Goal: Task Accomplishment & Management: Use online tool/utility

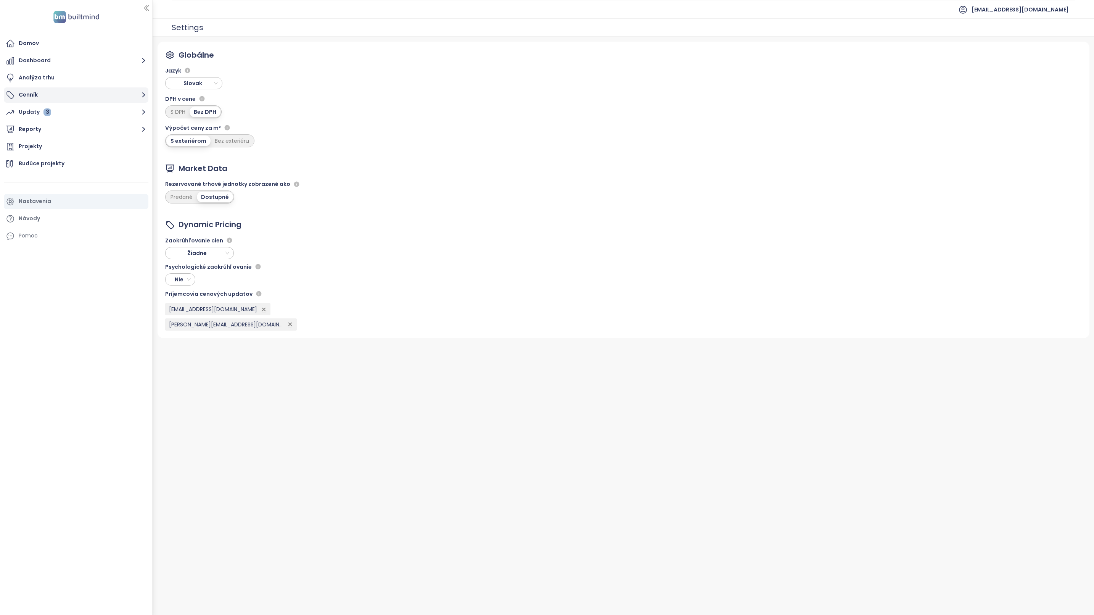
click at [37, 95] on button "Cenník" at bounding box center [76, 94] width 145 height 15
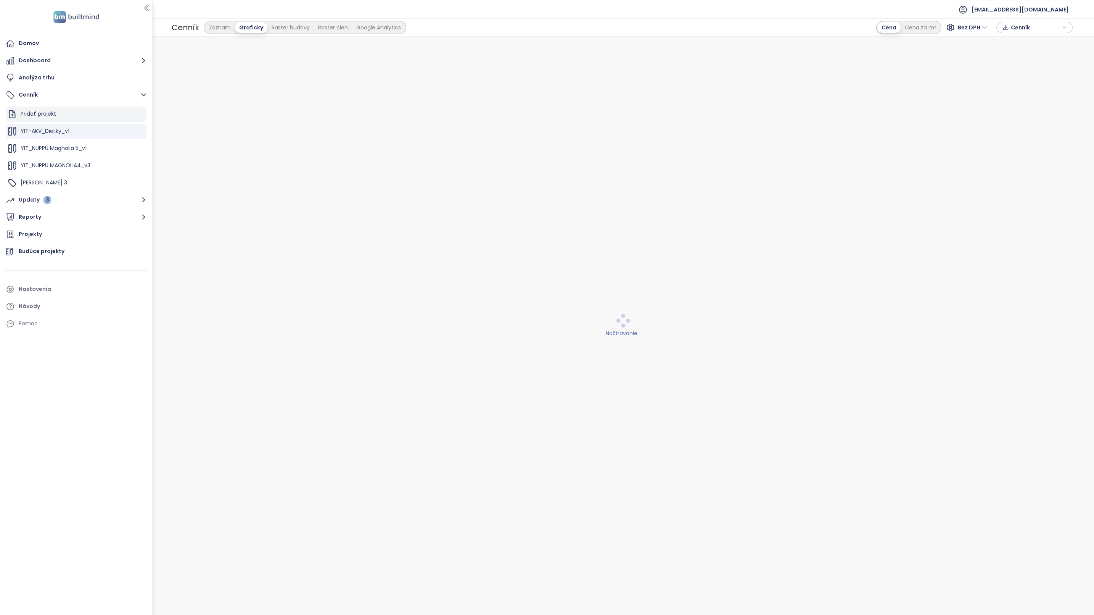
click at [113, 112] on div "Pridať projekt" at bounding box center [76, 113] width 141 height 15
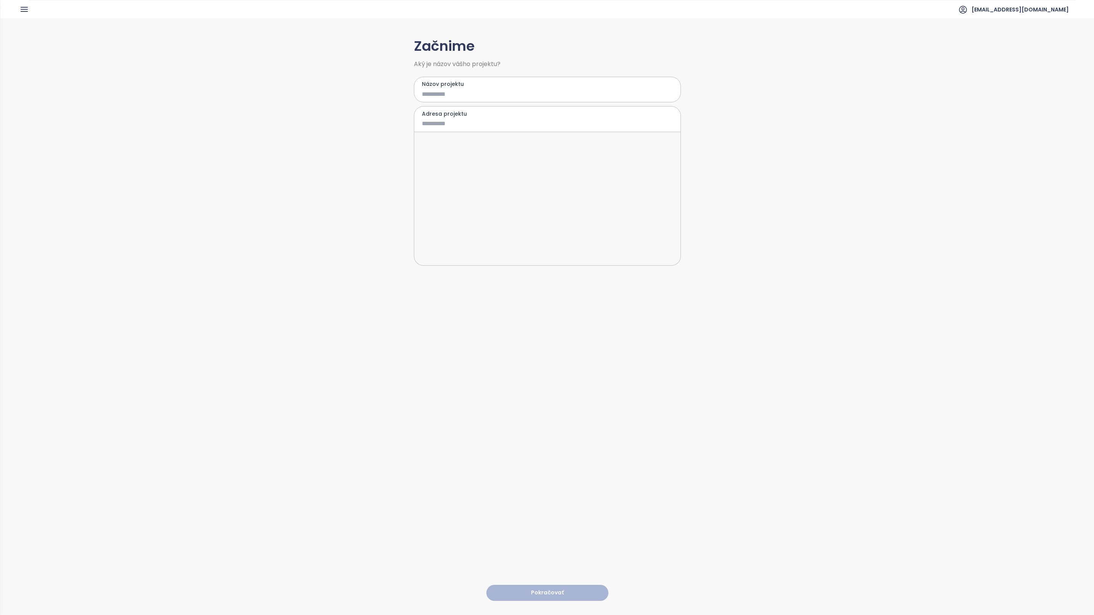
click at [456, 90] on input "Názov projektu" at bounding box center [542, 94] width 240 height 10
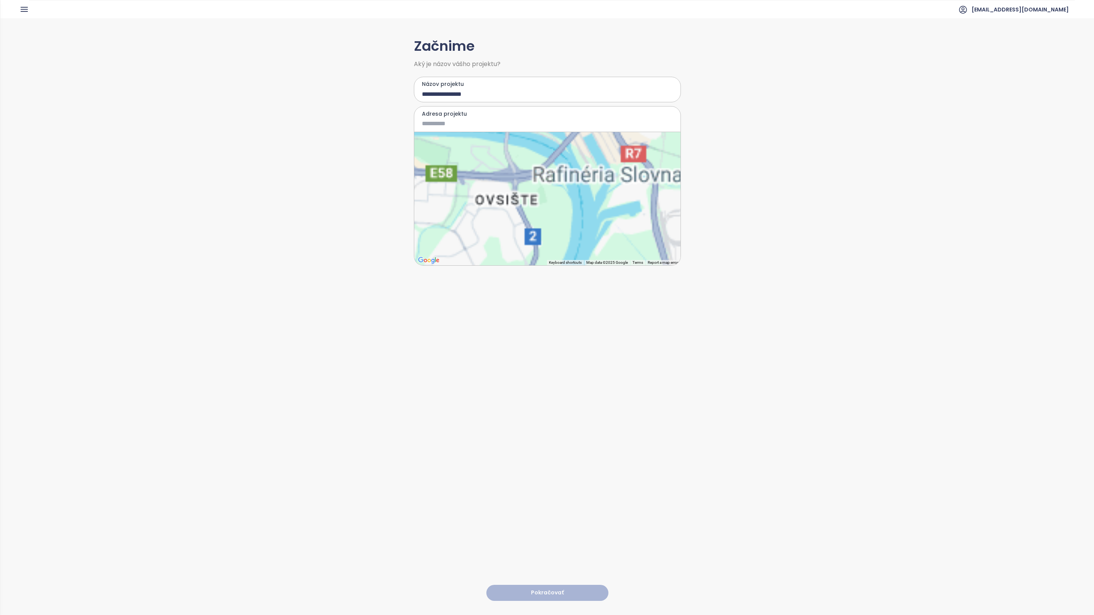
type input "**********"
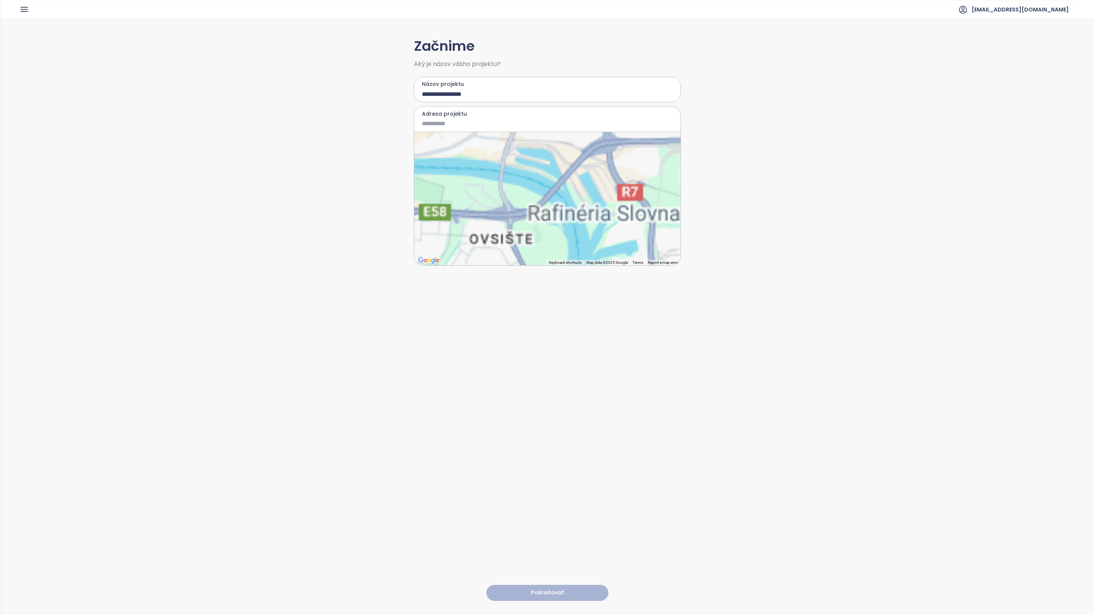
drag, startPoint x: 550, startPoint y: 151, endPoint x: 535, endPoint y: 251, distance: 101.1
click at [535, 251] on div at bounding box center [547, 198] width 266 height 133
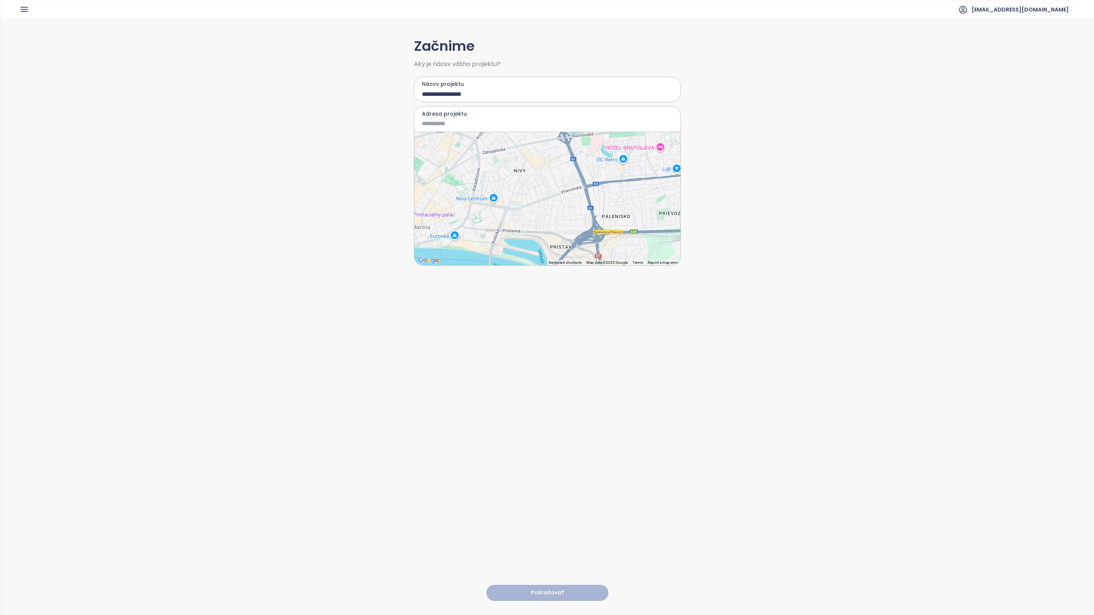
drag, startPoint x: 557, startPoint y: 177, endPoint x: 549, endPoint y: 221, distance: 45.4
click at [549, 221] on div at bounding box center [547, 198] width 266 height 133
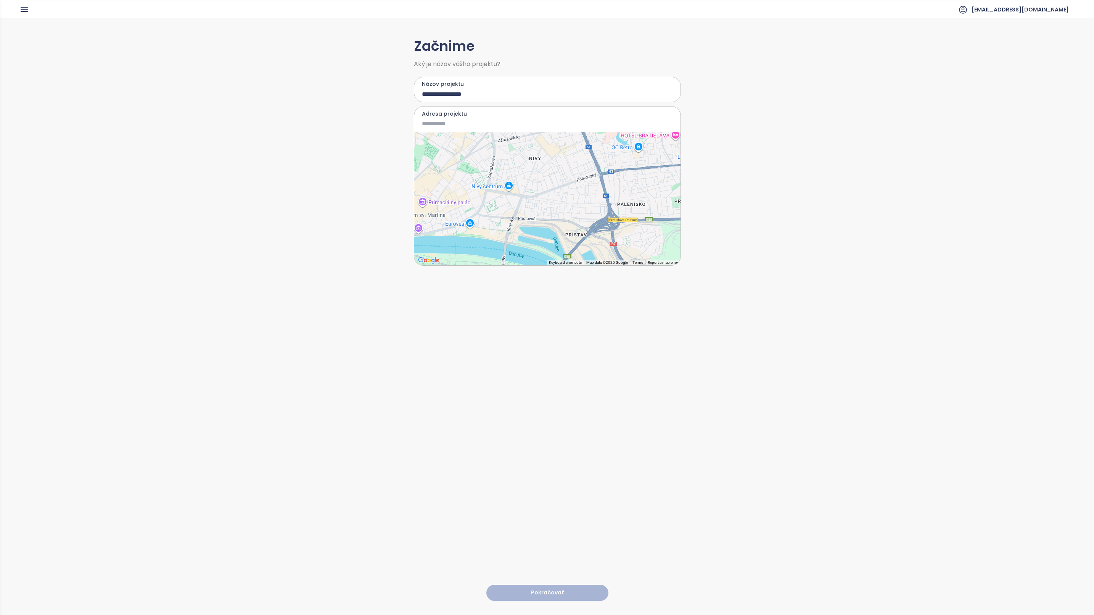
drag, startPoint x: 599, startPoint y: 234, endPoint x: 623, endPoint y: 202, distance: 39.8
click at [623, 202] on div at bounding box center [547, 198] width 266 height 133
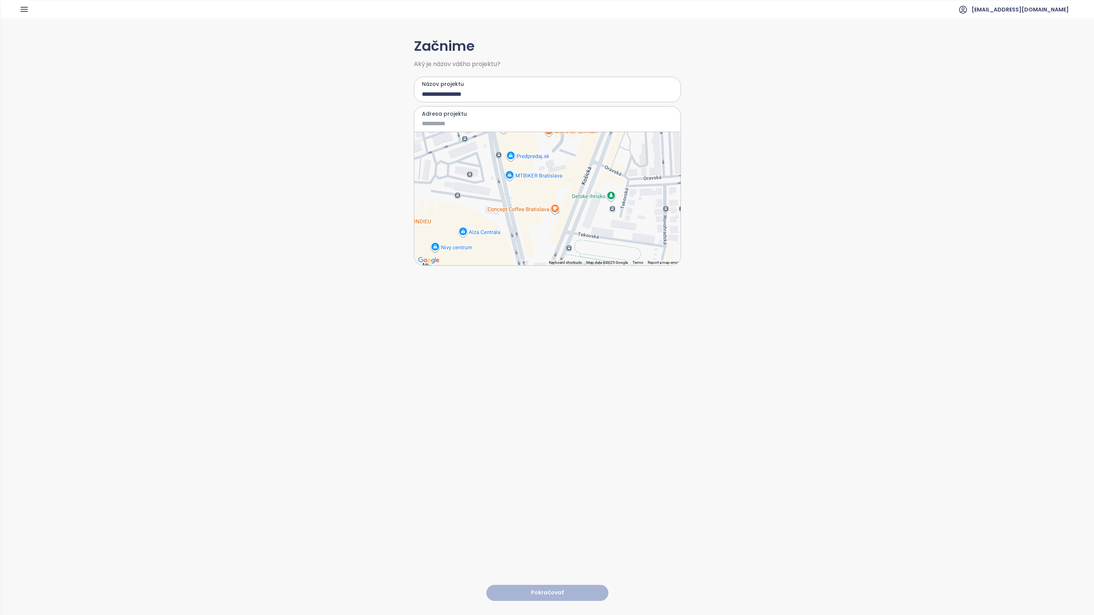
drag, startPoint x: 548, startPoint y: 219, endPoint x: 586, endPoint y: 187, distance: 50.4
click at [586, 187] on div at bounding box center [547, 198] width 266 height 133
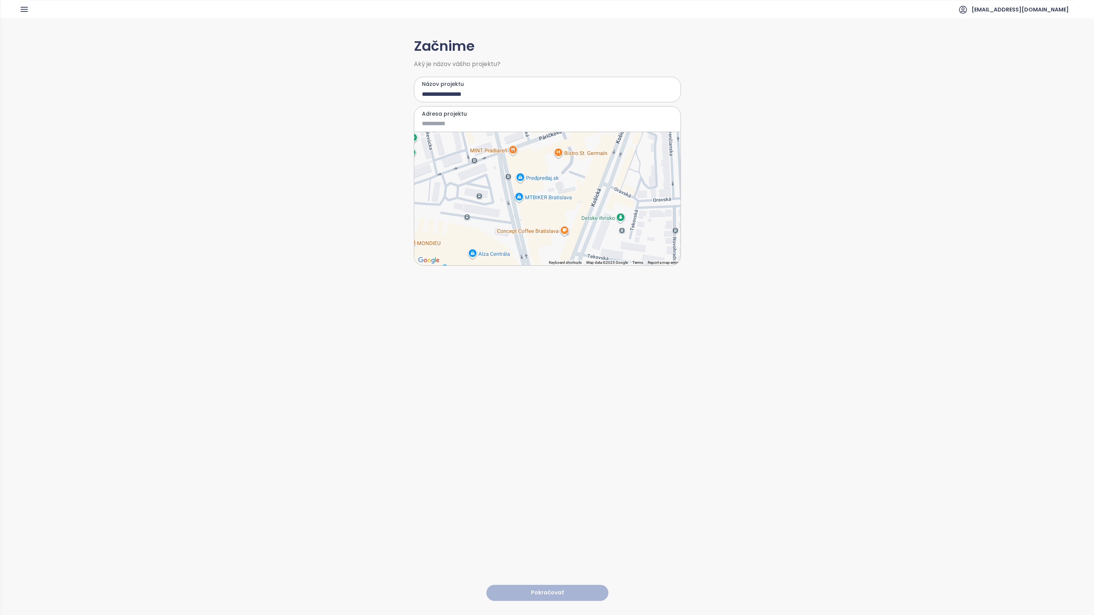
drag, startPoint x: 579, startPoint y: 181, endPoint x: 590, endPoint y: 203, distance: 24.1
click at [590, 203] on div at bounding box center [547, 198] width 266 height 133
click at [580, 189] on div at bounding box center [547, 198] width 266 height 133
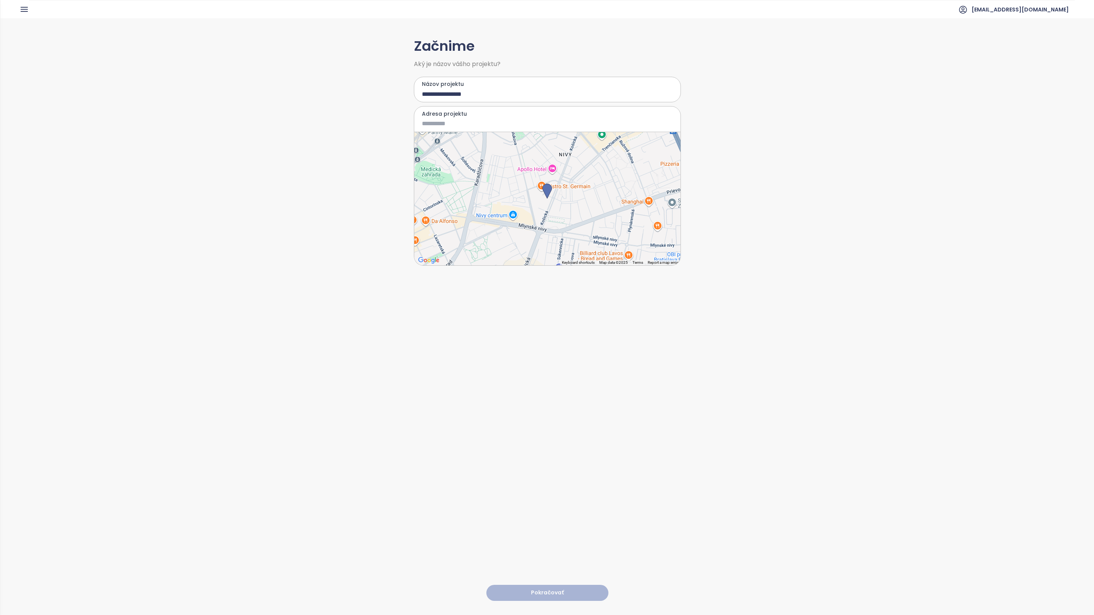
type input "**********"
click at [545, 585] on button "Pokračovať" at bounding box center [548, 593] width 122 height 16
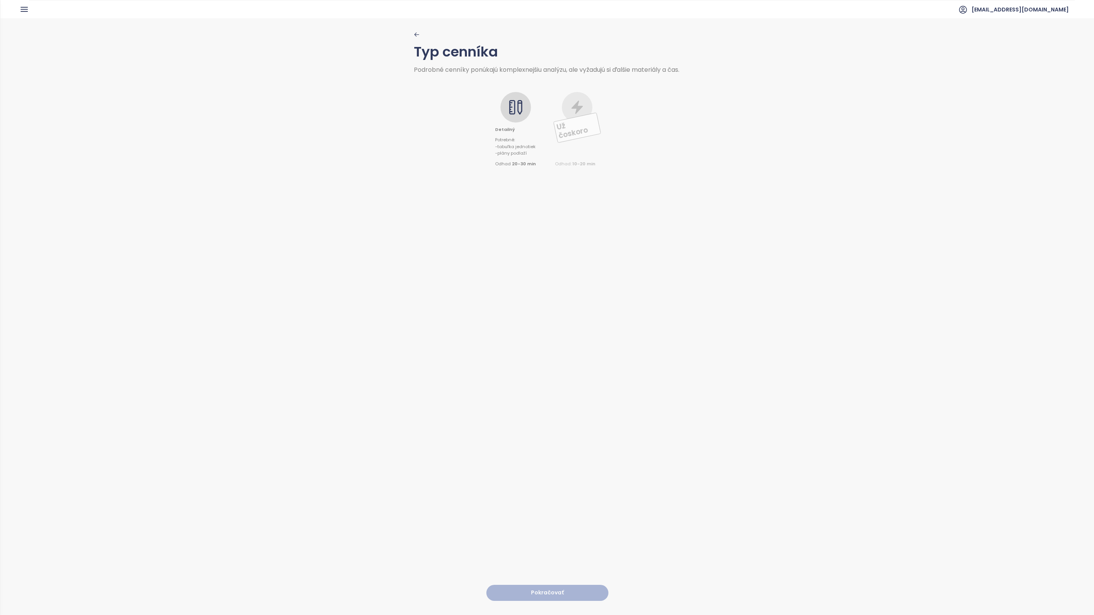
click at [514, 111] on icon at bounding box center [515, 107] width 15 height 15
click at [533, 585] on button "Pokračovať" at bounding box center [548, 593] width 122 height 16
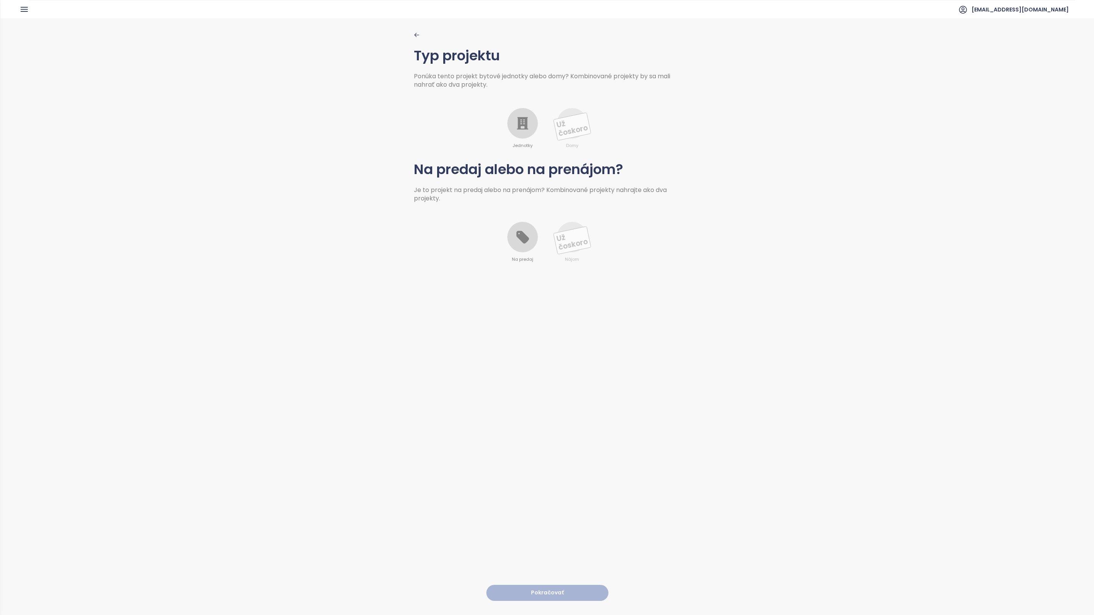
drag, startPoint x: 522, startPoint y: 124, endPoint x: 523, endPoint y: 146, distance: 22.2
click at [522, 124] on icon at bounding box center [522, 123] width 11 height 13
click at [509, 243] on div at bounding box center [522, 237] width 31 height 31
click at [546, 585] on button "Pokračovať" at bounding box center [548, 593] width 122 height 16
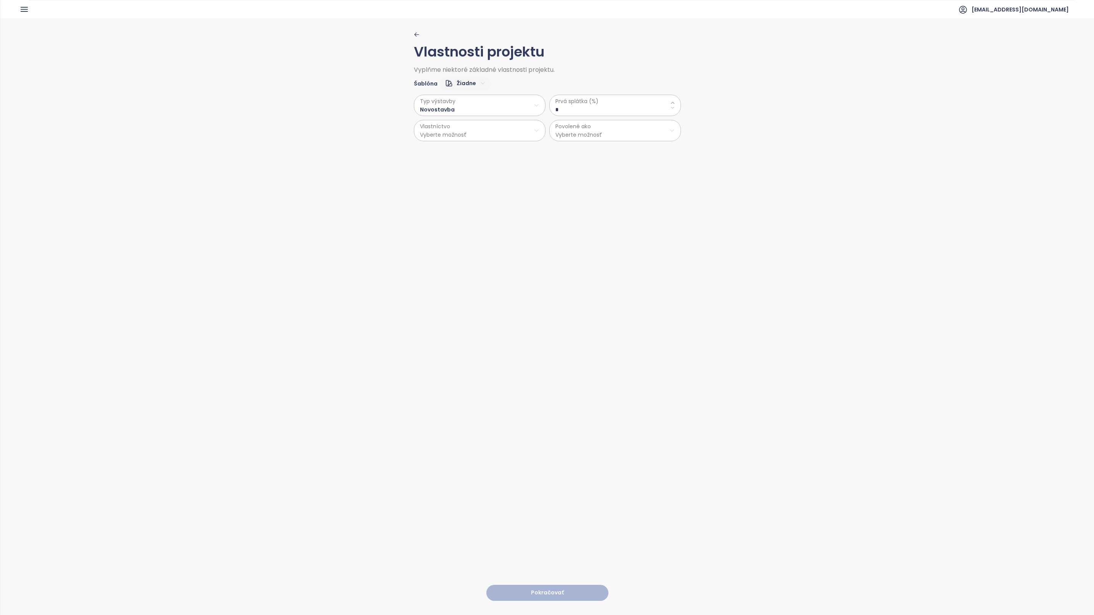
click at [582, 106] on \(\%\) "*" at bounding box center [615, 109] width 119 height 8
type \(\%\) "**"
click at [477, 131] on html "Domov Dashboard Analýza trhu Cenník Updaty 3 Reporty Projekty Budúce projekty N…" at bounding box center [547, 307] width 1094 height 615
click at [435, 151] on span "Osobné" at bounding box center [475, 150] width 127 height 11
click at [617, 129] on html "Domov Dashboard Analýza trhu Cenník Updaty 3 Reporty Projekty Budúce projekty N…" at bounding box center [547, 307] width 1094 height 615
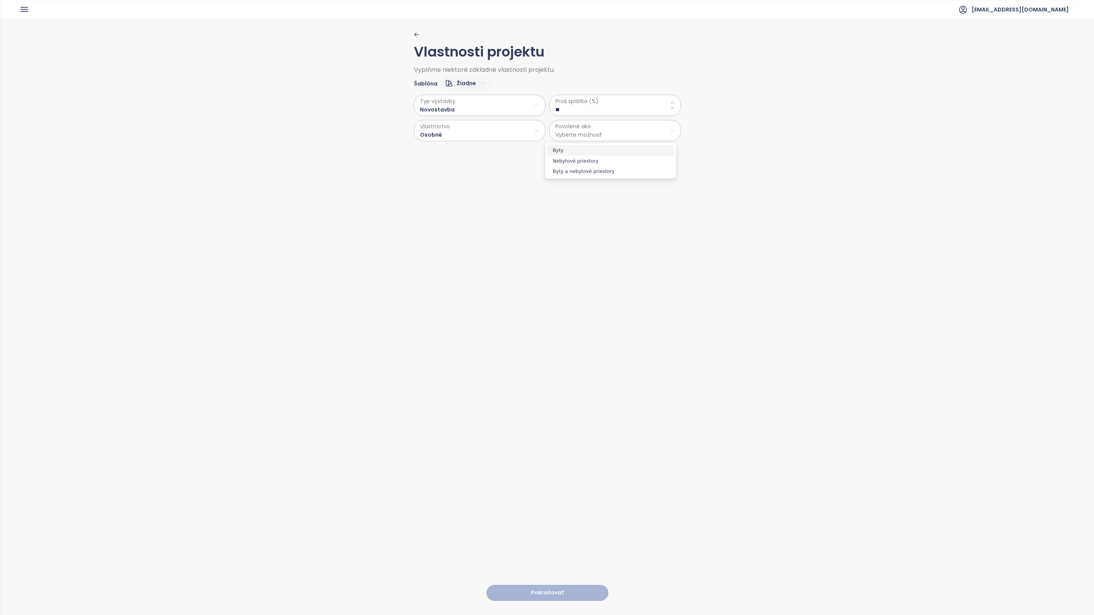
click at [559, 146] on span "Byty" at bounding box center [610, 150] width 127 height 11
click at [544, 585] on button "Pokračovať" at bounding box center [548, 593] width 122 height 16
click at [471, 101] on html "Domov Dashboard Analýza trhu Cenník Updaty 3 Reporty Projekty Budúce projekty N…" at bounding box center [547, 307] width 1094 height 615
click at [443, 103] on html "Domov Dashboard Analýza trhu Cenník Updaty 3 Reporty Projekty Budúce projekty N…" at bounding box center [547, 307] width 1094 height 615
click at [454, 103] on html "Domov Dashboard Analýza trhu Cenník Updaty 3 Reporty Projekty Budúce projekty N…" at bounding box center [547, 307] width 1094 height 615
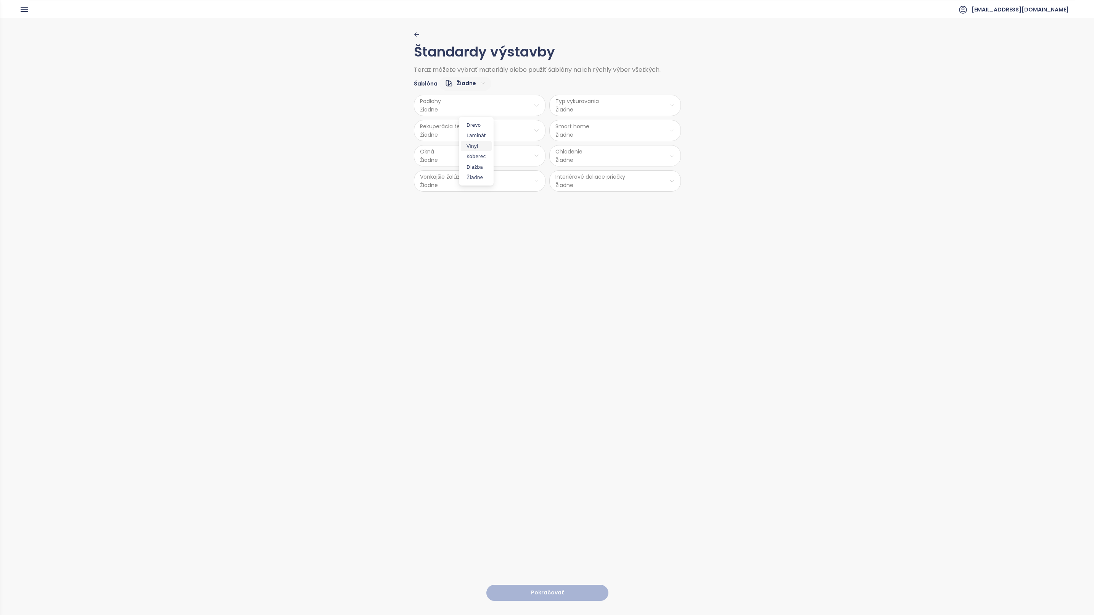
click at [477, 147] on span "Vinyl" at bounding box center [476, 146] width 31 height 11
click at [583, 106] on html "Domov Dashboard Analýza trhu Cenník Updaty 3 Reporty Projekty Budúce projekty N…" at bounding box center [547, 307] width 1094 height 615
click at [465, 107] on html "Domov Dashboard Analýza trhu Cenník Updaty 3 Reporty Projekty Budúce projekty N…" at bounding box center [547, 307] width 1094 height 615
click at [531, 103] on html "Domov Dashboard Analýza trhu Cenník Updaty 3 Reporty Projekty Budúce projekty N…" at bounding box center [547, 307] width 1094 height 615
click at [474, 126] on span "Drevo" at bounding box center [476, 125] width 31 height 11
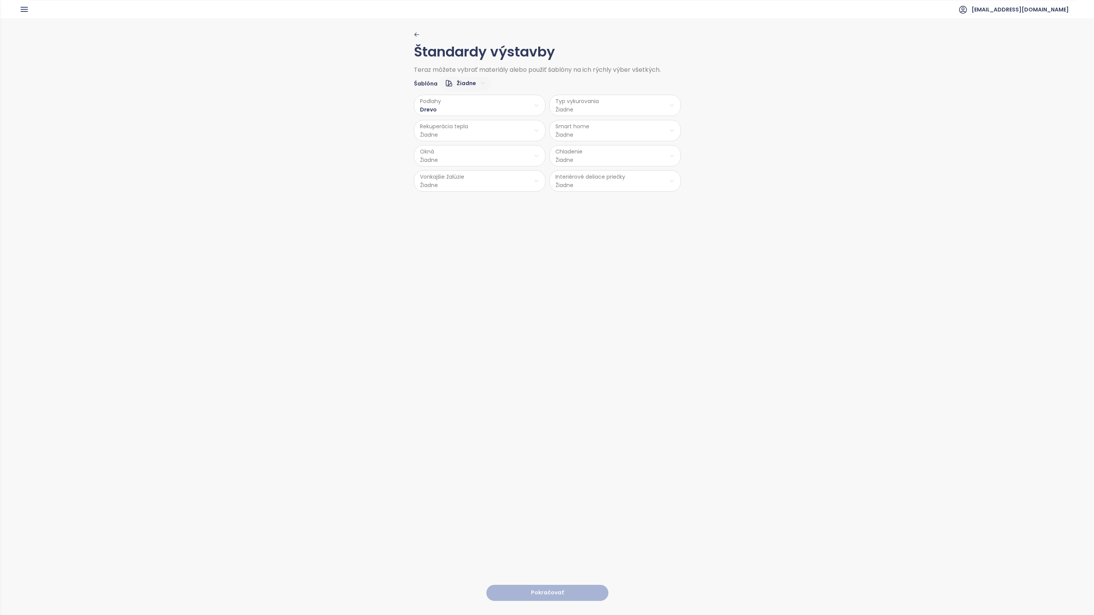
click at [599, 110] on html "Domov Dashboard Analýza trhu Cenník Updaty 3 Reporty Projekty Budúce projekty N…" at bounding box center [547, 307] width 1094 height 615
click at [623, 135] on span "Stropné kúrenie" at bounding box center [613, 135] width 55 height 11
click at [498, 131] on html "Domov Dashboard Analýza trhu Cenník Updaty 3 Reporty Projekty Budúce projekty N…" at bounding box center [547, 307] width 1094 height 615
click at [475, 160] on span "Nie" at bounding box center [476, 161] width 21 height 11
click at [592, 137] on html "Domov Dashboard Analýza trhu Cenník Updaty 3 Reporty Projekty Budúce projekty N…" at bounding box center [547, 307] width 1094 height 615
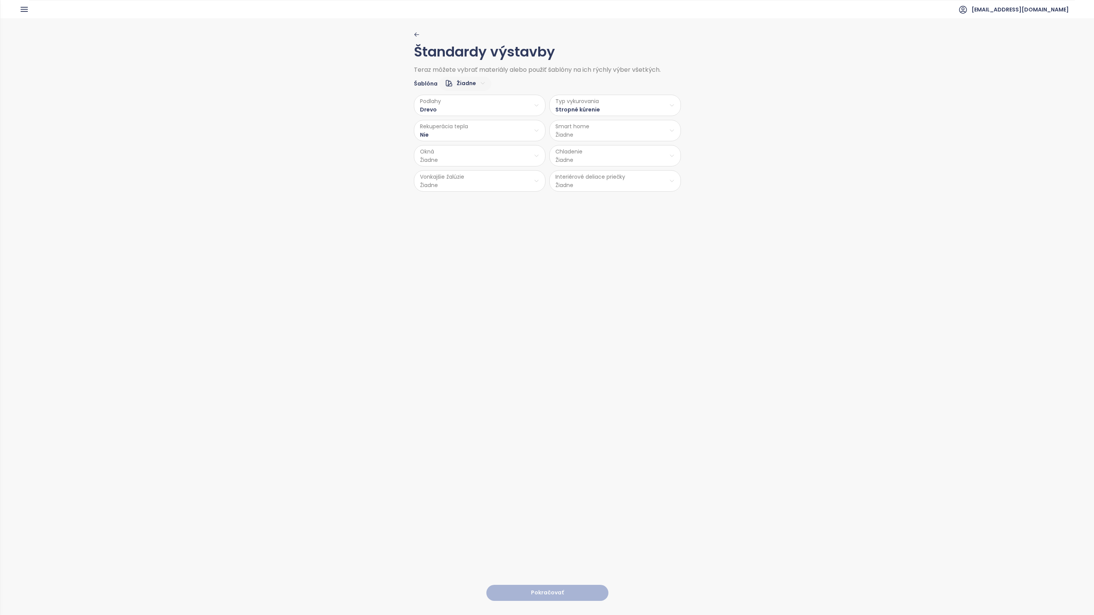
click at [598, 129] on html "Domov Dashboard Analýza trhu Cenník Updaty 3 Reporty Projekty Budúce projekty N…" at bounding box center [547, 307] width 1094 height 615
click at [595, 131] on html "Domov Dashboard Analýza trhu Cenník Updaty 3 Reporty Projekty Budúce projekty N…" at bounding box center [547, 307] width 1094 height 615
click at [613, 153] on span "Áno" at bounding box center [611, 150] width 21 height 11
click at [477, 156] on html "Domov Dashboard Analýza trhu Cenník Updaty 3 Reporty Projekty Budúce projekty N…" at bounding box center [547, 307] width 1094 height 615
click at [467, 177] on span "Hliník" at bounding box center [477, 176] width 40 height 11
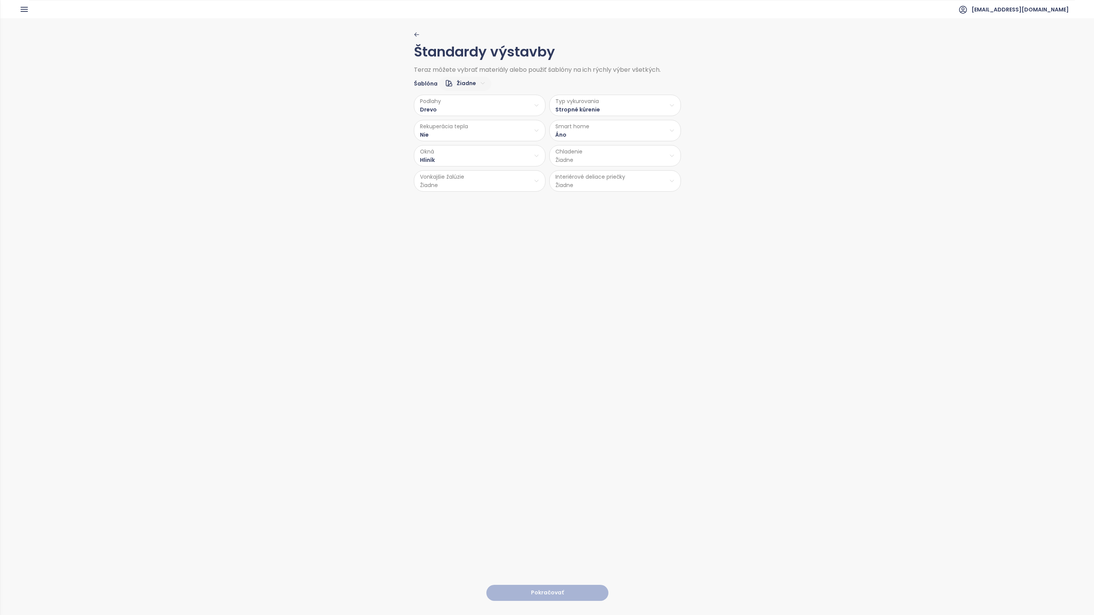
click at [586, 159] on html "Domov Dashboard Analýza trhu Cenník Updaty 3 Reporty Projekty Budúce projekty N…" at bounding box center [547, 307] width 1094 height 615
click at [609, 197] on span "Stropné chladenie" at bounding box center [614, 197] width 67 height 11
click at [465, 187] on html "Domov Dashboard Analýza trhu Cenník Updaty 3 Reporty Projekty Budúce projekty N…" at bounding box center [547, 307] width 1094 height 615
click at [475, 202] on span "Áno" at bounding box center [476, 202] width 31 height 11
click at [600, 184] on html "Domov Dashboard Analýza trhu Cenník Updaty 3 Reporty Projekty Budúce projekty N…" at bounding box center [547, 307] width 1094 height 615
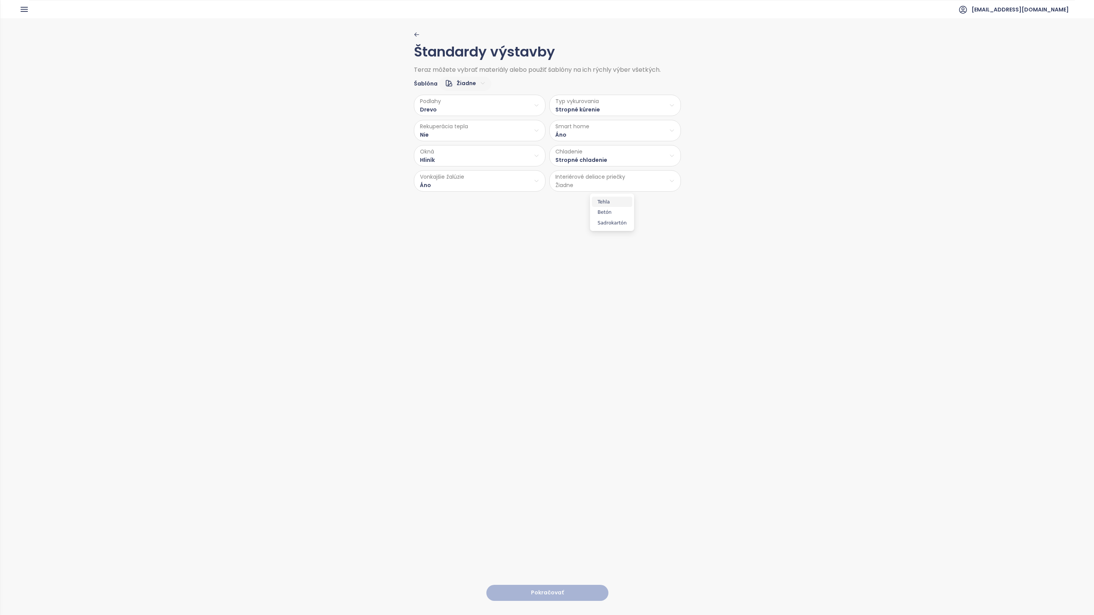
click at [608, 203] on span "Tehla" at bounding box center [612, 202] width 40 height 11
click at [548, 585] on button "Pokračovať" at bounding box center [548, 593] width 122 height 16
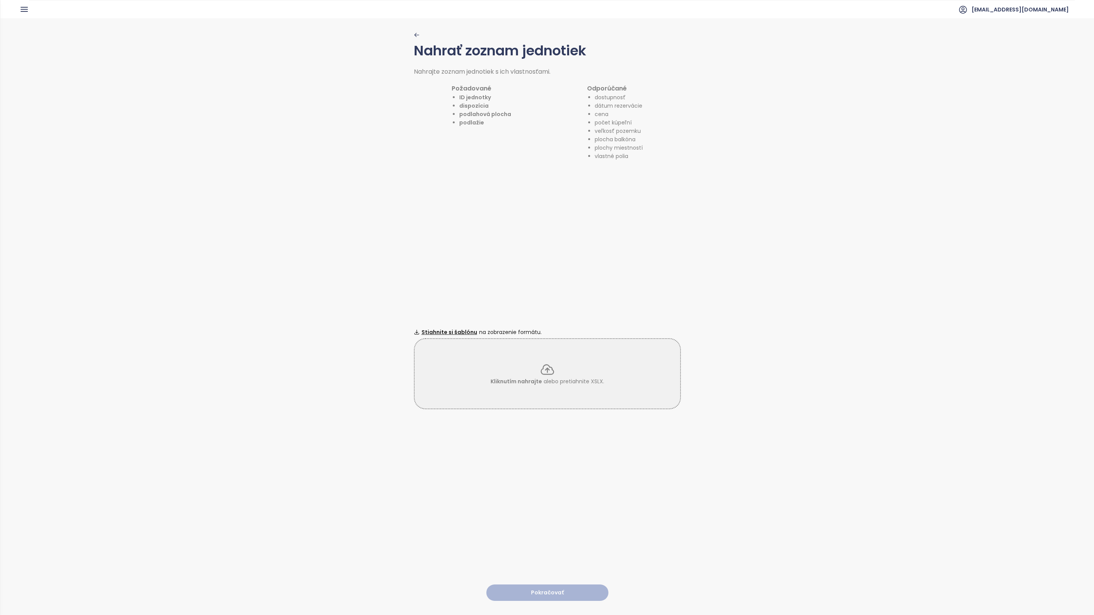
click at [546, 364] on icon at bounding box center [547, 369] width 15 height 15
click at [743, 318] on div "Nahrať zoznam jednotiek Nahrajte zoznam jednotiek s ich vlastnosťami. Požadovan…" at bounding box center [547, 316] width 1094 height 596
click at [414, 203] on div "Nahrať zoznam jednotiek Nahrajte zoznam jednotiek s ich vlastnosťami. Požadovan…" at bounding box center [547, 316] width 267 height 596
click at [414, 34] on icon "button" at bounding box center [416, 34] width 4 height 3
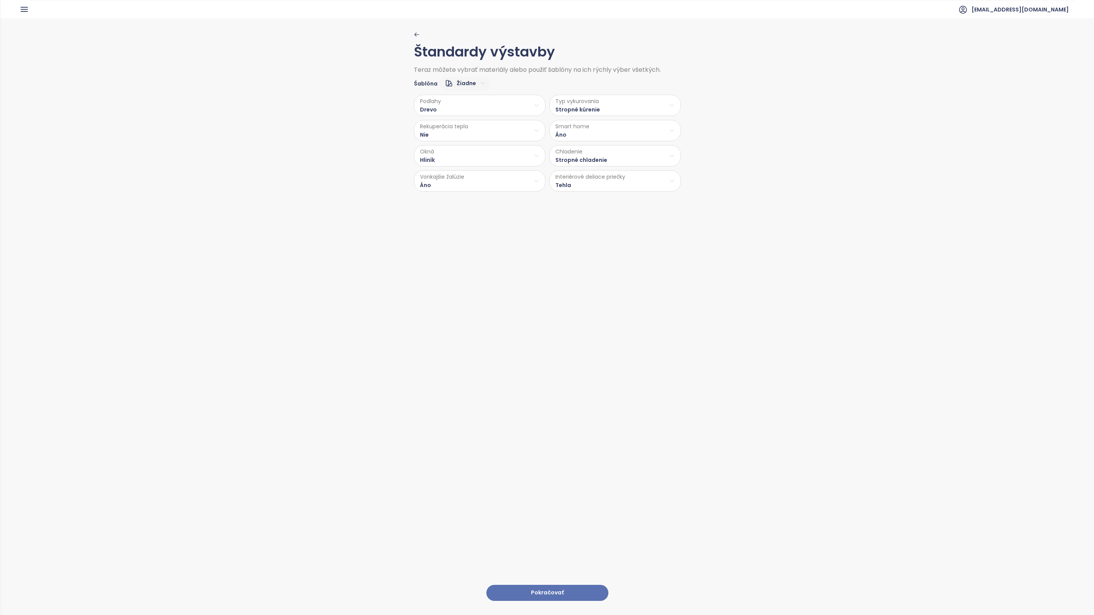
click at [540, 585] on button "Pokračovať" at bounding box center [548, 593] width 122 height 16
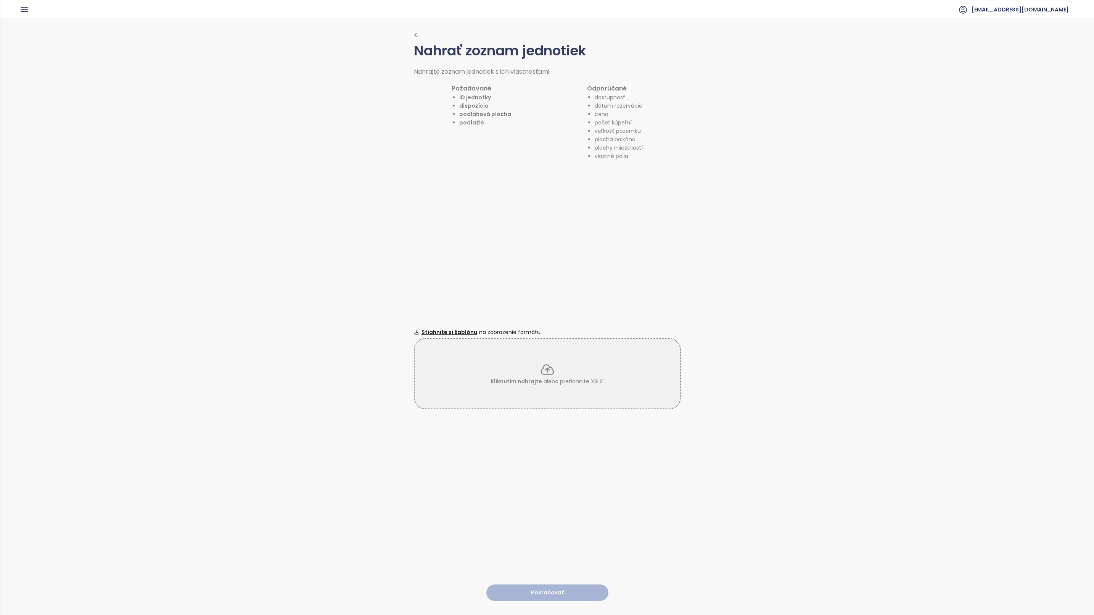
click at [540, 365] on icon at bounding box center [547, 369] width 15 height 15
click at [546, 365] on icon at bounding box center [547, 369] width 15 height 15
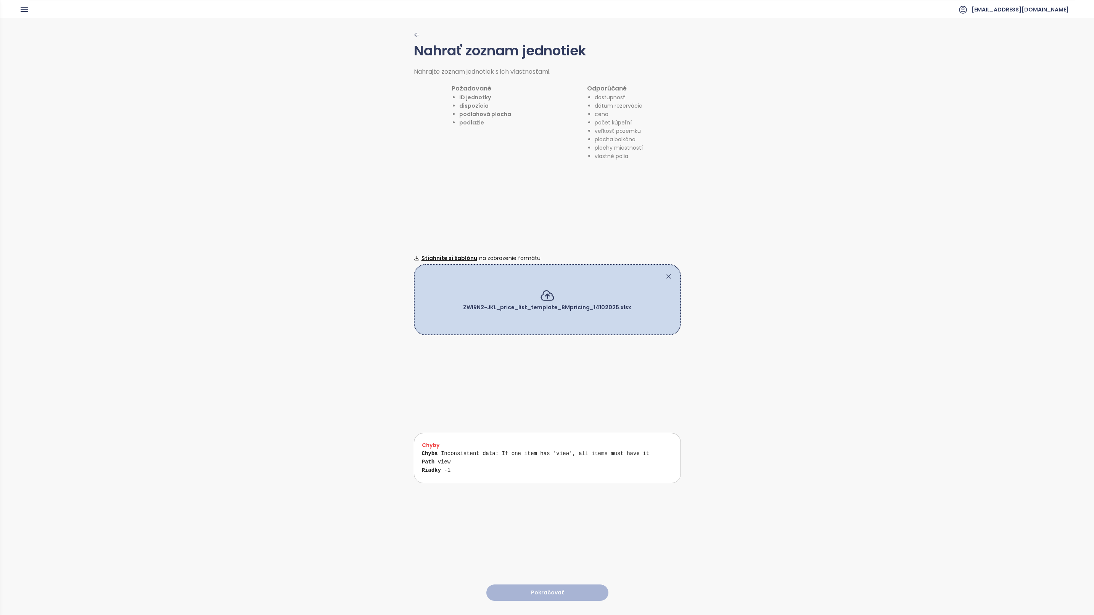
click at [665, 272] on icon at bounding box center [669, 276] width 8 height 8
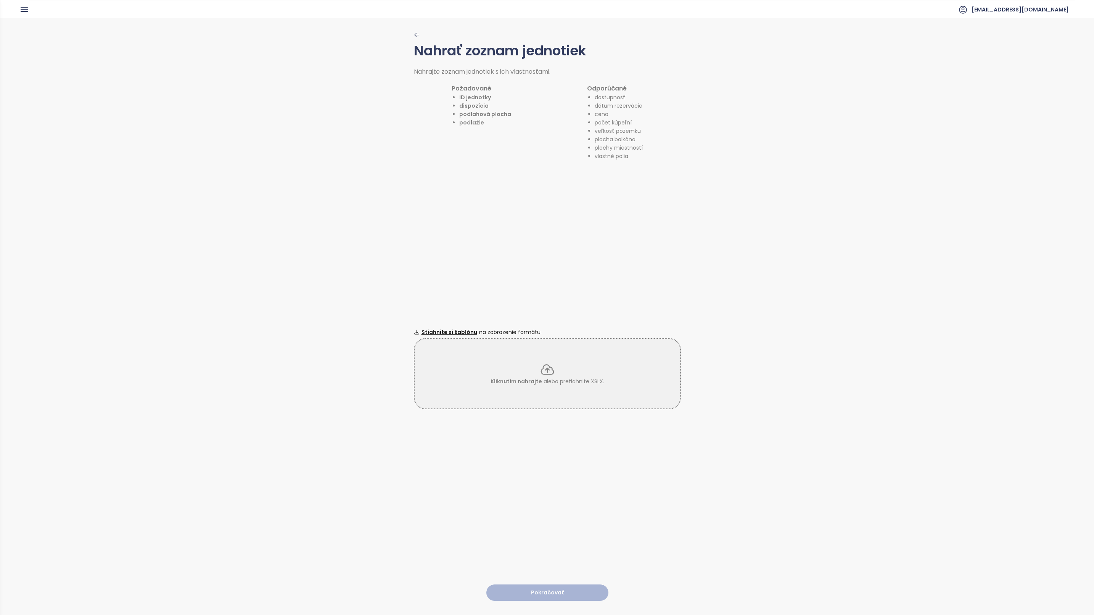
click at [540, 365] on icon at bounding box center [547, 369] width 15 height 15
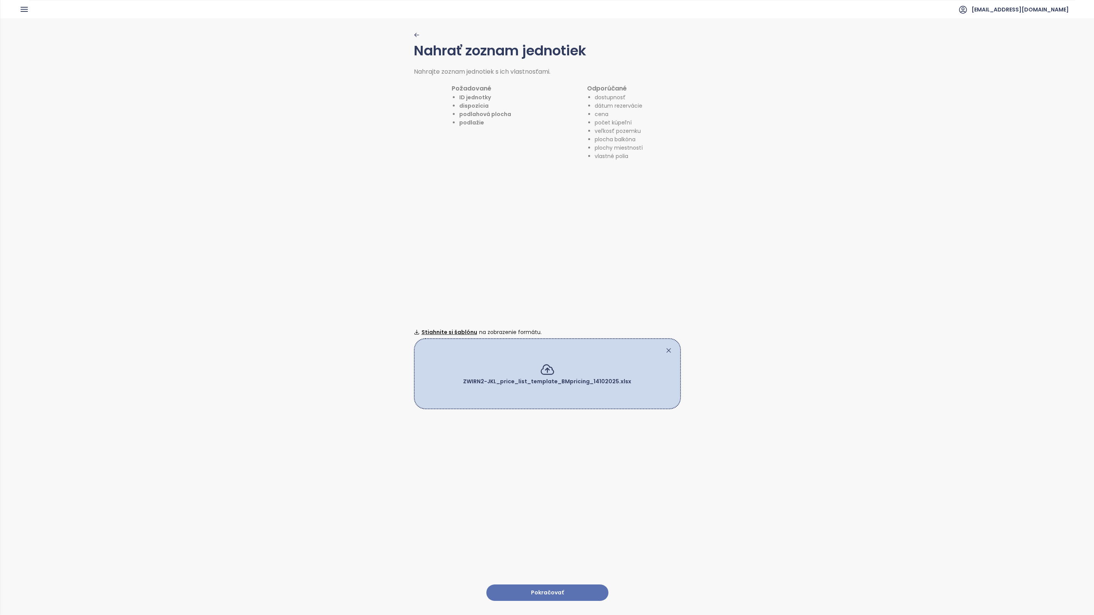
click at [553, 584] on button "Pokračovať" at bounding box center [548, 592] width 122 height 16
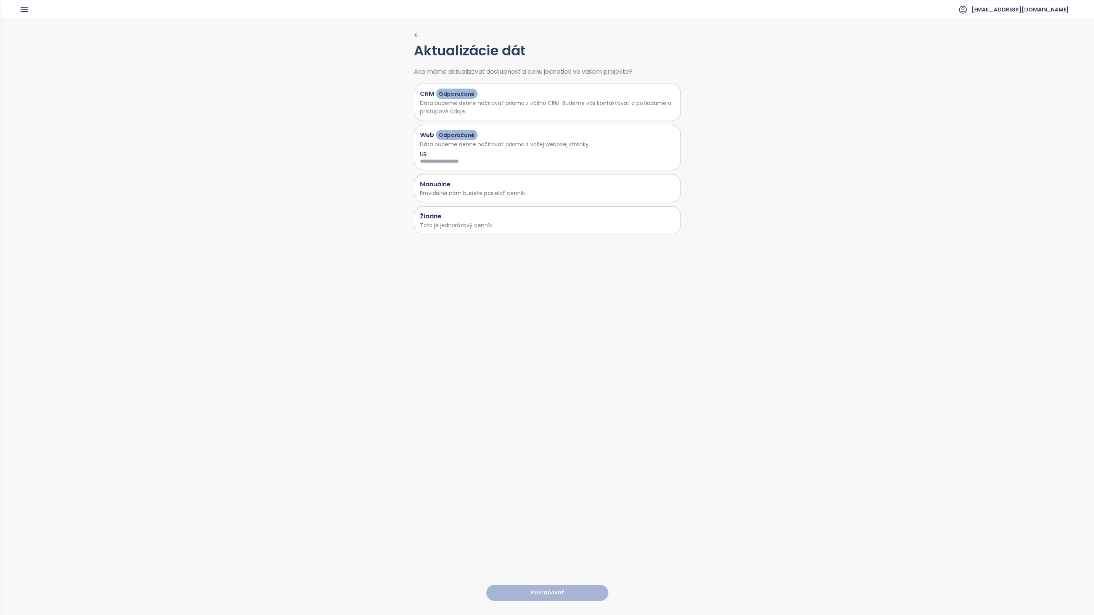
click at [461, 182] on div "Manuálne" at bounding box center [547, 184] width 255 height 10
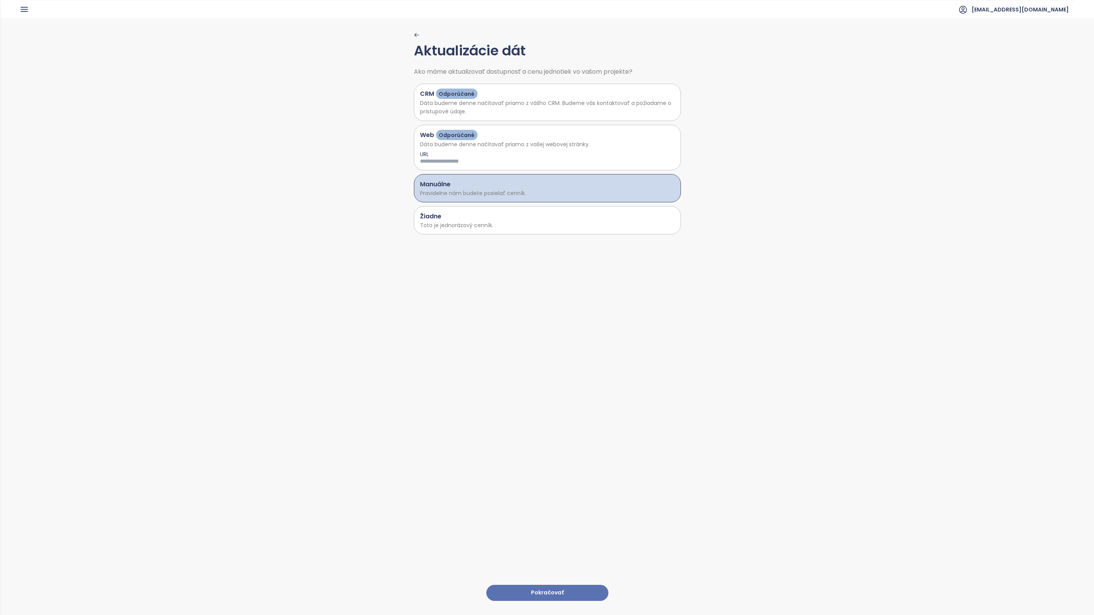
click at [559, 585] on button "Pokračovať" at bounding box center [548, 593] width 122 height 16
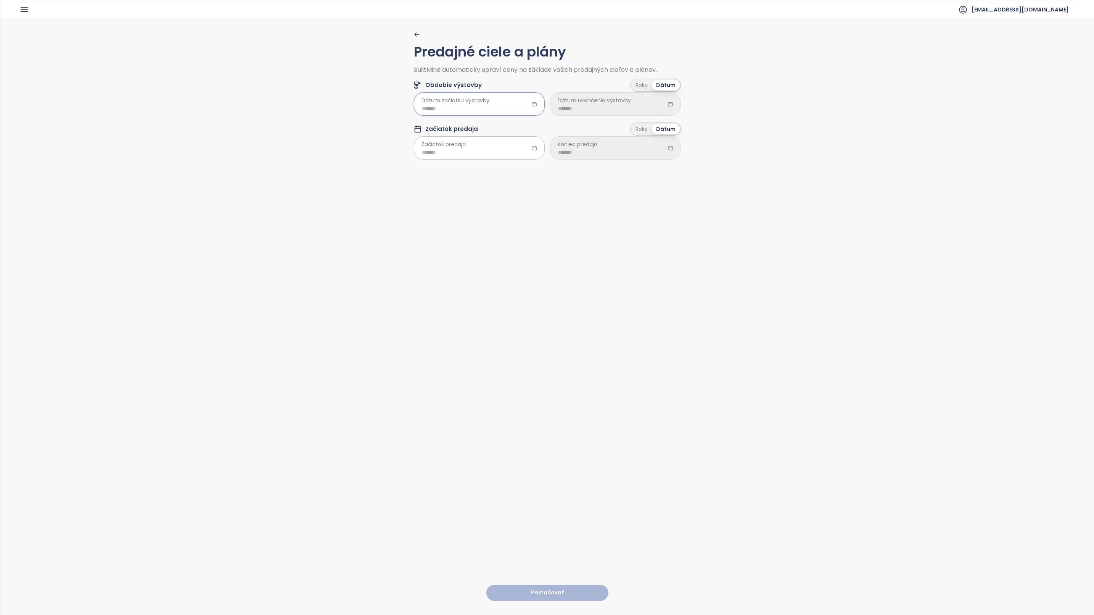
click at [467, 105] on input at bounding box center [479, 108] width 115 height 8
type input "*******"
click at [465, 218] on div "Nov" at bounding box center [464, 220] width 23 height 9
type input "*******"
click at [457, 153] on input at bounding box center [479, 152] width 115 height 8
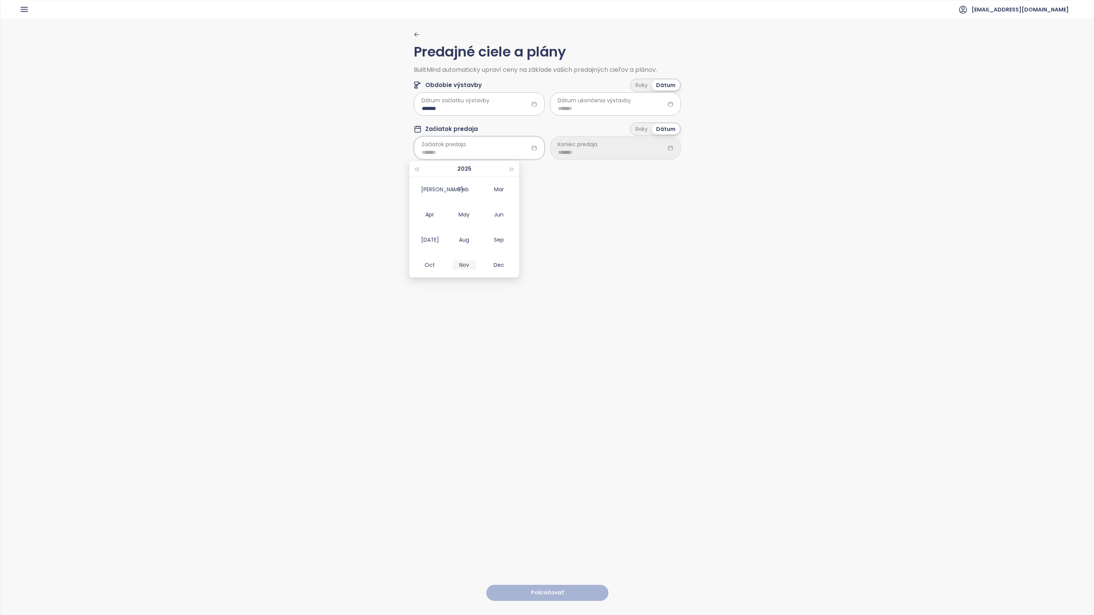
click at [467, 267] on div "Nov" at bounding box center [464, 264] width 23 height 9
type input "*******"
click at [484, 105] on input "*******" at bounding box center [479, 108] width 115 height 8
click at [496, 149] on div "Mar" at bounding box center [499, 144] width 23 height 9
type input "*******"
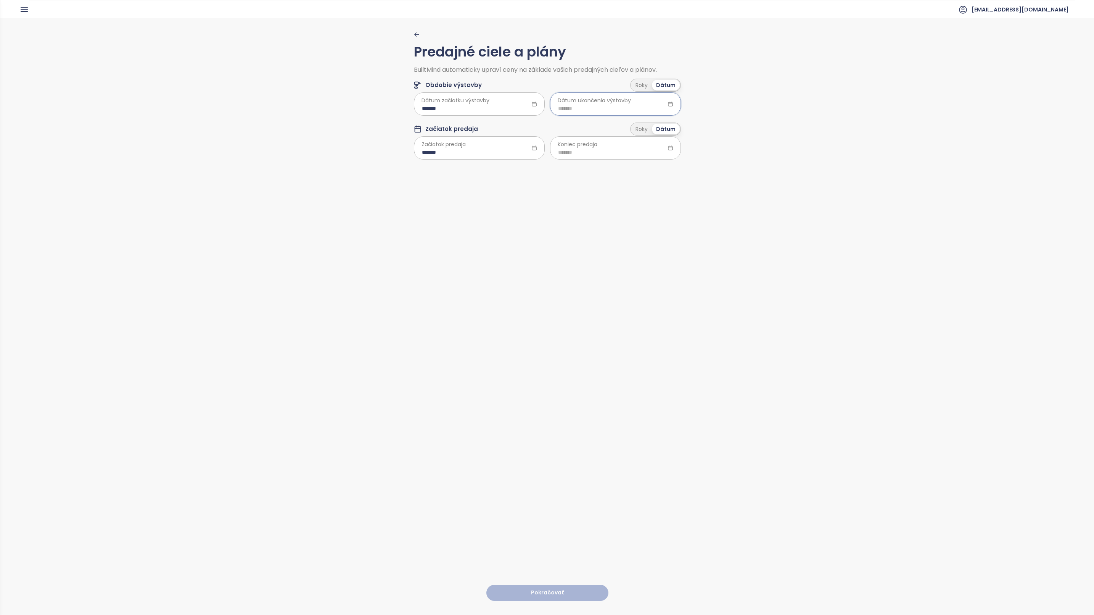
click at [620, 105] on input at bounding box center [615, 108] width 115 height 8
type input "*******"
click at [648, 126] on button "button" at bounding box center [648, 124] width 8 height 15
click at [649, 124] on span "button" at bounding box center [648, 125] width 4 height 4
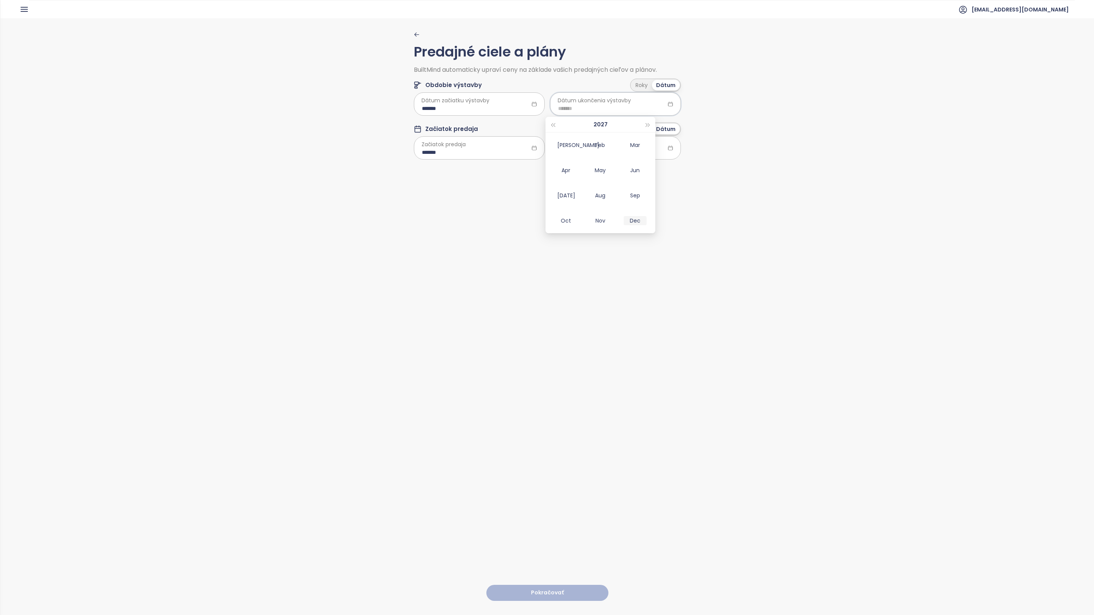
click at [632, 221] on div "Dec" at bounding box center [635, 220] width 23 height 9
type input "*******"
click at [585, 152] on input at bounding box center [615, 152] width 115 height 8
type input "*******"
click at [648, 169] on span "button" at bounding box center [648, 170] width 4 height 4
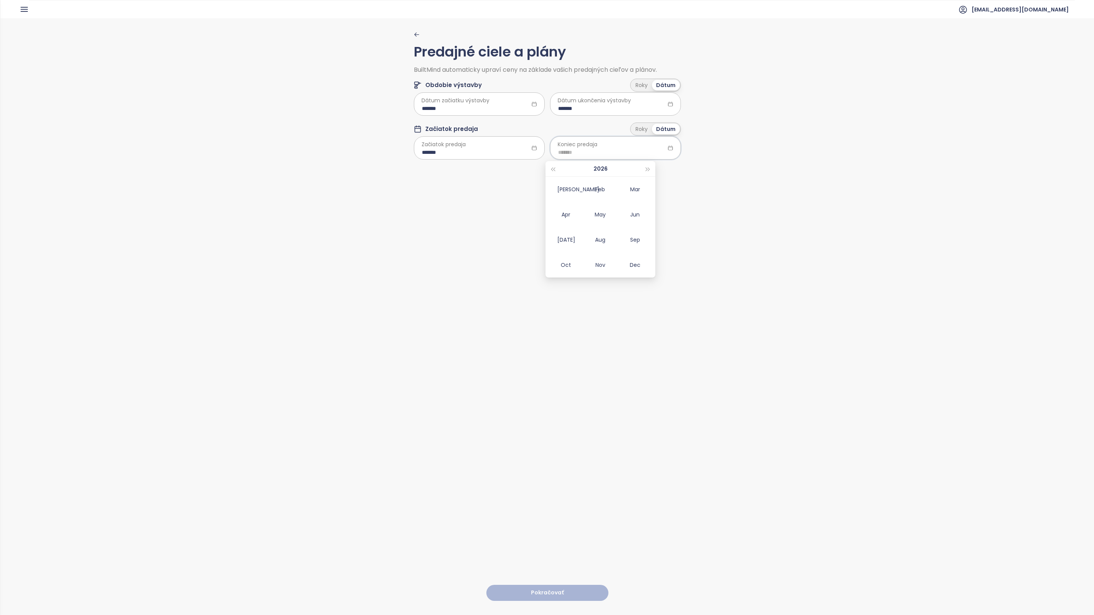
type input "*******"
click at [647, 166] on button "button" at bounding box center [648, 168] width 8 height 15
click at [636, 214] on div "Jun" at bounding box center [635, 214] width 23 height 9
click at [668, 147] on icon at bounding box center [671, 148] width 6 height 6
click at [668, 149] on icon at bounding box center [671, 148] width 6 height 6
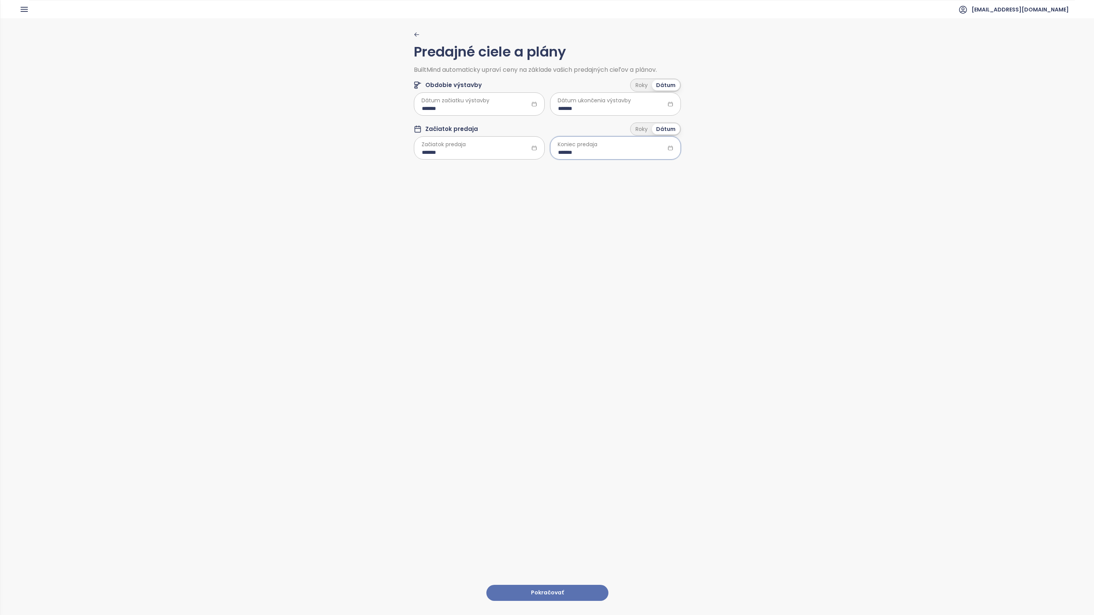
click at [573, 150] on input "*******" at bounding box center [615, 152] width 115 height 8
click at [646, 167] on button "button" at bounding box center [648, 168] width 8 height 15
click at [637, 213] on div "Jun" at bounding box center [635, 214] width 23 height 9
type input "*******"
click at [548, 585] on button "Pokračovať" at bounding box center [548, 593] width 122 height 16
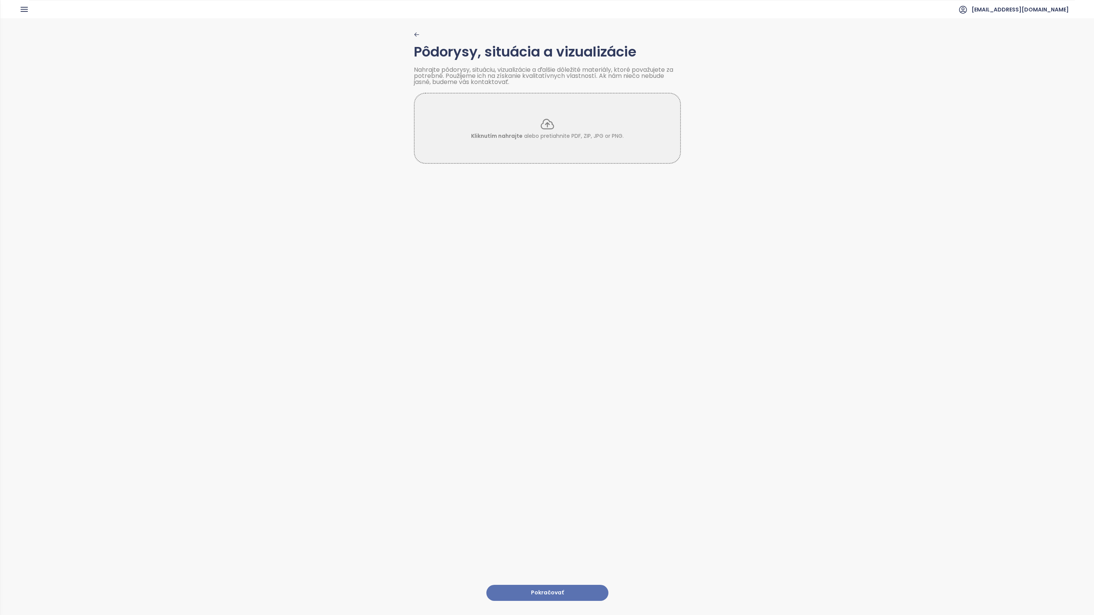
click at [548, 585] on button "Pokračovať" at bounding box center [548, 593] width 122 height 16
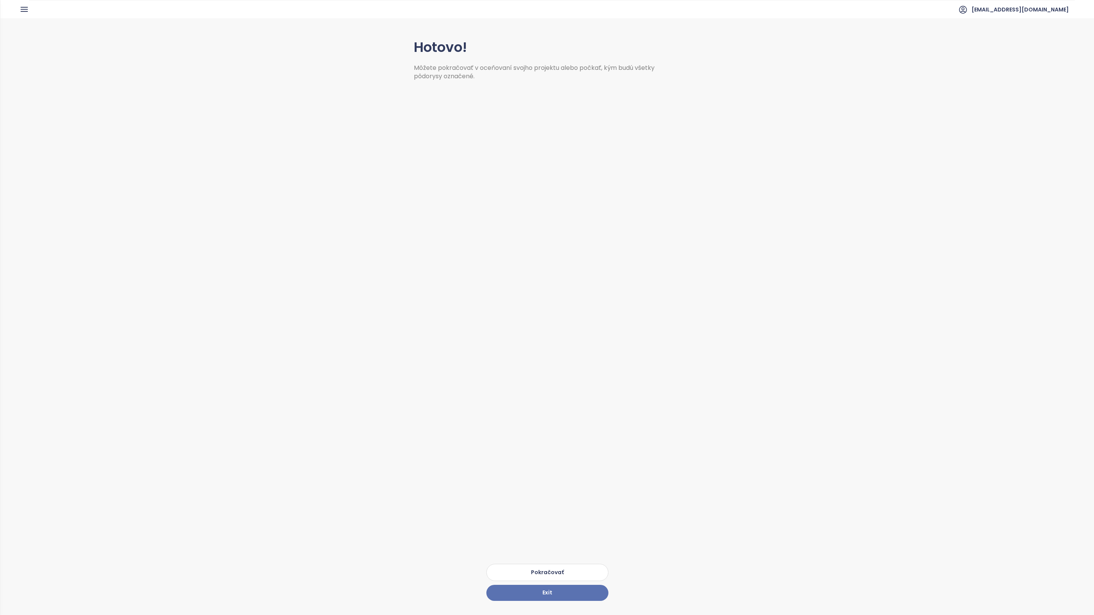
click at [552, 565] on button "Pokračovať" at bounding box center [548, 572] width 122 height 17
click at [734, 37] on span "Ďalej" at bounding box center [730, 40] width 14 height 8
click at [372, 39] on button "Späť" at bounding box center [355, 40] width 67 height 12
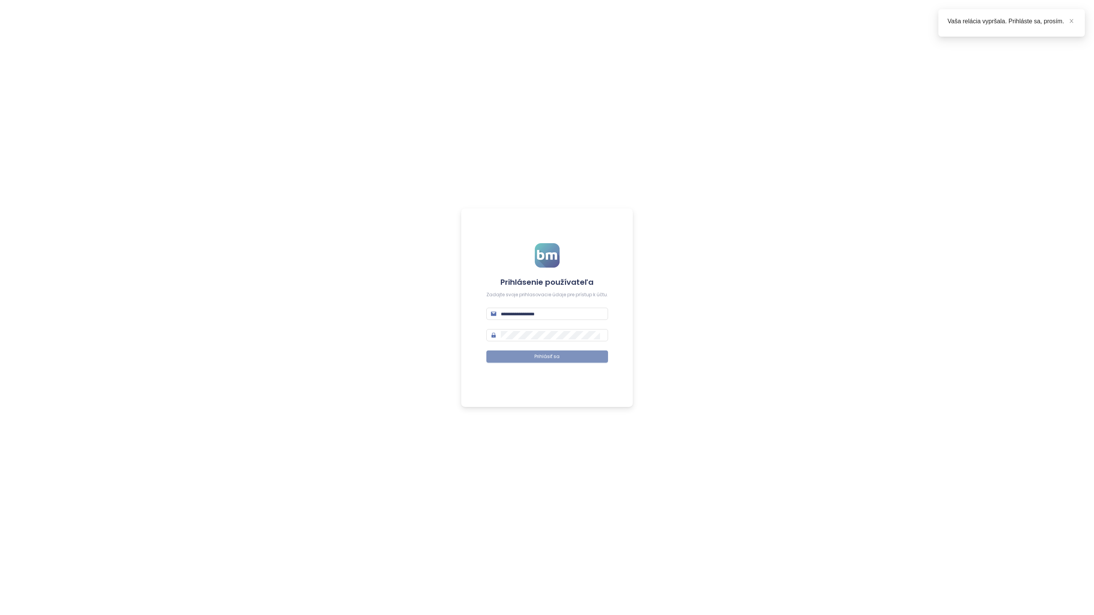
type input "**********"
click at [549, 353] on span "Prihlásiť sa" at bounding box center [547, 356] width 25 height 7
type input "**********"
click at [546, 356] on span "Prihlásiť sa" at bounding box center [547, 356] width 25 height 7
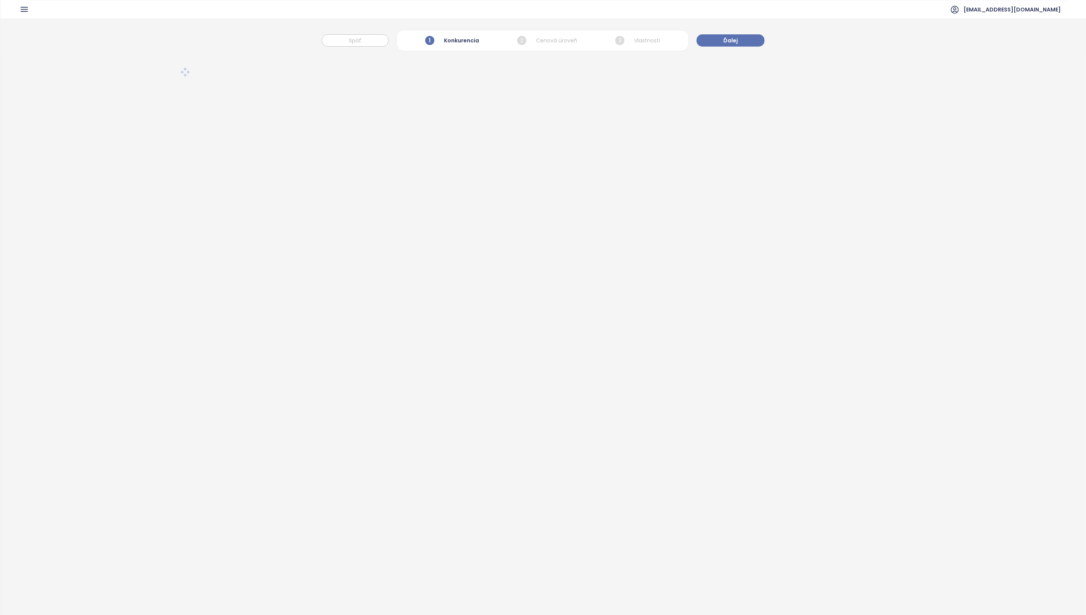
click at [31, 2] on ul "[EMAIL_ADDRESS][DOMAIN_NAME]" at bounding box center [547, 9] width 1037 height 19
click at [26, 12] on icon "button" at bounding box center [24, 10] width 10 height 10
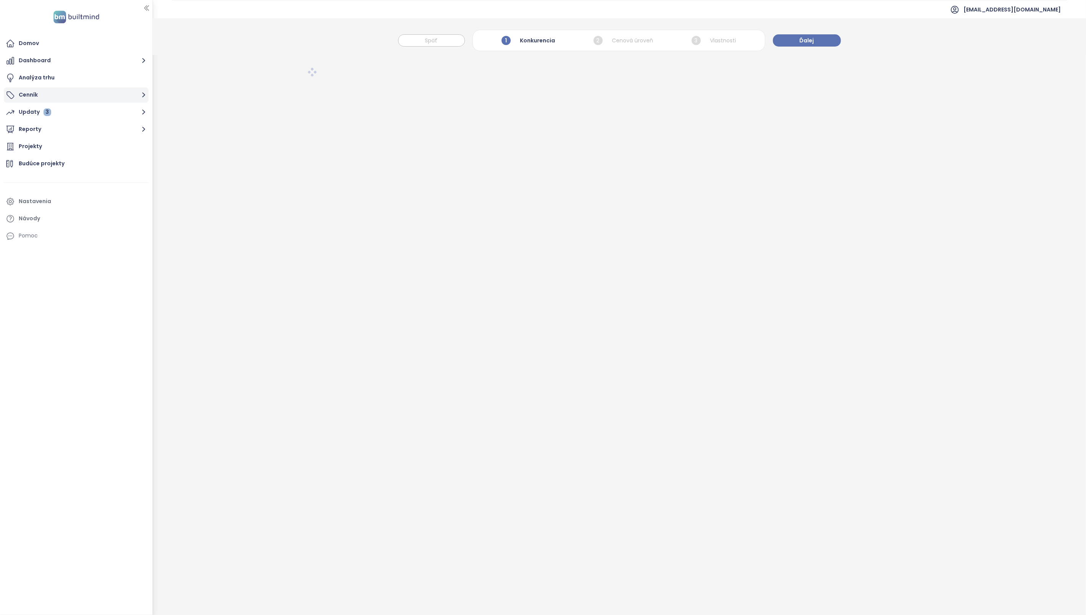
click at [50, 94] on button "Cenník" at bounding box center [76, 94] width 145 height 15
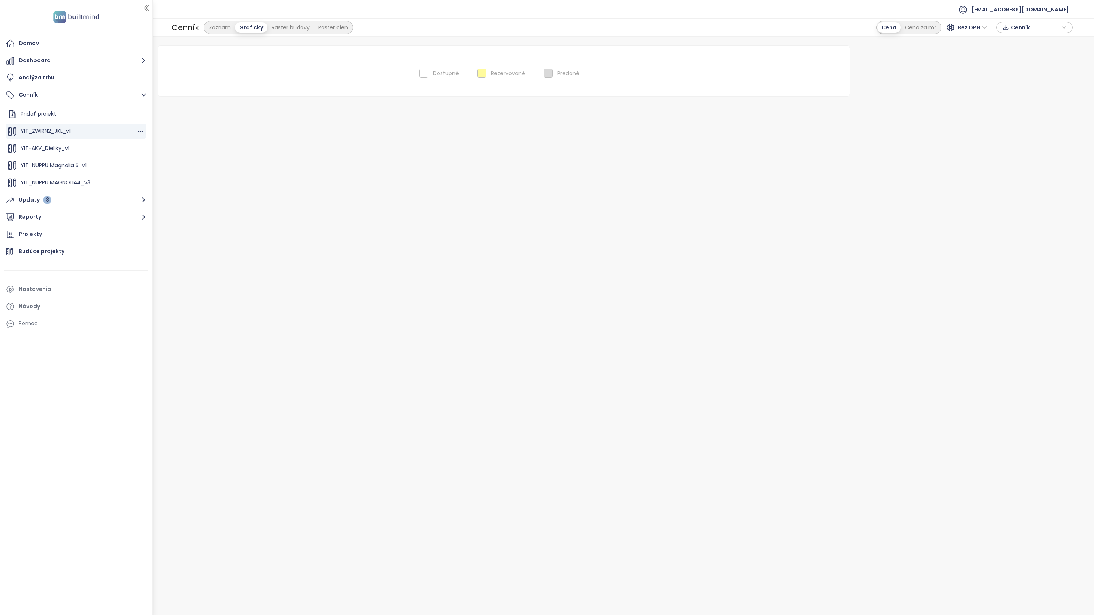
click at [55, 132] on span "YIT_ZWIRN2_JKL_v1" at bounding box center [46, 131] width 50 height 8
click at [36, 133] on span "YIT_ZWIRN2_JKL_v1" at bounding box center [46, 131] width 50 height 8
click at [137, 130] on icon "button" at bounding box center [141, 131] width 8 height 8
click at [155, 144] on button "Upraviť" at bounding box center [164, 144] width 44 height 10
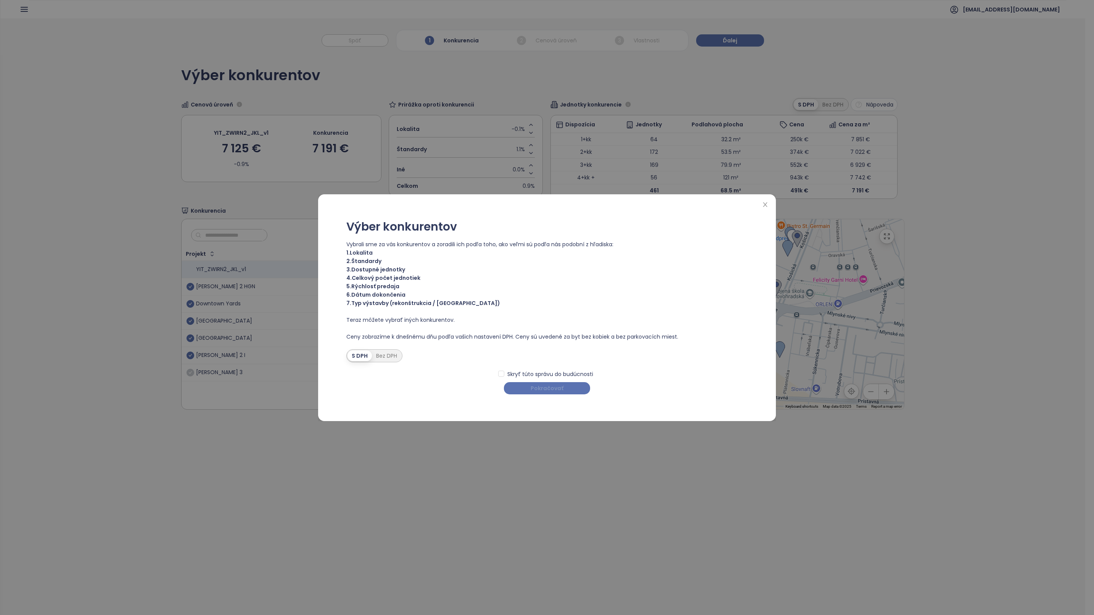
click at [546, 388] on span "Pokračovať" at bounding box center [547, 388] width 33 height 8
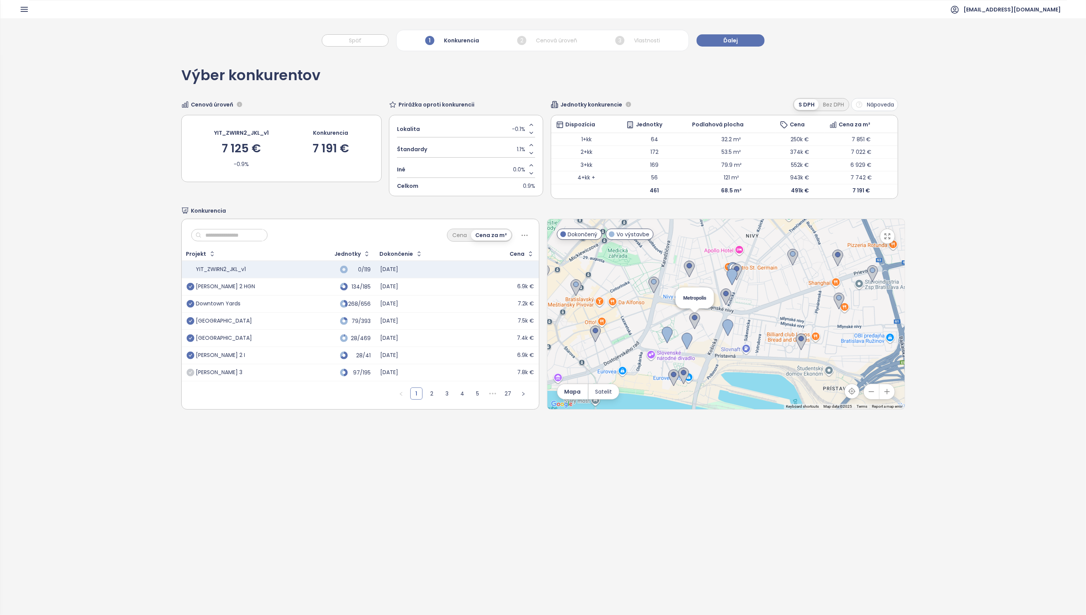
click at [690, 319] on img at bounding box center [694, 321] width 11 height 17
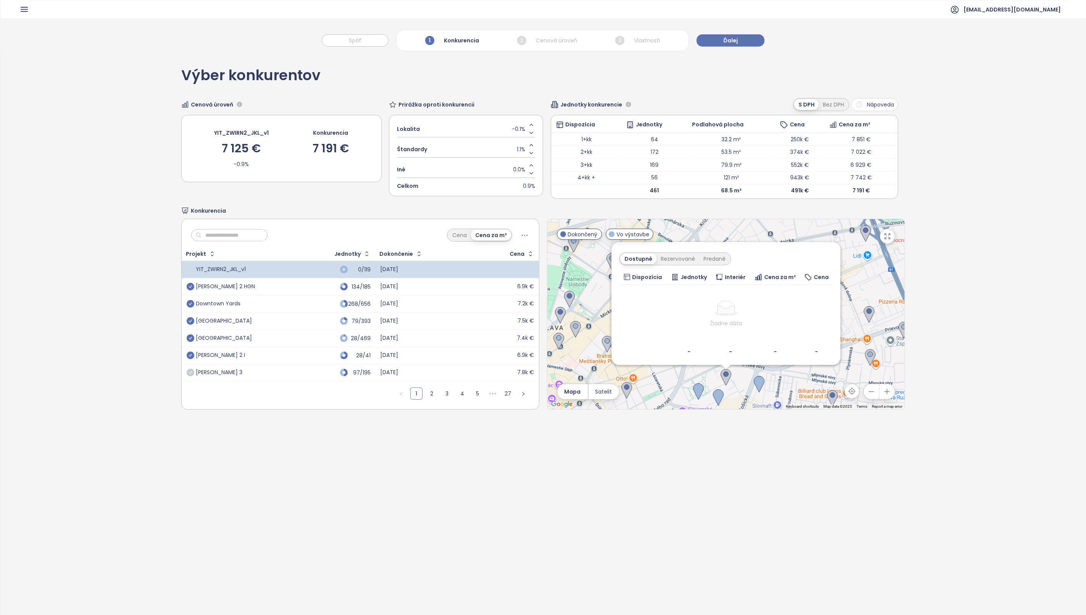
scroll to position [121, 0]
click at [672, 252] on div "Rezervované" at bounding box center [677, 256] width 43 height 11
click at [709, 260] on div "Predané" at bounding box center [714, 256] width 31 height 11
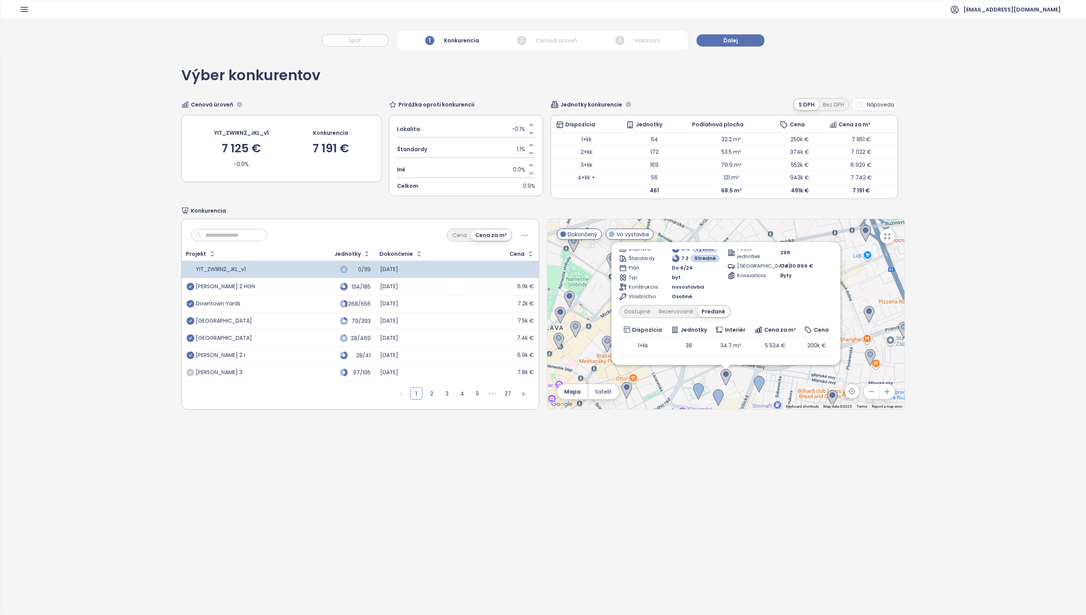
scroll to position [114, 0]
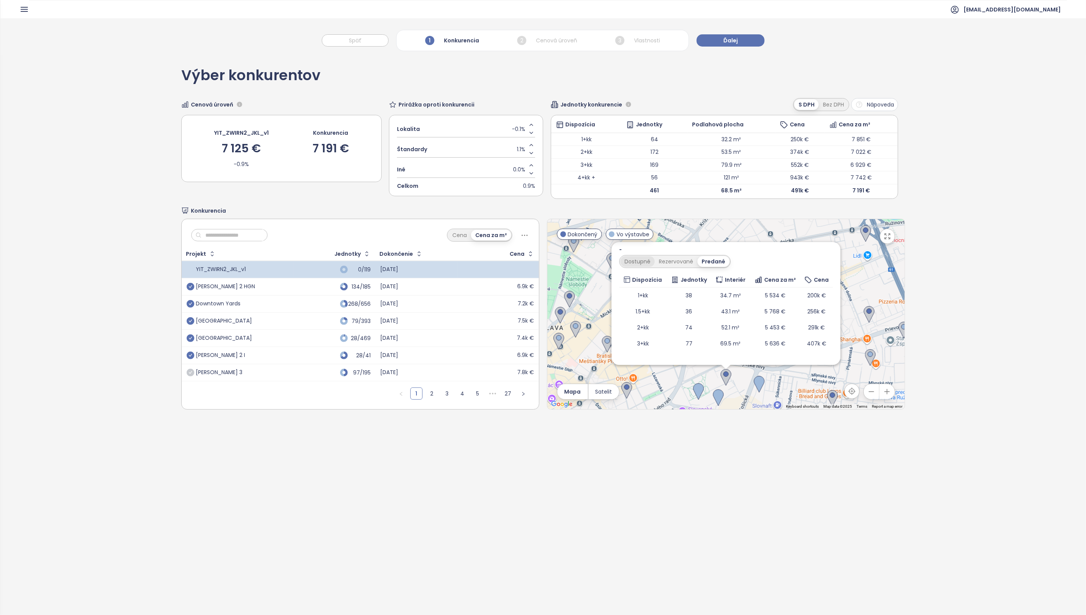
click at [627, 261] on div "Dostupné" at bounding box center [637, 261] width 34 height 11
click at [875, 292] on div "Zahrnúť Metropolis Archivovaný Bottova 5, 811 09 Bratislava, Slovakia Mint Inve…" at bounding box center [725, 314] width 357 height 190
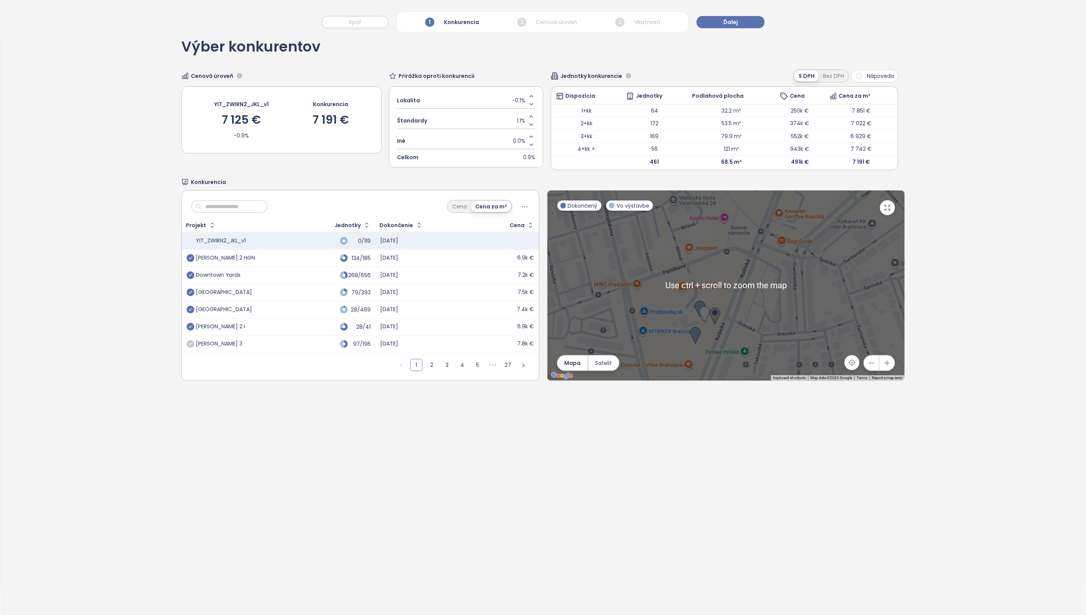
scroll to position [36, 0]
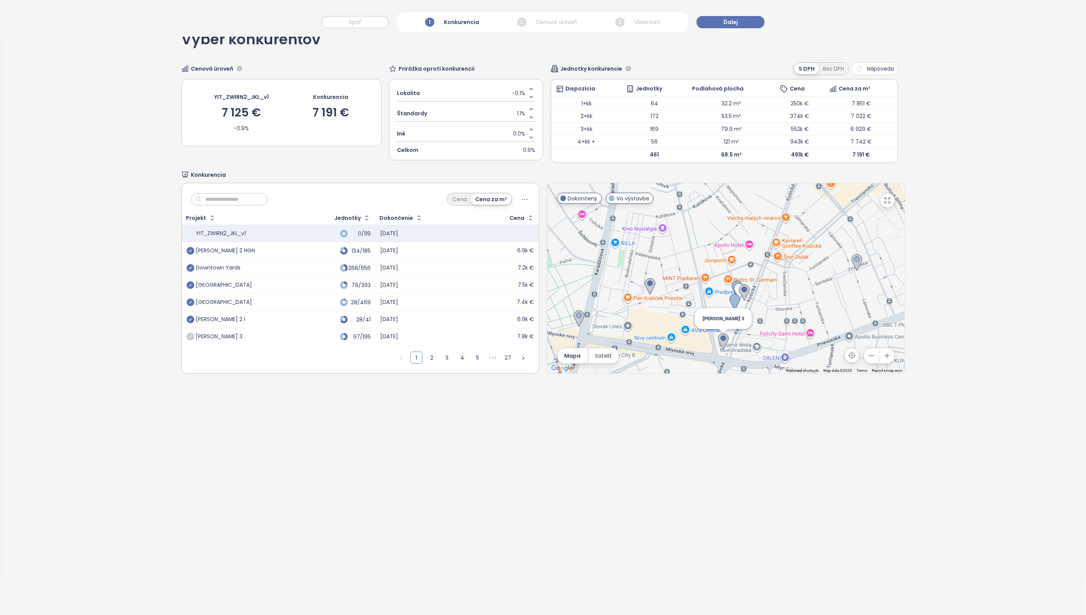
click at [718, 340] on img at bounding box center [723, 341] width 11 height 17
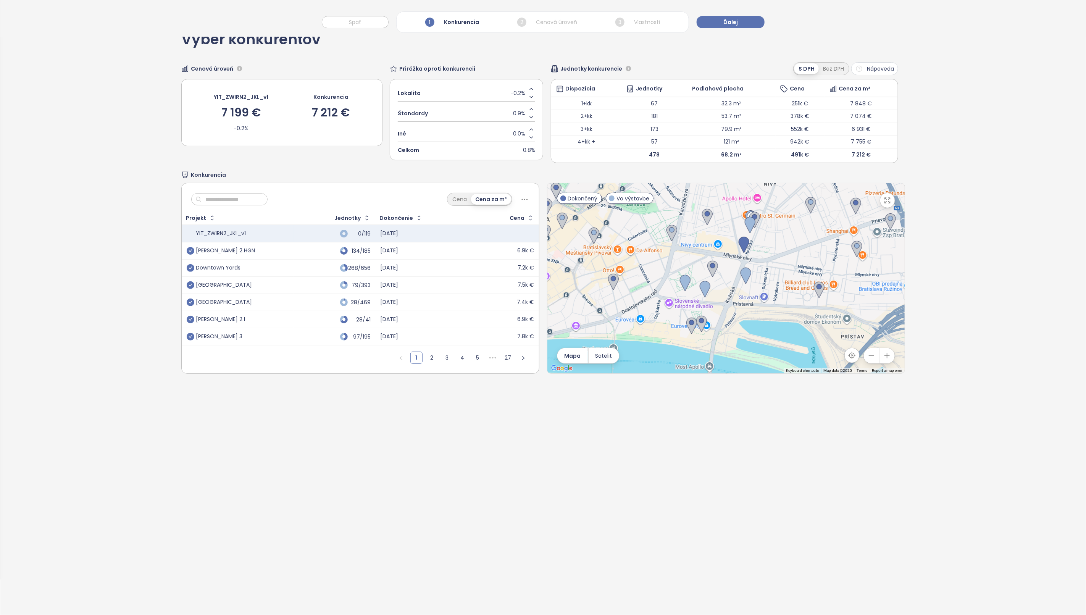
drag, startPoint x: 766, startPoint y: 321, endPoint x: 767, endPoint y: 269, distance: 51.5
click at [767, 269] on div at bounding box center [725, 278] width 357 height 190
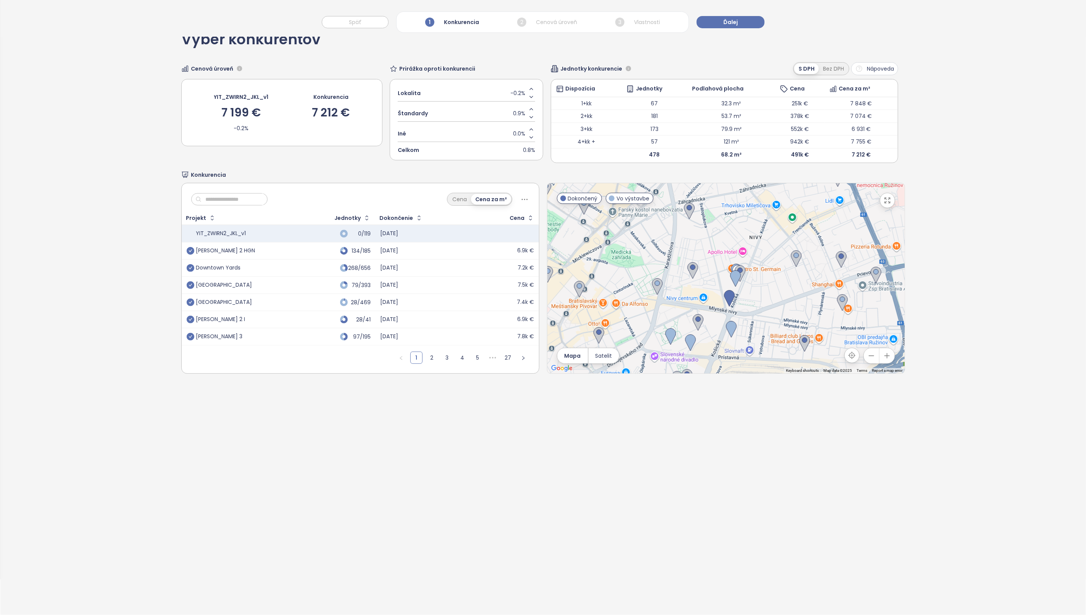
drag, startPoint x: 854, startPoint y: 269, endPoint x: 840, endPoint y: 325, distance: 57.8
click at [840, 325] on div at bounding box center [725, 278] width 357 height 190
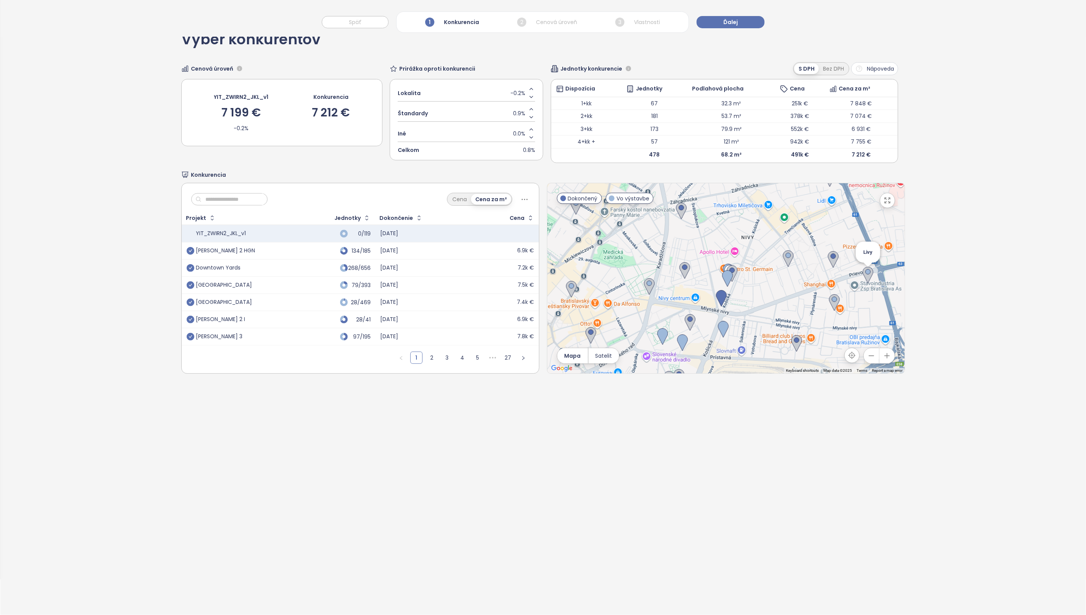
click at [862, 274] on img at bounding box center [867, 275] width 11 height 17
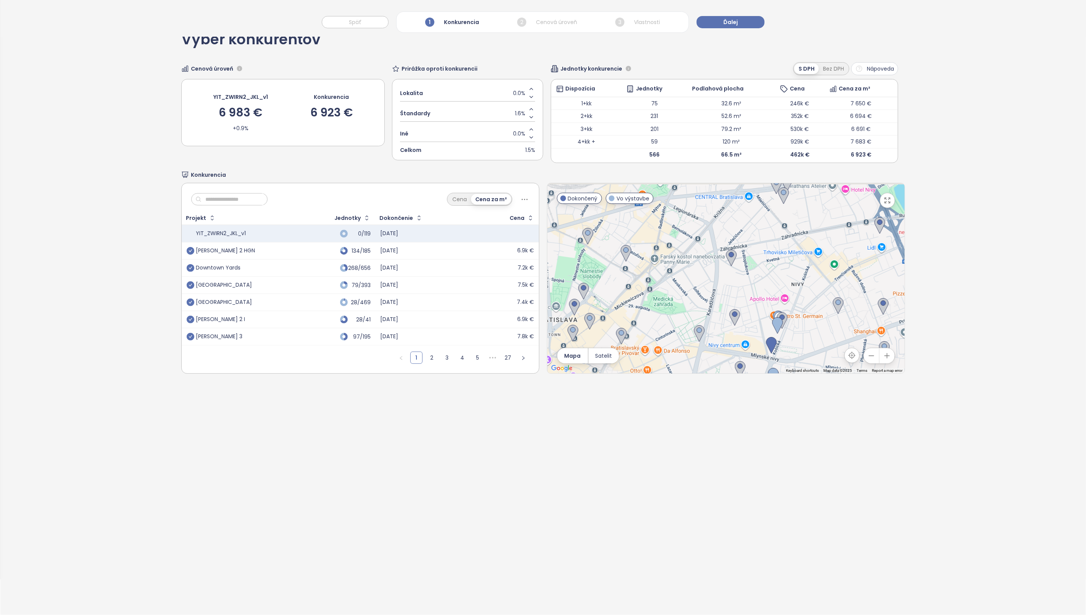
drag, startPoint x: 752, startPoint y: 283, endPoint x: 786, endPoint y: 317, distance: 48.3
click at [786, 317] on div at bounding box center [725, 278] width 357 height 190
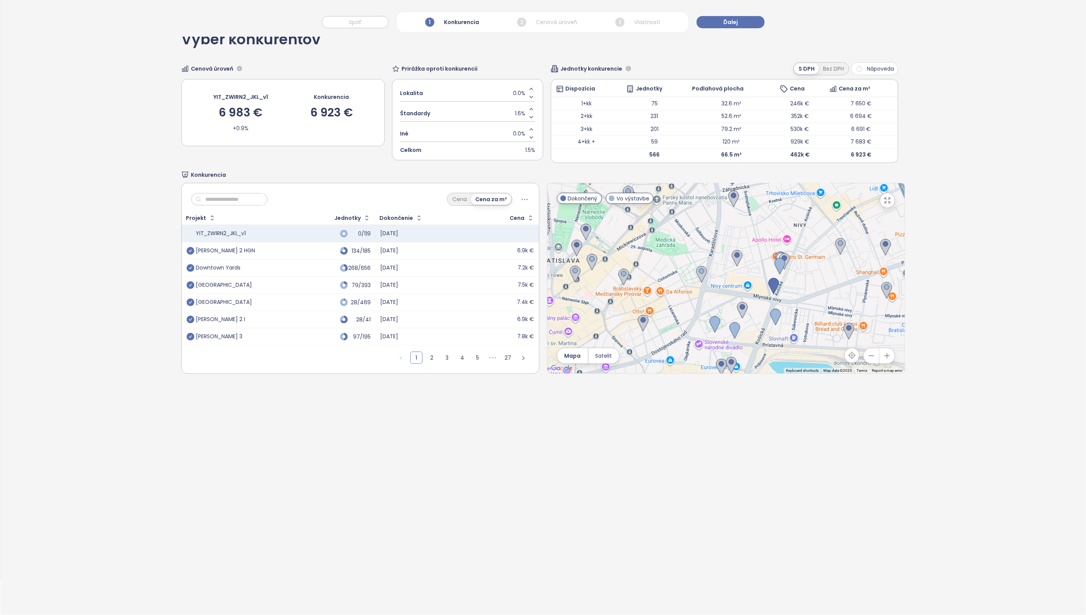
drag, startPoint x: 724, startPoint y: 295, endPoint x: 726, endPoint y: 233, distance: 62.6
click at [726, 233] on div at bounding box center [725, 278] width 357 height 190
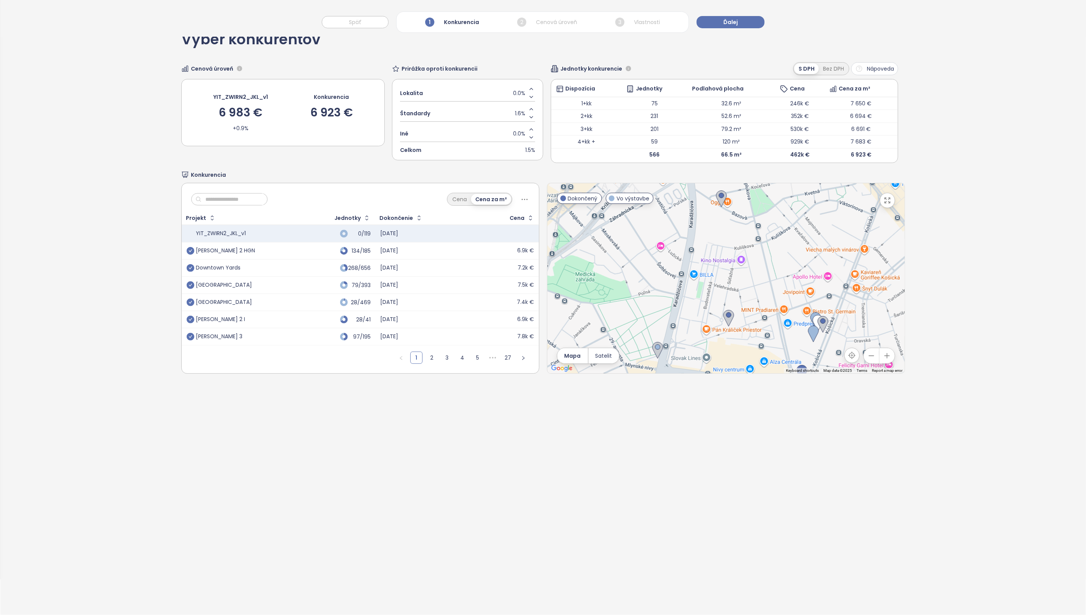
drag, startPoint x: 789, startPoint y: 223, endPoint x: 760, endPoint y: 299, distance: 80.7
click at [760, 299] on div at bounding box center [725, 278] width 357 height 190
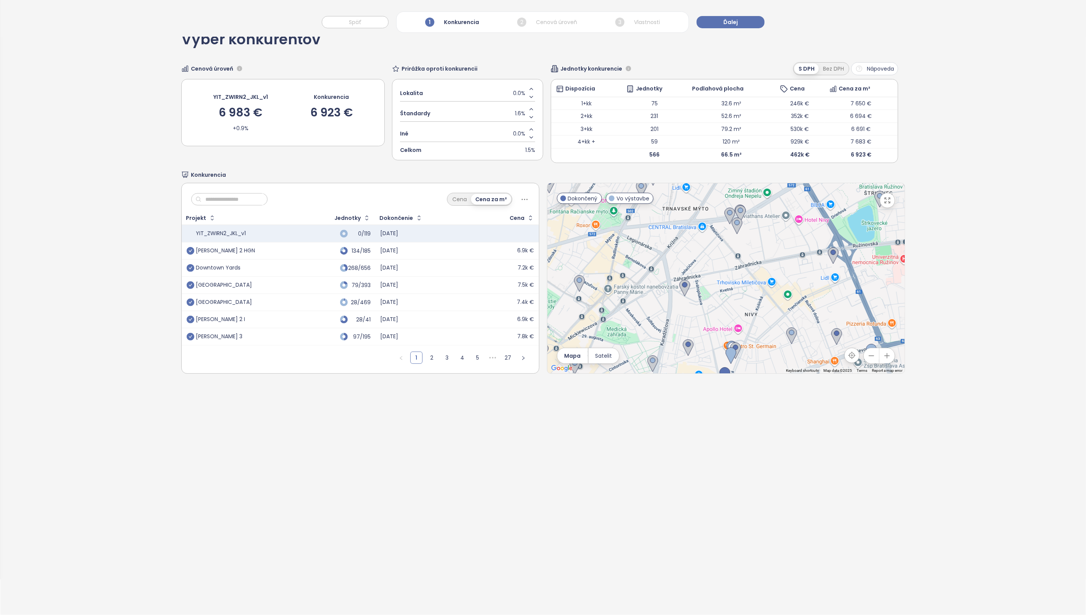
drag, startPoint x: 801, startPoint y: 223, endPoint x: 780, endPoint y: 269, distance: 50.6
click at [780, 269] on div at bounding box center [725, 278] width 357 height 190
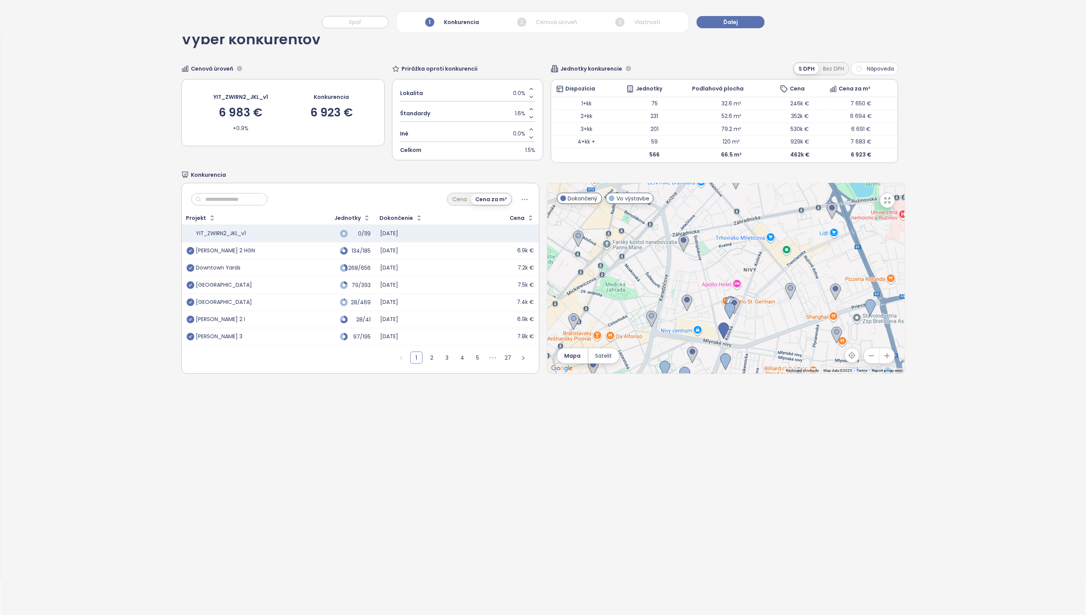
drag, startPoint x: 772, startPoint y: 306, endPoint x: 772, endPoint y: 259, distance: 46.9
click at [772, 259] on div at bounding box center [725, 278] width 357 height 190
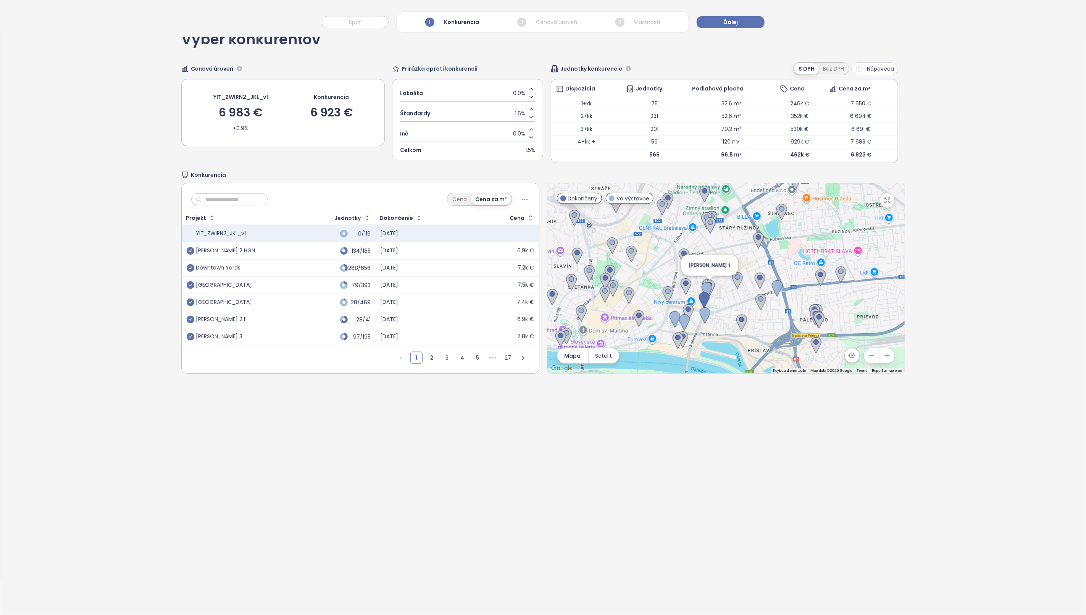
drag, startPoint x: 703, startPoint y: 313, endPoint x: 706, endPoint y: 287, distance: 26.6
click at [706, 287] on div "Zwirn 1" at bounding box center [725, 278] width 357 height 190
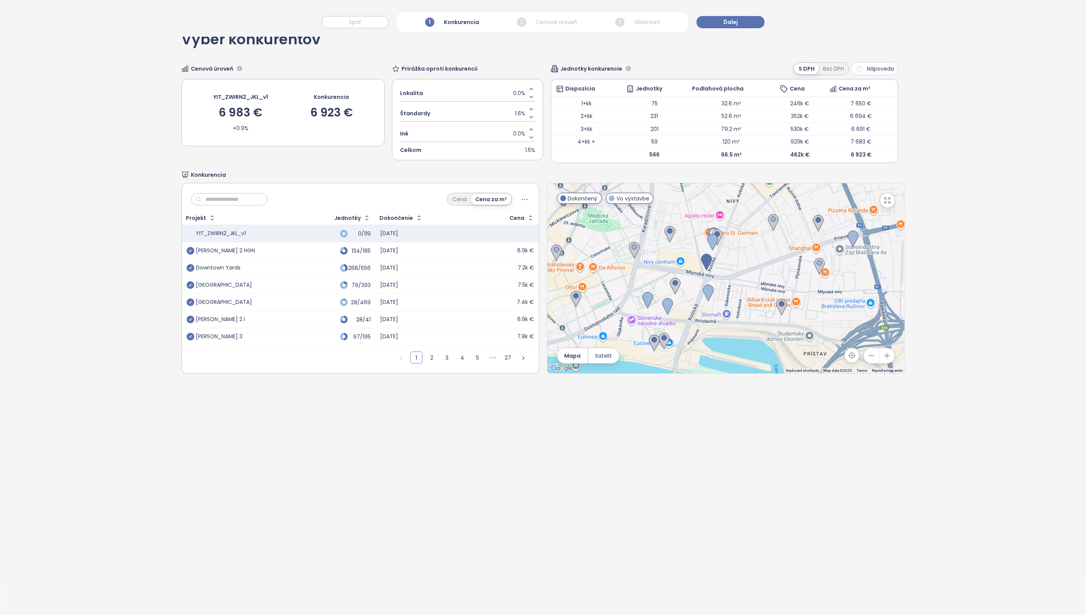
drag, startPoint x: 677, startPoint y: 335, endPoint x: 680, endPoint y: 322, distance: 13.3
click at [680, 322] on div "To navigate, press the arrow keys." at bounding box center [725, 278] width 357 height 190
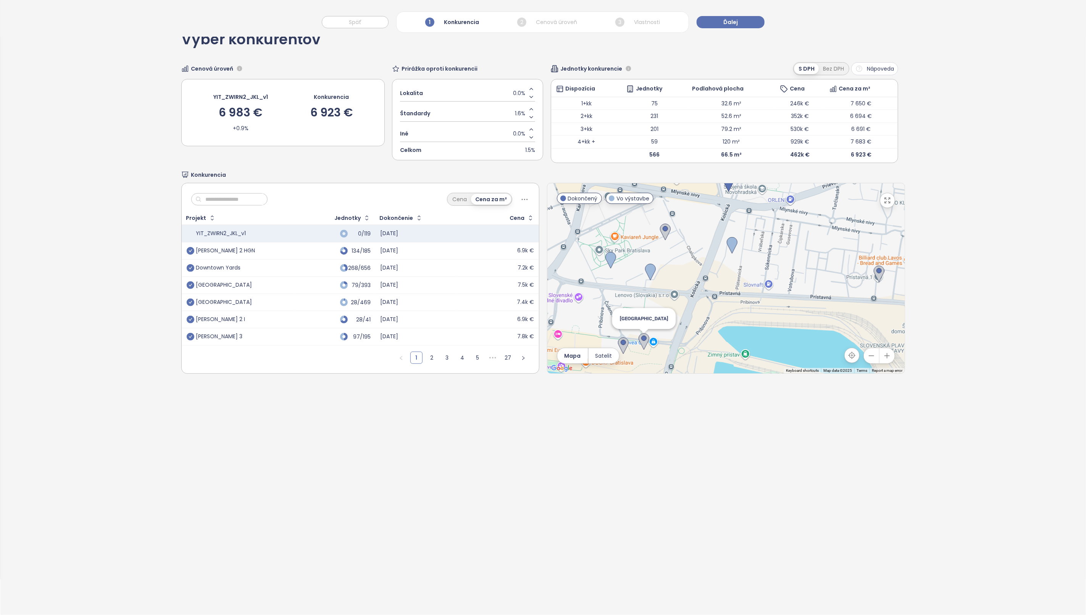
click at [638, 340] on img at bounding box center [643, 341] width 11 height 17
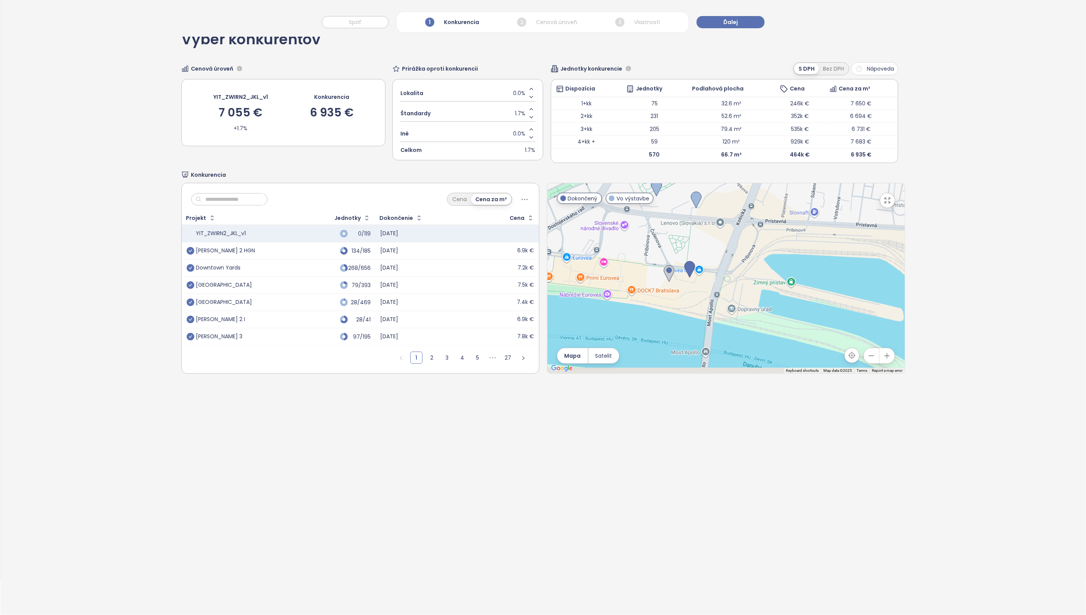
drag, startPoint x: 693, startPoint y: 322, endPoint x: 739, endPoint y: 249, distance: 86.3
click at [739, 249] on div at bounding box center [725, 278] width 357 height 190
click at [664, 276] on img at bounding box center [669, 273] width 11 height 17
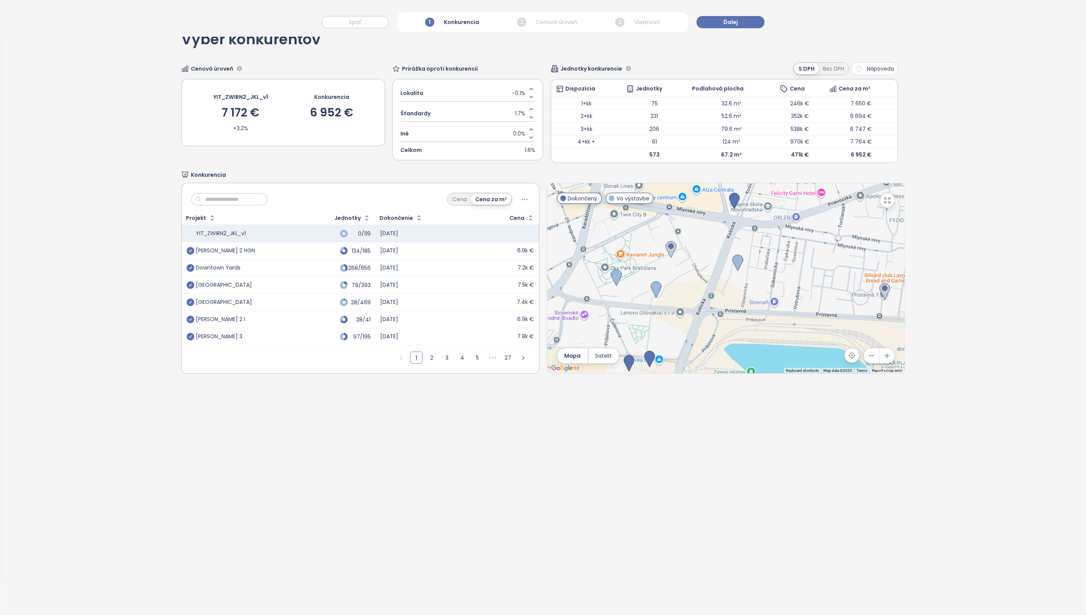
drag, startPoint x: 730, startPoint y: 258, endPoint x: 671, endPoint y: 365, distance: 122.6
click at [670, 370] on div at bounding box center [725, 278] width 357 height 190
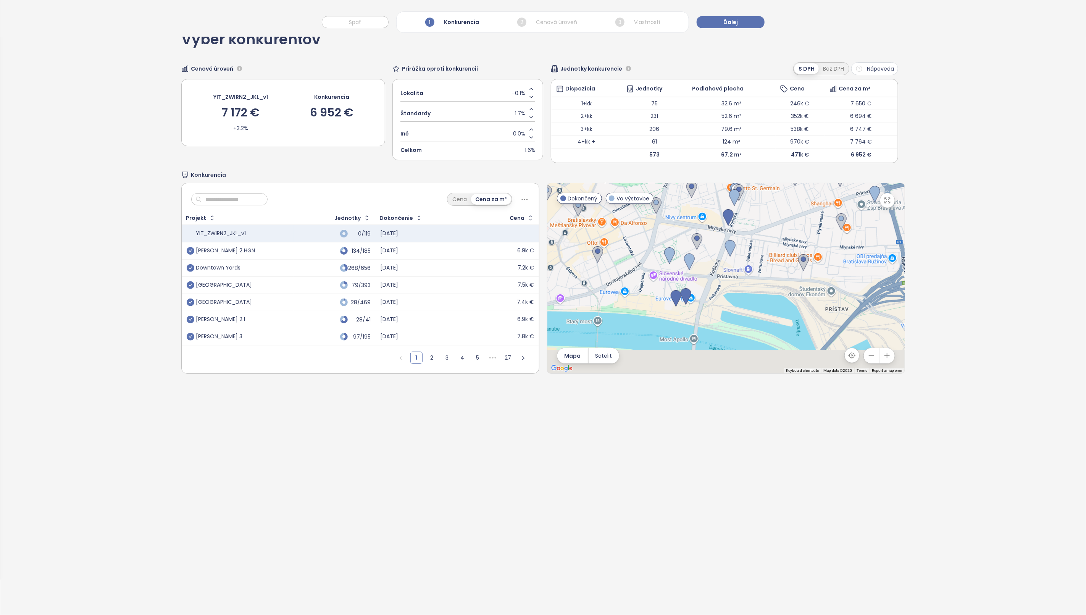
drag, startPoint x: 718, startPoint y: 309, endPoint x: 780, endPoint y: 240, distance: 93.3
click at [780, 240] on div at bounding box center [725, 278] width 357 height 190
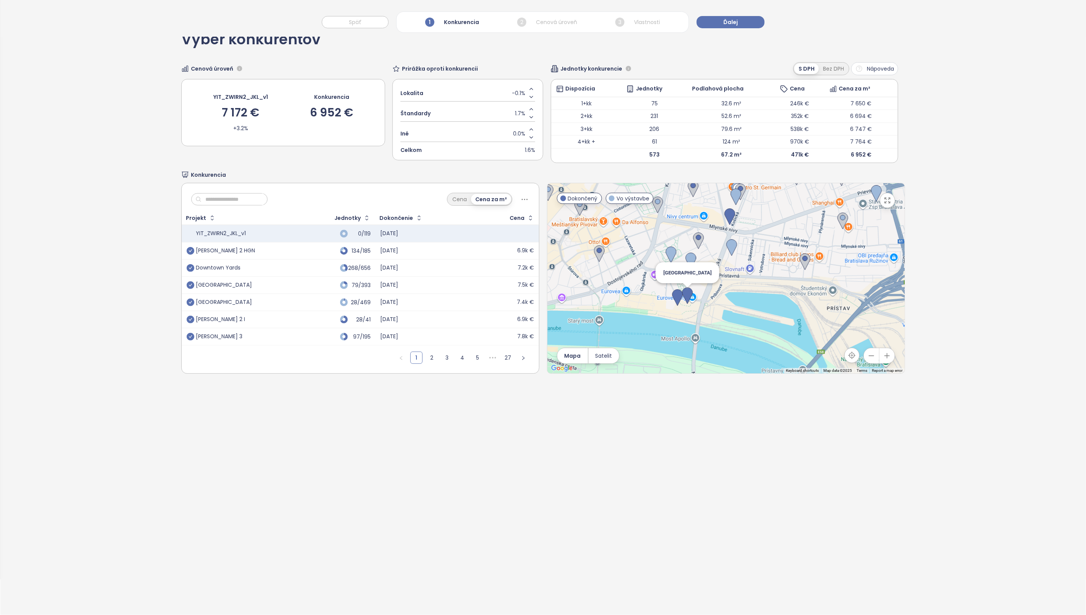
click at [682, 294] on img at bounding box center [687, 295] width 11 height 17
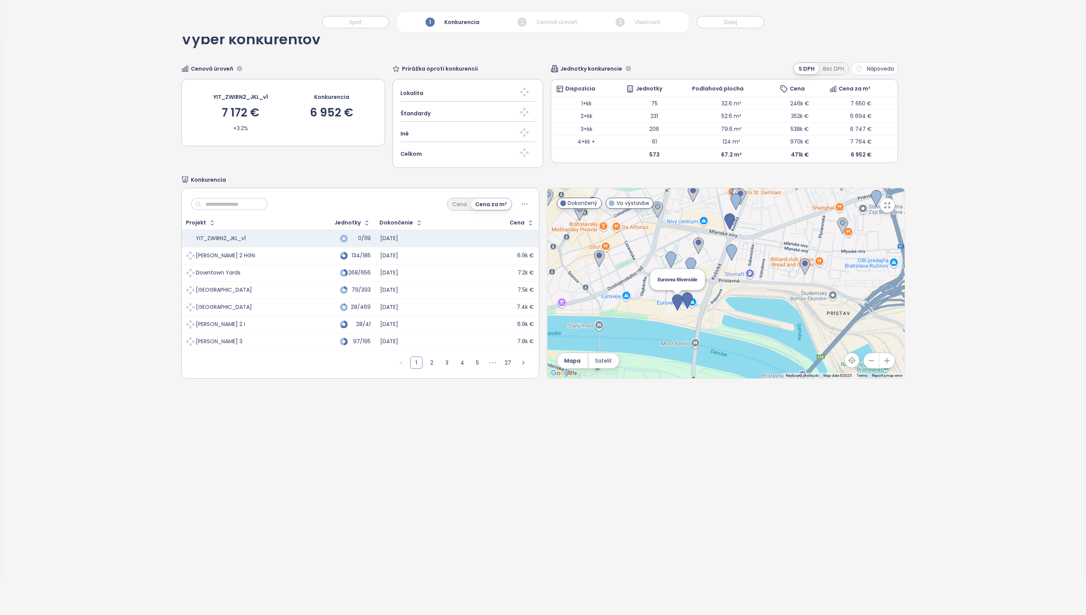
click at [672, 300] on img at bounding box center [677, 302] width 11 height 17
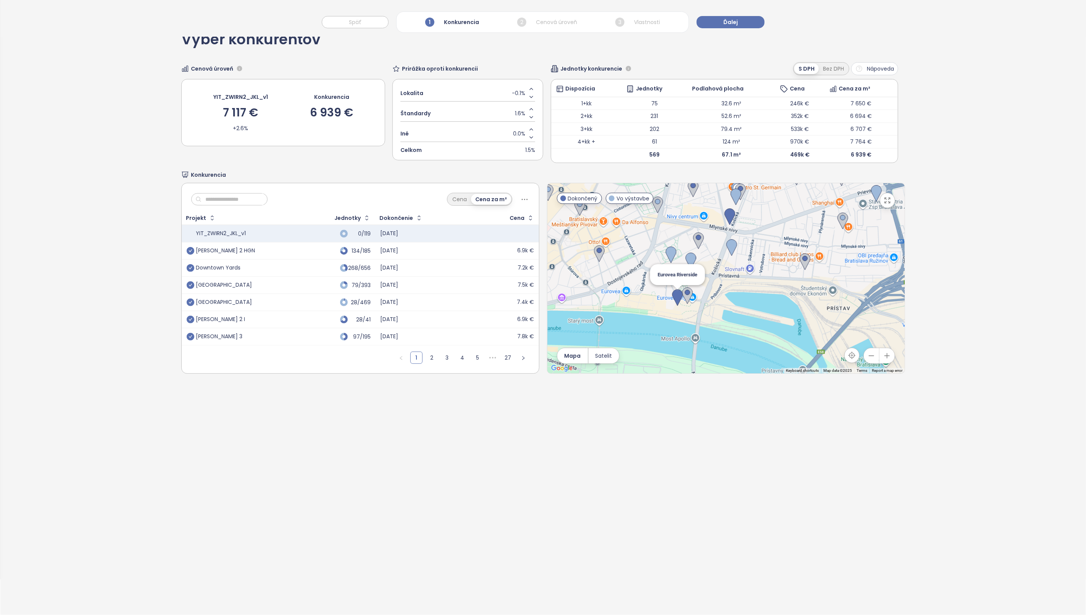
click at [673, 296] on img at bounding box center [677, 297] width 11 height 17
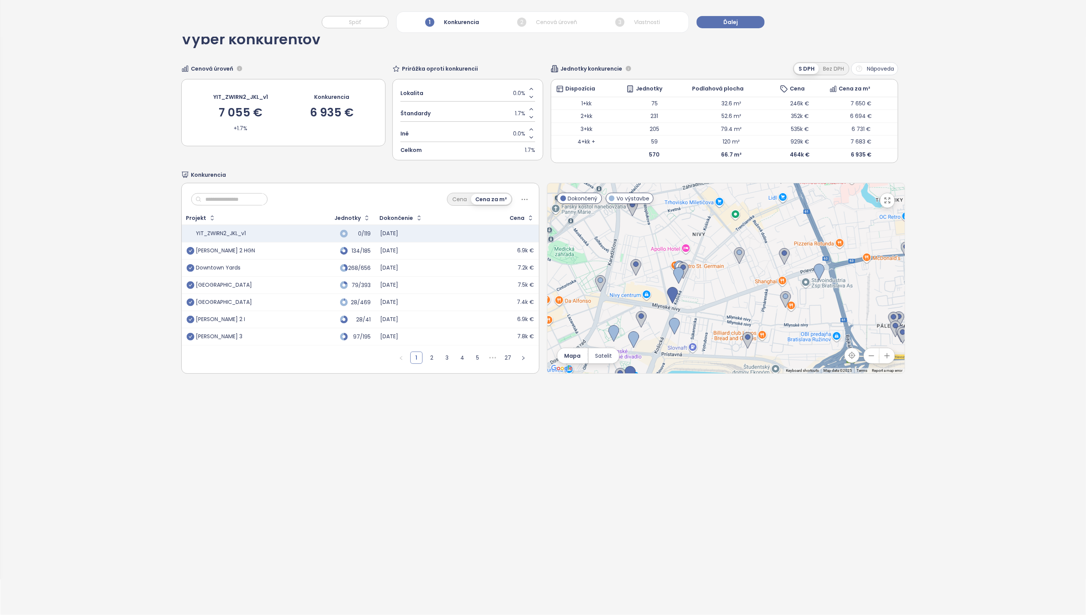
drag, startPoint x: 744, startPoint y: 288, endPoint x: 674, endPoint y: 386, distance: 119.8
click at [673, 386] on div "Výber konkurentov Cenová úroveň YIT_ZWIRN2_JKL_v1 7 055 € +1.7% Konkurencia 6 9…" at bounding box center [542, 203] width 723 height 368
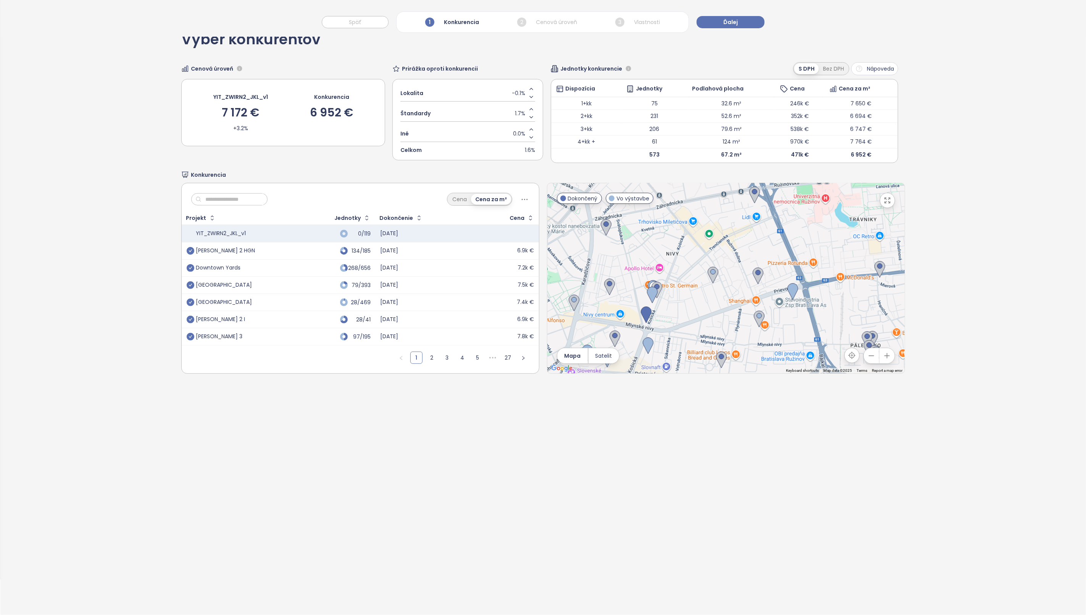
drag, startPoint x: 762, startPoint y: 311, endPoint x: 768, endPoint y: 291, distance: 21.4
click at [768, 291] on div at bounding box center [725, 278] width 357 height 190
click at [427, 355] on link "2" at bounding box center [431, 357] width 11 height 11
click at [187, 253] on icon "check-circle" at bounding box center [191, 251] width 8 height 8
click at [755, 315] on img at bounding box center [759, 319] width 11 height 17
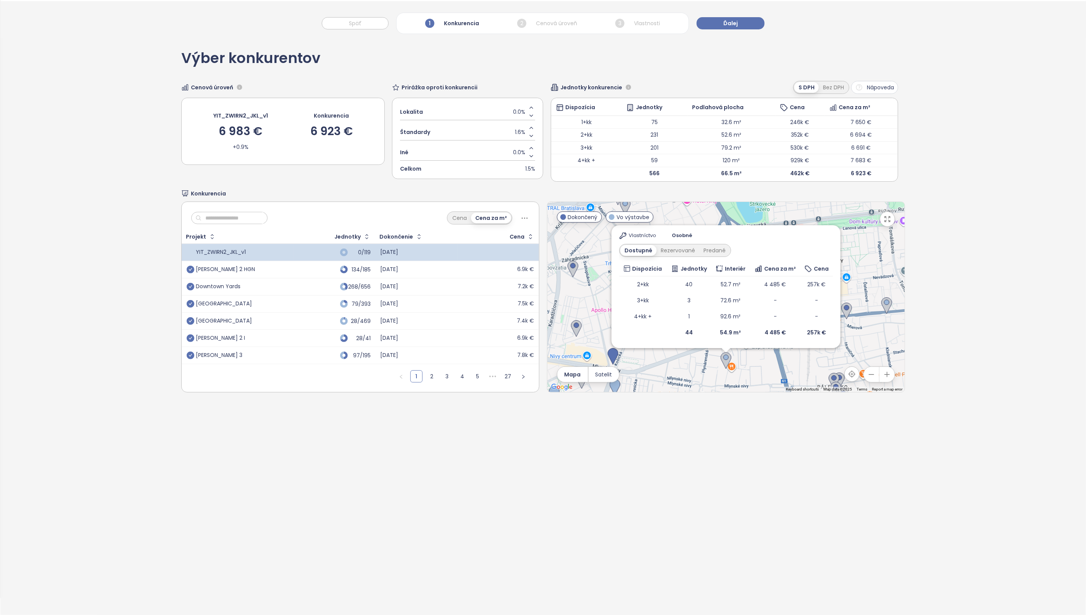
scroll to position [0, 0]
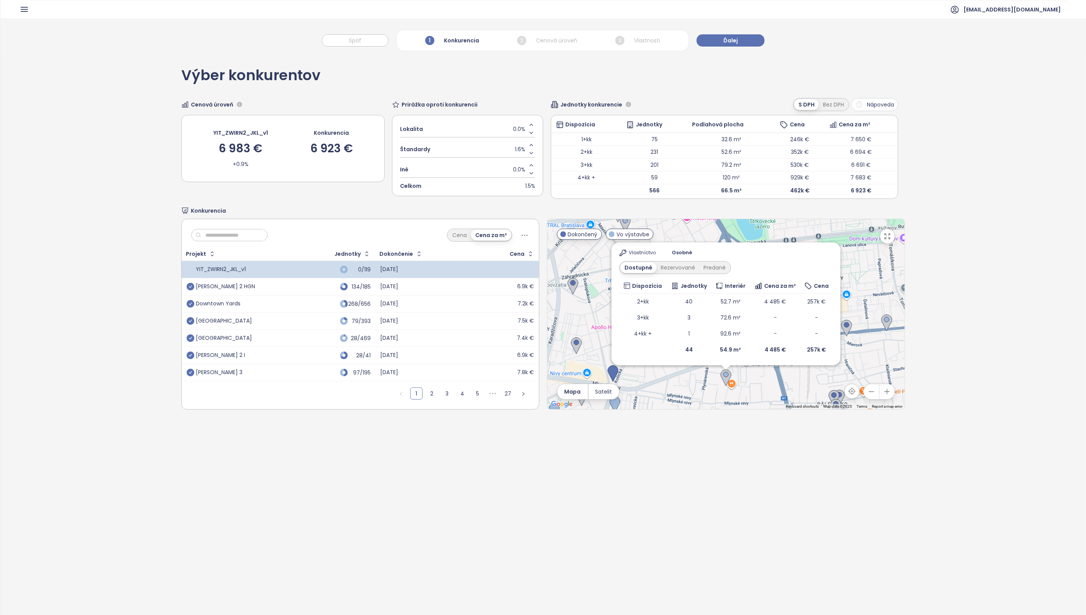
click at [929, 299] on div "Výber konkurentov Cenová úroveň YIT_ZWIRN2_JKL_v1 6 983 € +0.9% Konkurencia 6 9…" at bounding box center [542, 353] width 1085 height 596
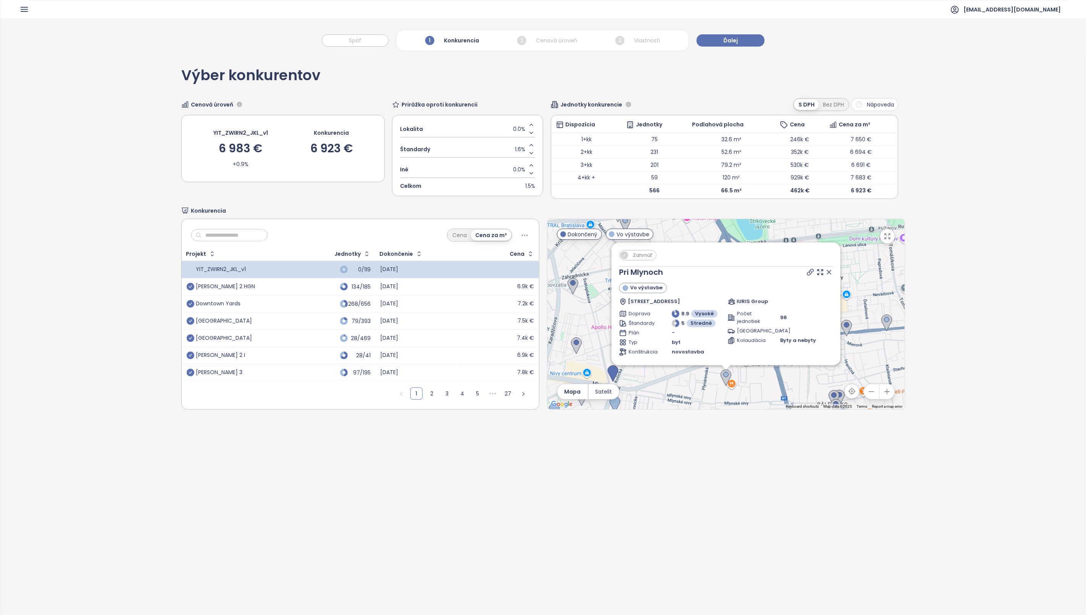
click at [825, 274] on icon at bounding box center [829, 272] width 8 height 8
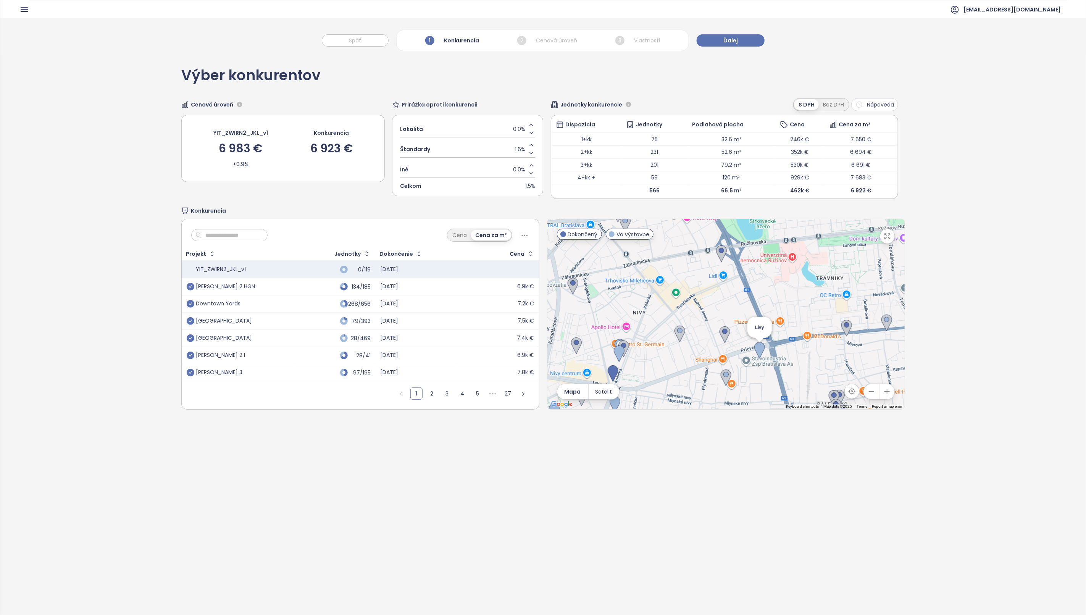
click at [754, 353] on img at bounding box center [759, 350] width 11 height 17
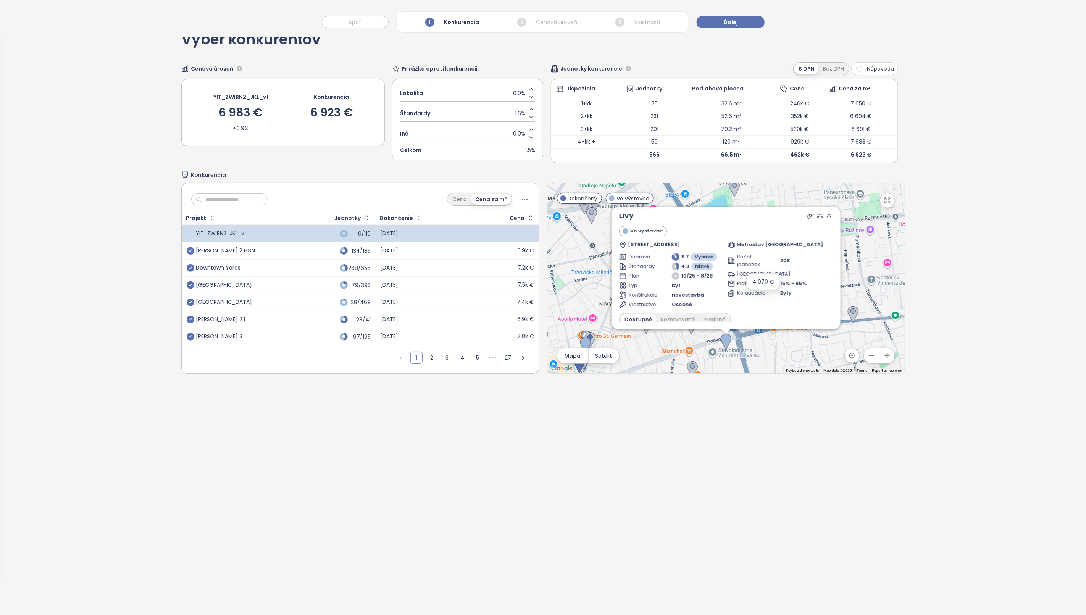
scroll to position [11, 0]
click at [827, 226] on icon at bounding box center [829, 225] width 4 height 4
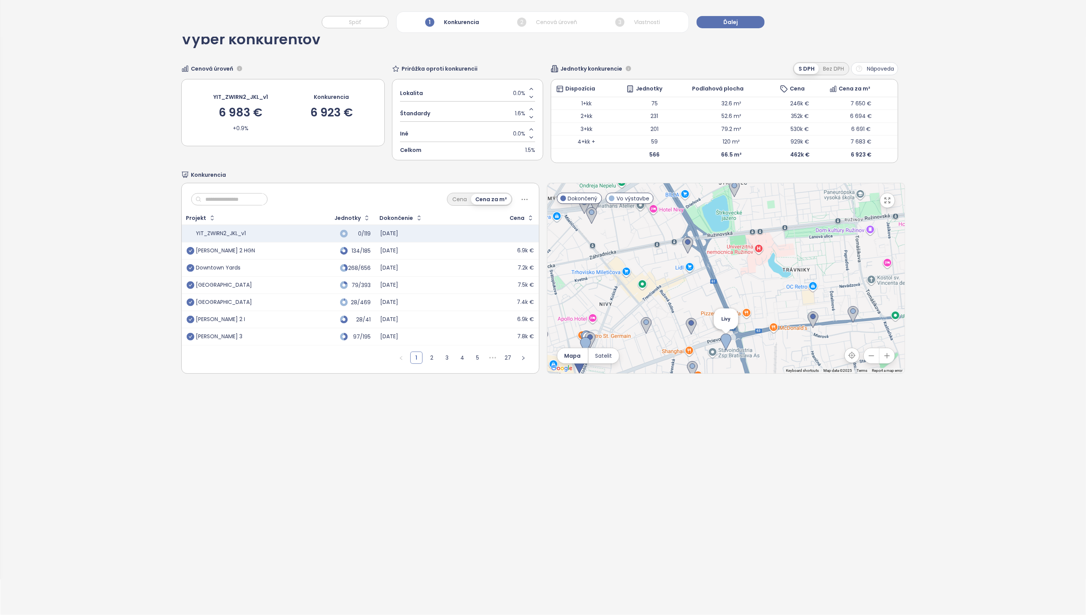
click at [720, 342] on img at bounding box center [725, 341] width 11 height 17
click at [641, 325] on img at bounding box center [646, 325] width 11 height 17
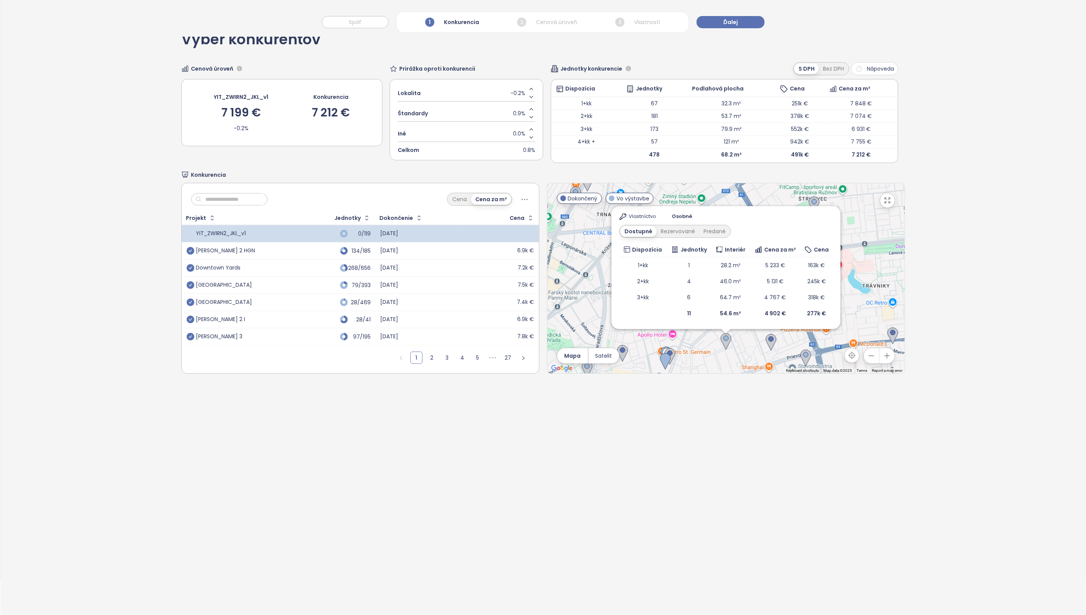
scroll to position [0, 0]
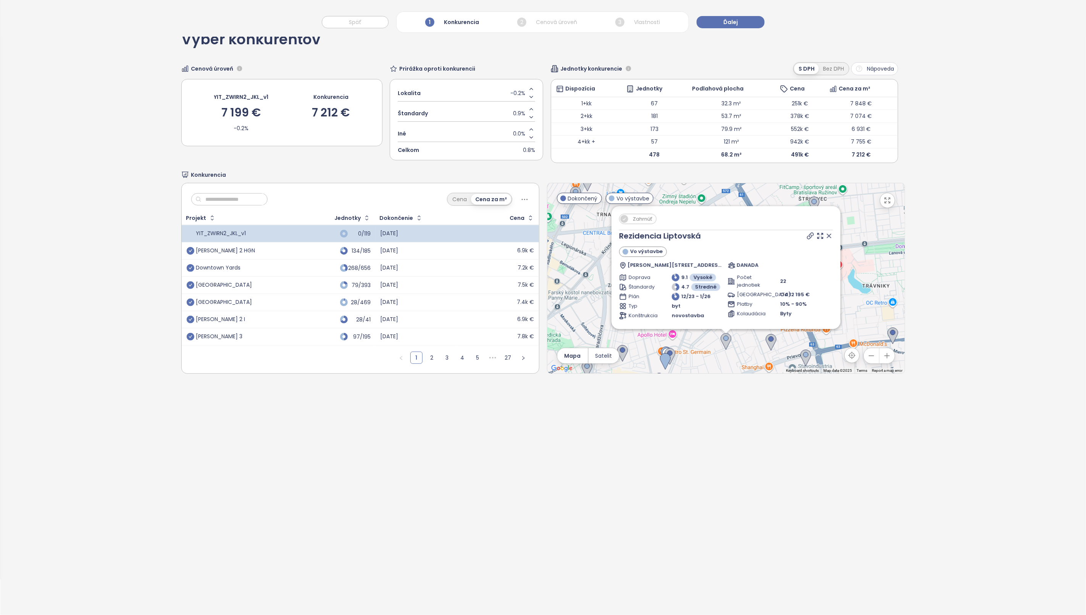
click at [825, 236] on icon at bounding box center [829, 236] width 8 height 8
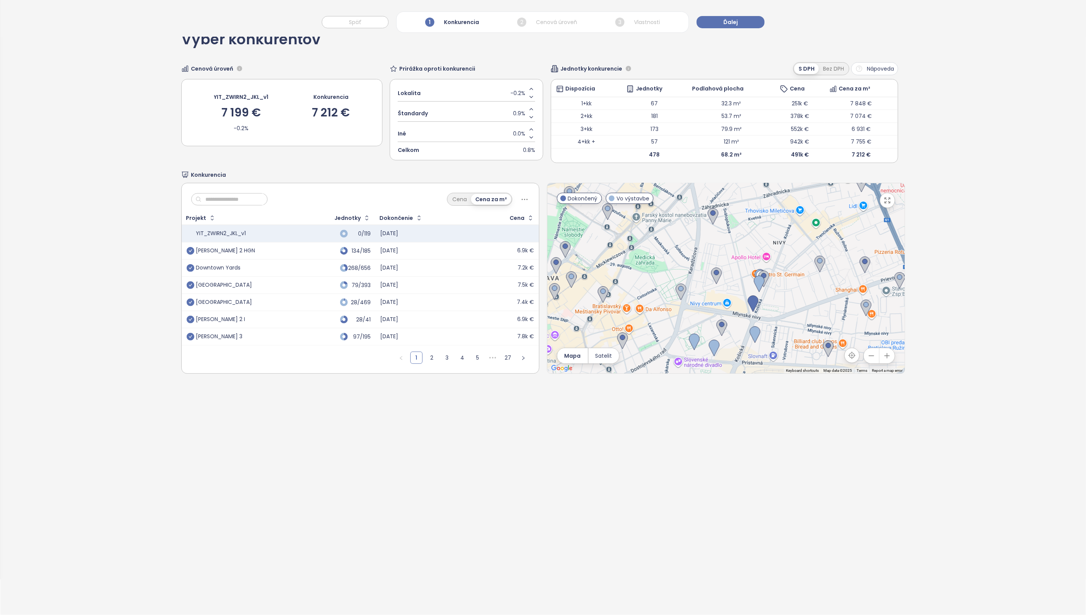
drag, startPoint x: 747, startPoint y: 289, endPoint x: 839, endPoint y: 208, distance: 122.8
click at [840, 208] on div at bounding box center [725, 278] width 357 height 190
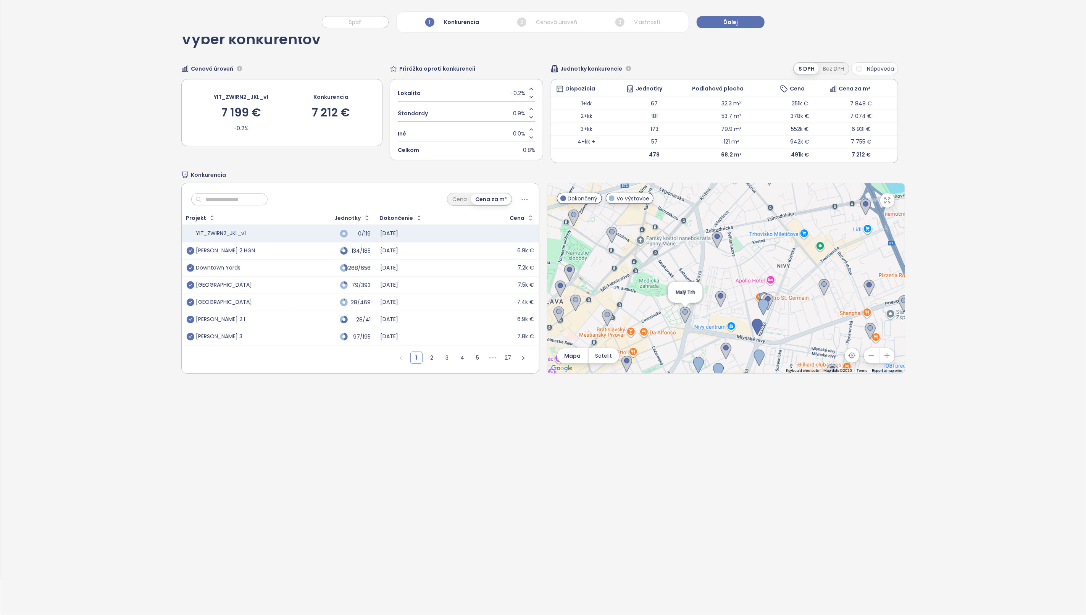
click at [680, 316] on img at bounding box center [685, 315] width 11 height 17
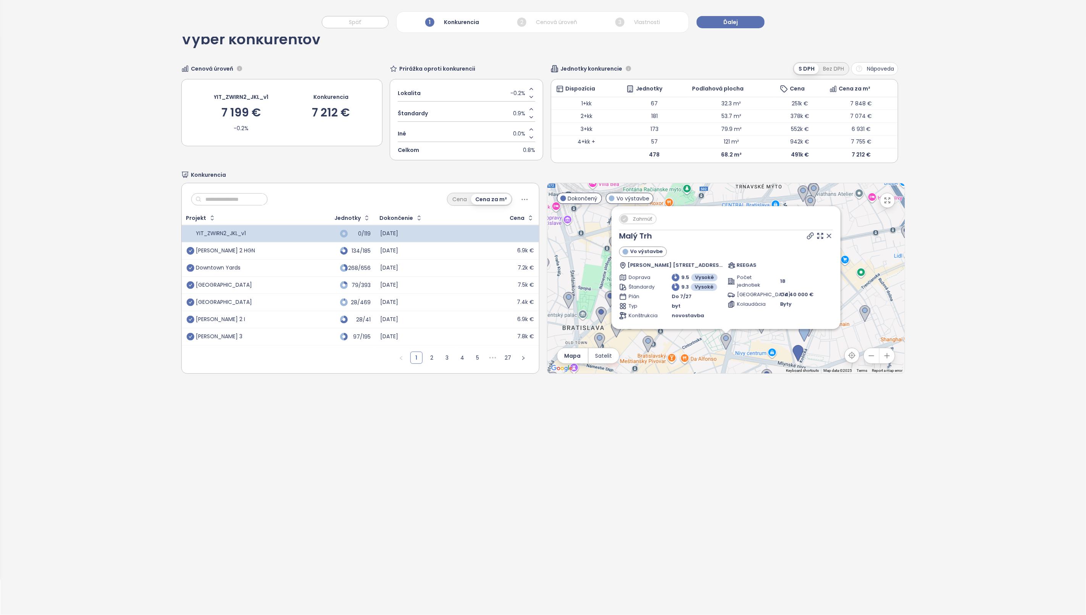
click at [825, 237] on icon at bounding box center [829, 236] width 8 height 8
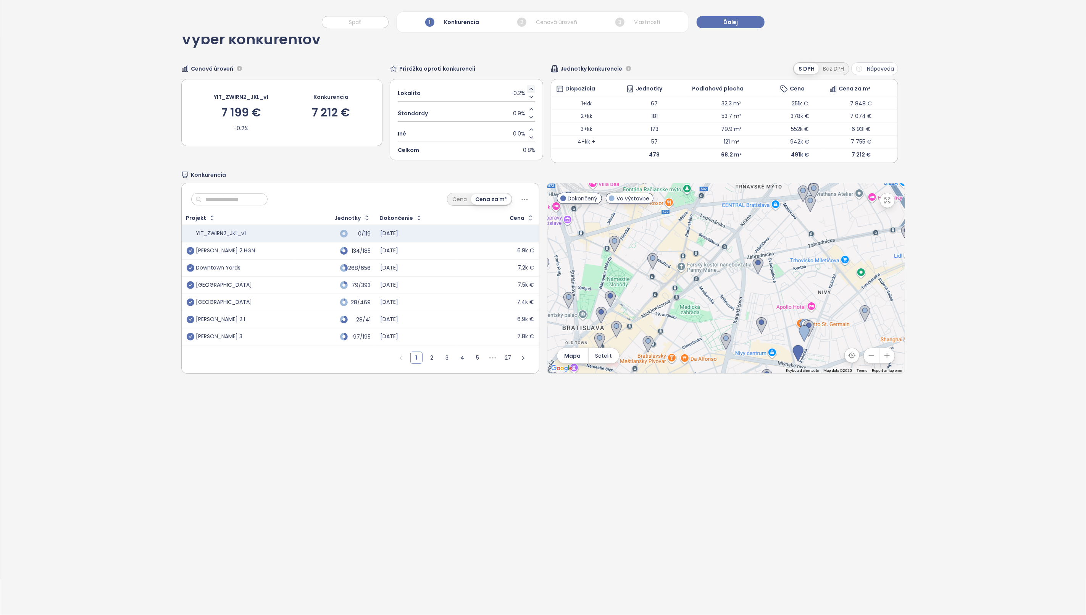
click at [530, 90] on icon "Increase value" at bounding box center [531, 89] width 3 height 2
click at [528, 117] on icon "Decrease value" at bounding box center [531, 117] width 6 height 6
click at [736, 23] on span "Ďalej" at bounding box center [730, 22] width 14 height 8
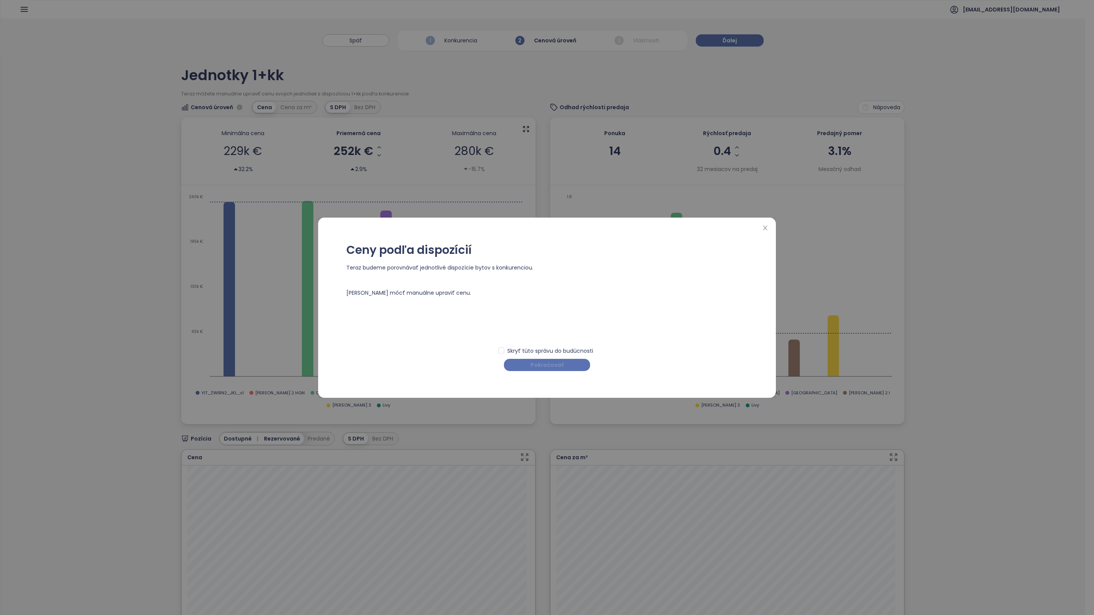
click at [545, 364] on span "Pokračovať" at bounding box center [547, 365] width 33 height 8
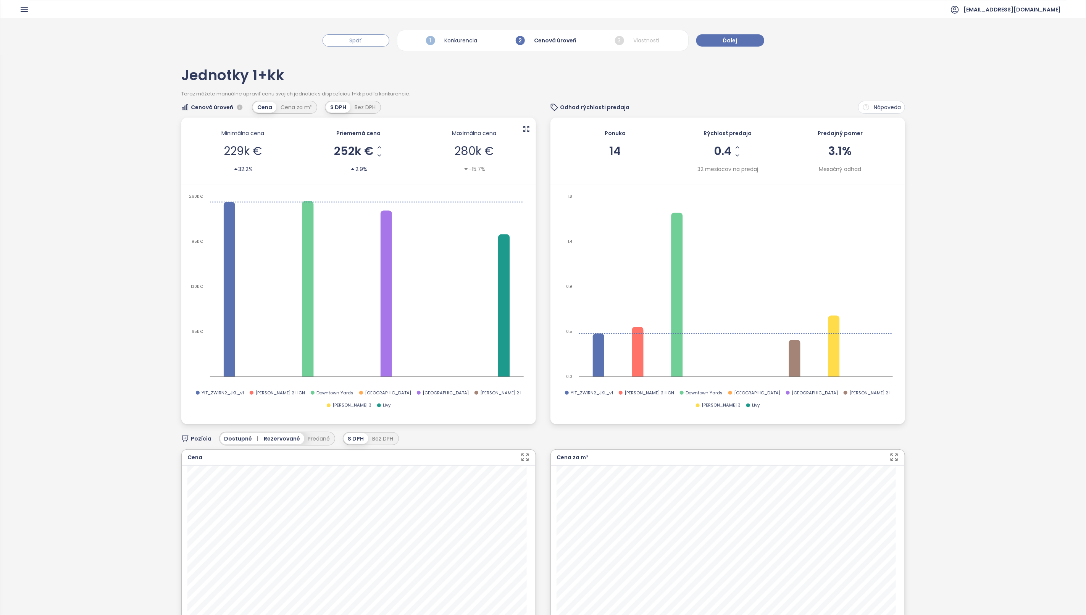
click at [373, 39] on button "Späť" at bounding box center [355, 40] width 67 height 12
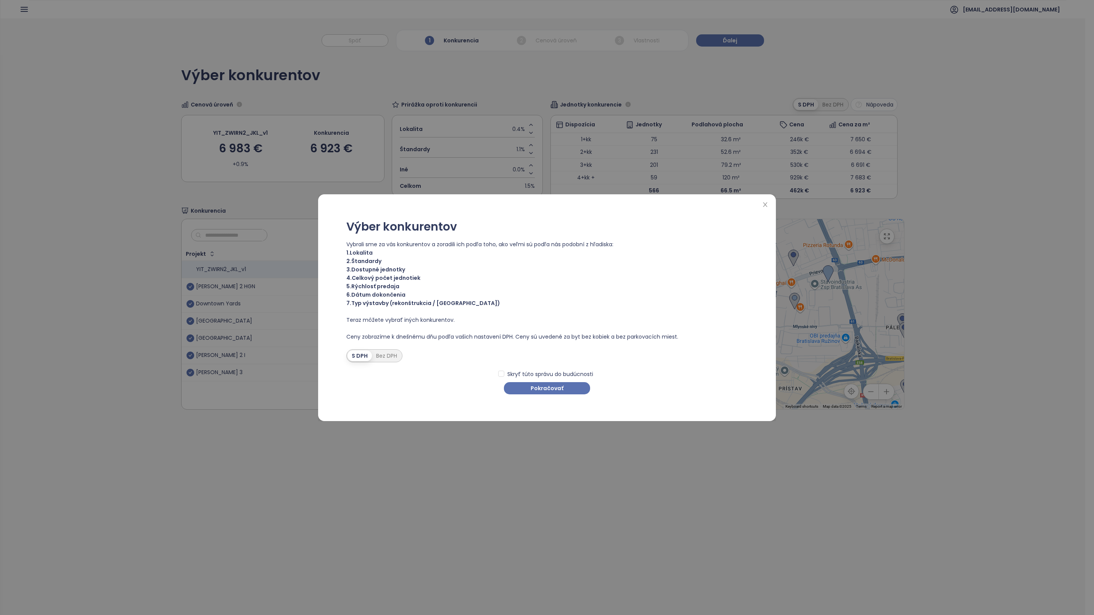
click at [562, 395] on div "Výber konkurentov Vybrali sme za vás konkurentov a zoradili ich podľa toho, ako…" at bounding box center [547, 307] width 440 height 211
click at [557, 389] on span "Pokračovať" at bounding box center [547, 388] width 33 height 8
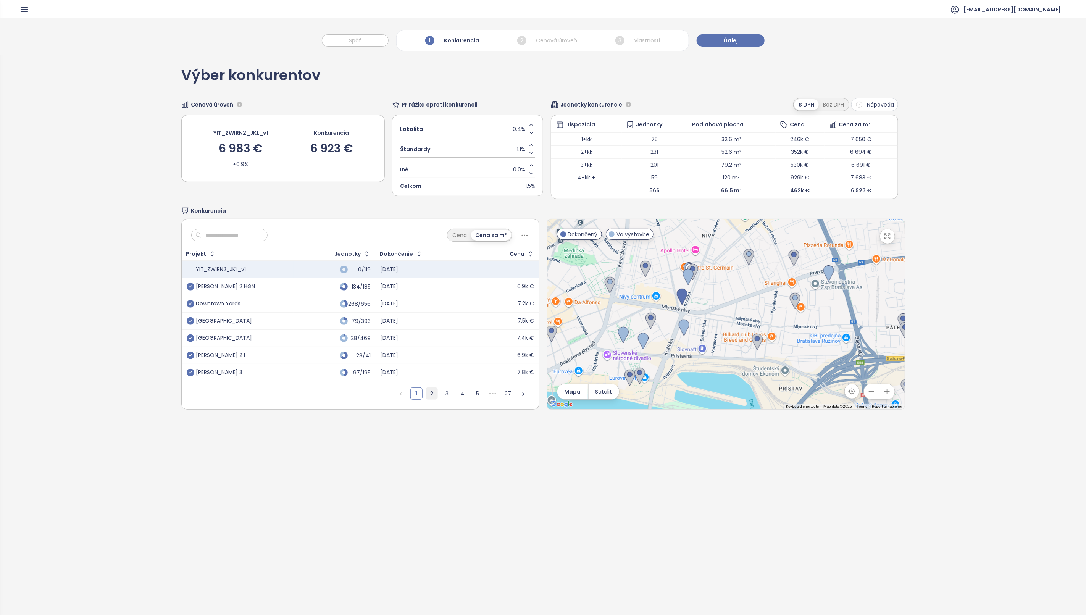
click at [428, 394] on link "2" at bounding box center [431, 393] width 11 height 11
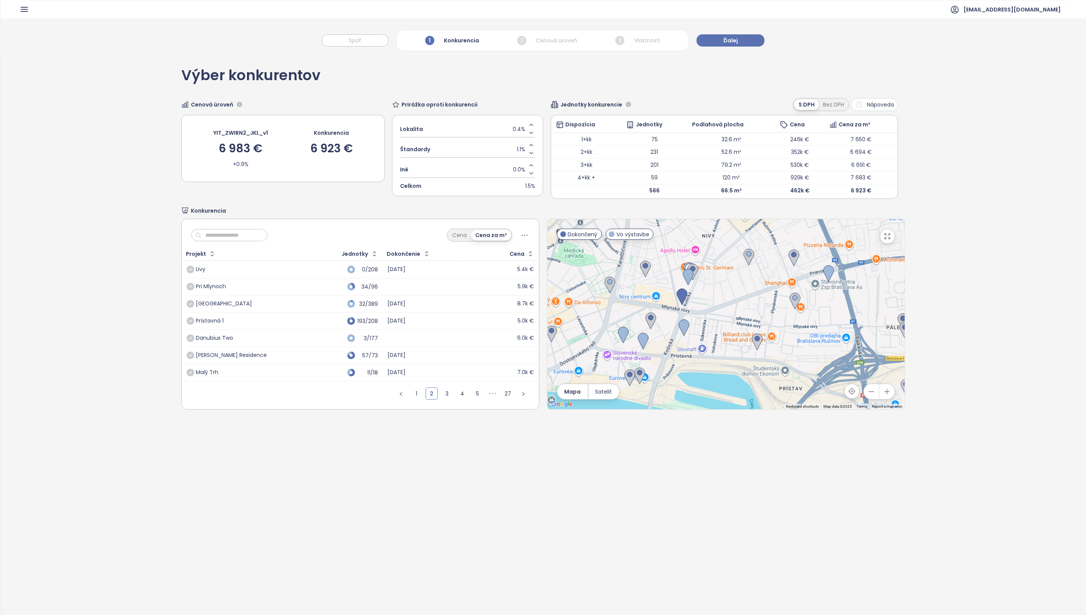
click at [189, 270] on icon "check-circle" at bounding box center [191, 270] width 8 height 8
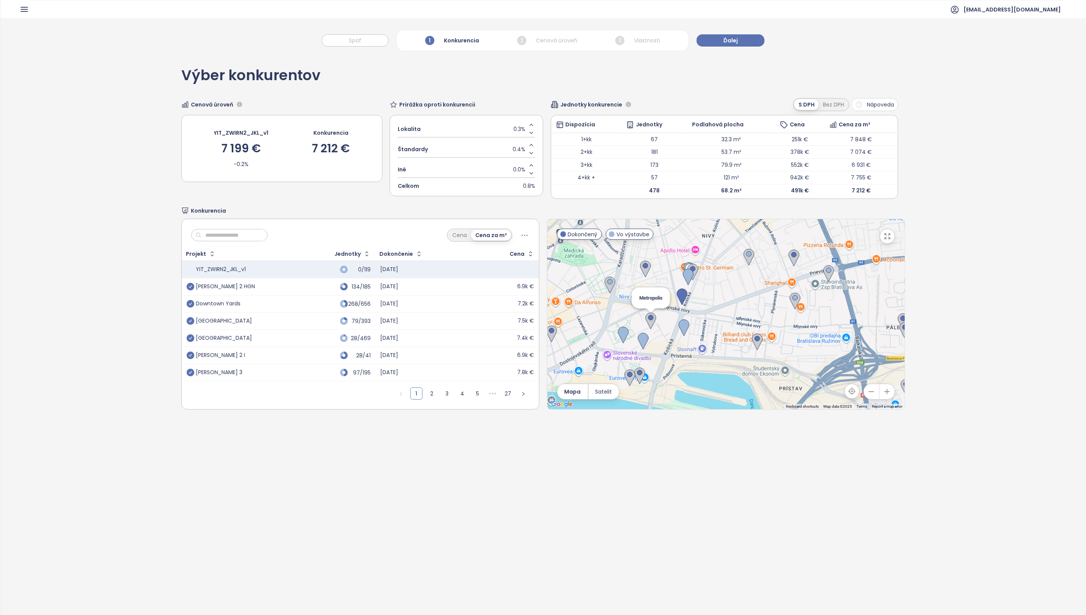
click at [646, 321] on img at bounding box center [650, 321] width 11 height 17
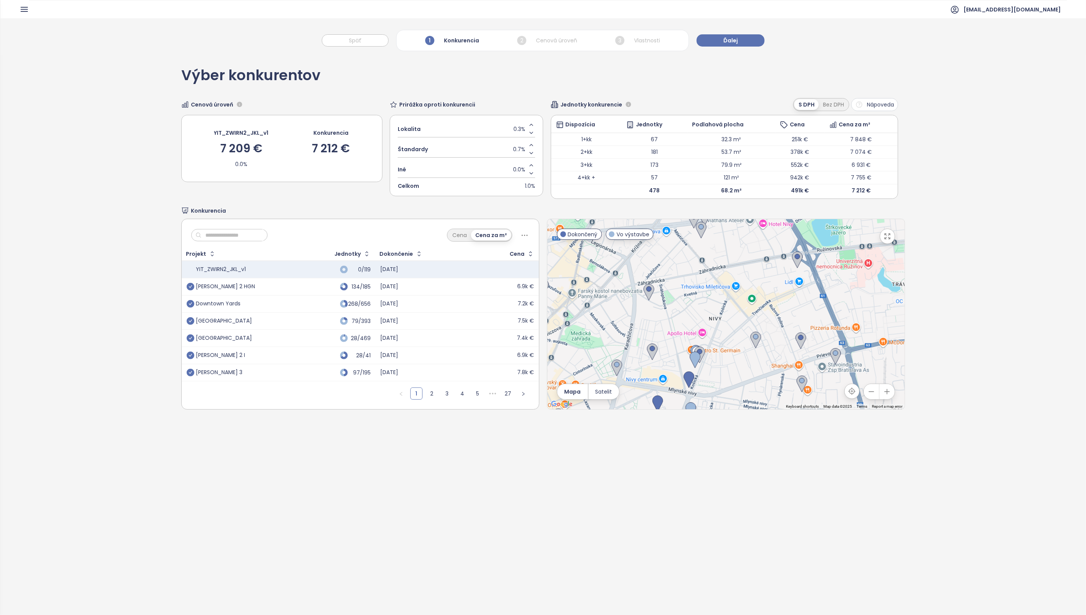
drag, startPoint x: 707, startPoint y: 291, endPoint x: 714, endPoint y: 358, distance: 66.7
click at [714, 358] on div at bounding box center [725, 314] width 357 height 190
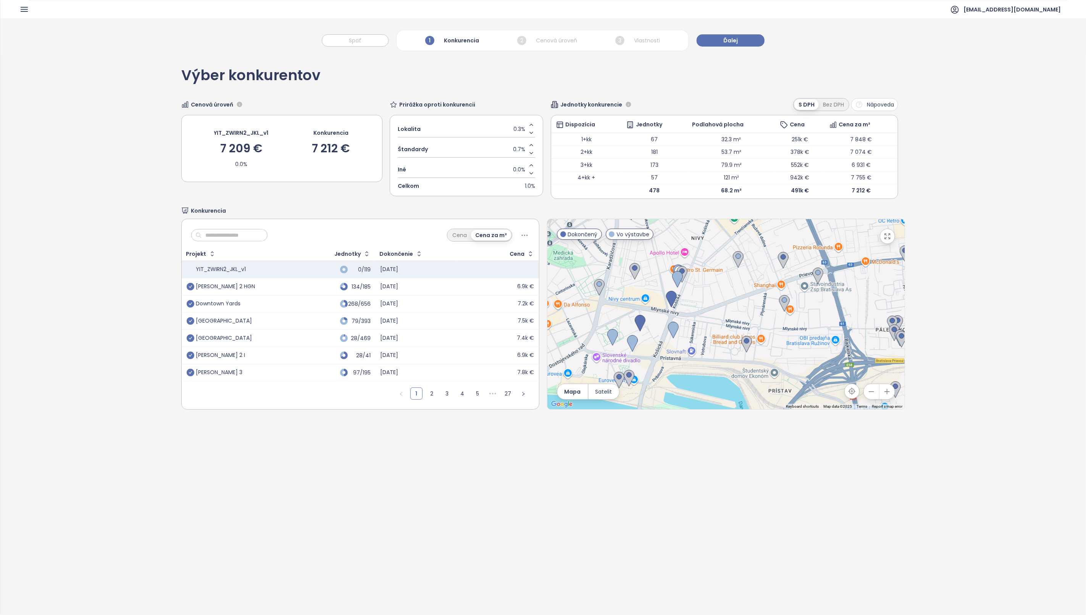
drag, startPoint x: 759, startPoint y: 371, endPoint x: 742, endPoint y: 290, distance: 83.5
click at [742, 290] on div at bounding box center [725, 314] width 357 height 190
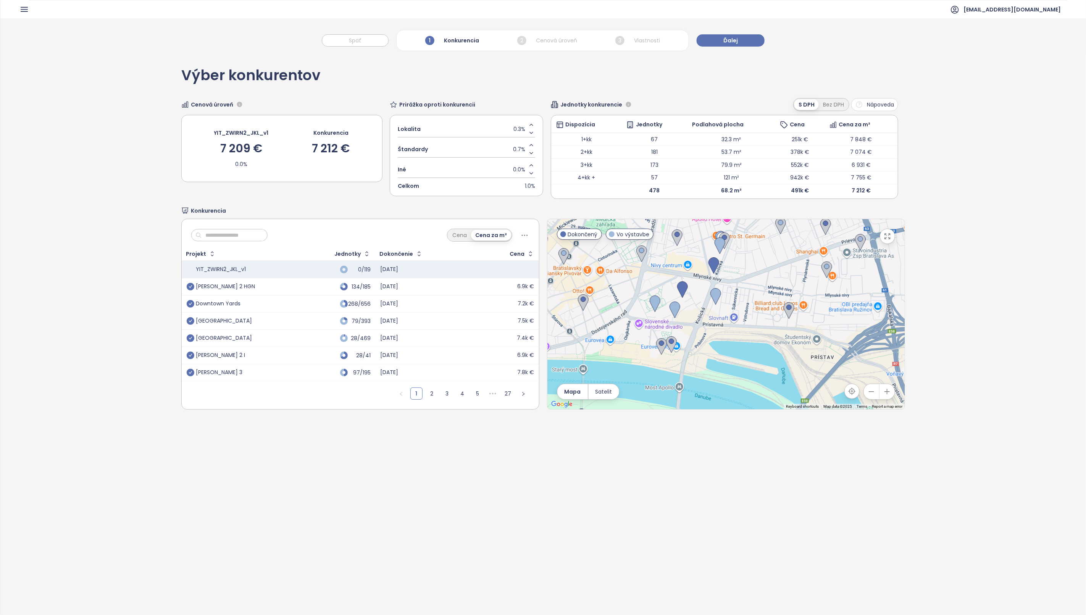
drag, startPoint x: 704, startPoint y: 378, endPoint x: 751, endPoint y: 348, distance: 55.4
click at [751, 348] on div at bounding box center [725, 314] width 357 height 190
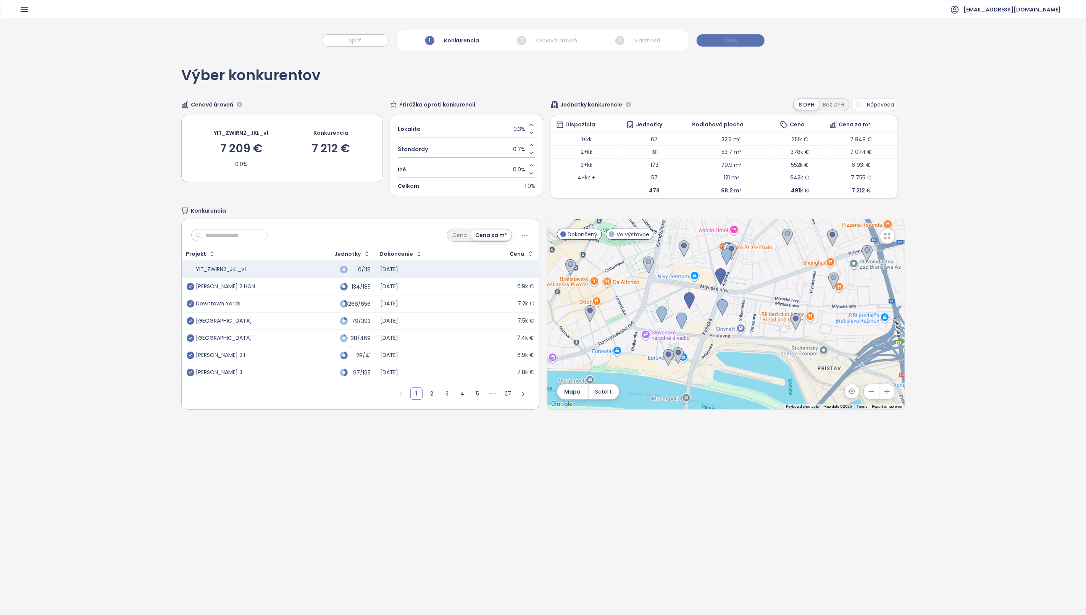
click at [730, 43] on span "Ďalej" at bounding box center [730, 40] width 14 height 8
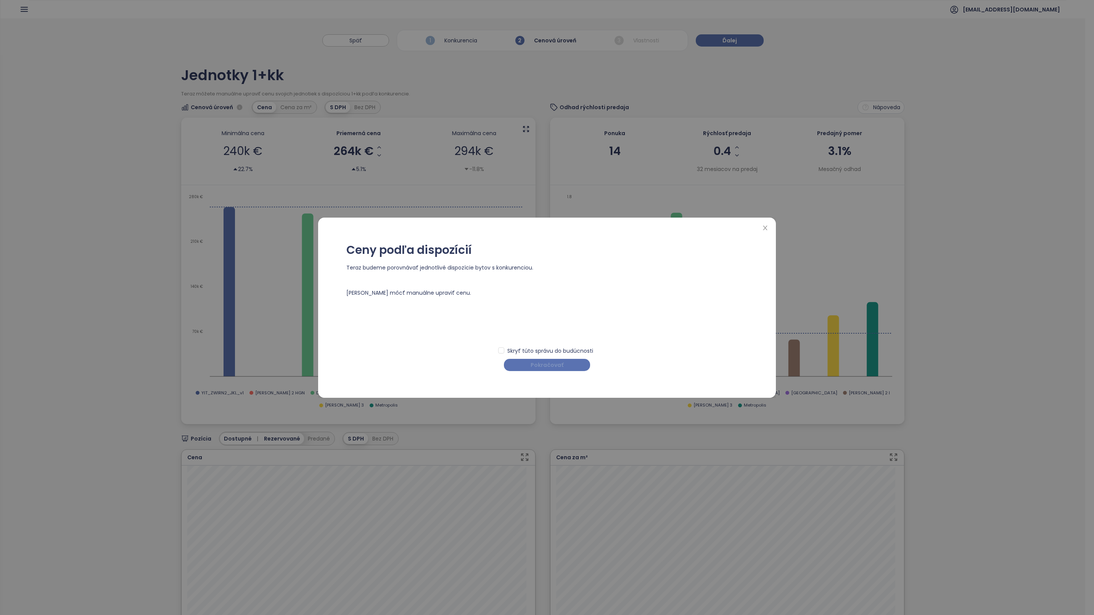
click at [536, 363] on span "Pokračovať" at bounding box center [547, 365] width 33 height 8
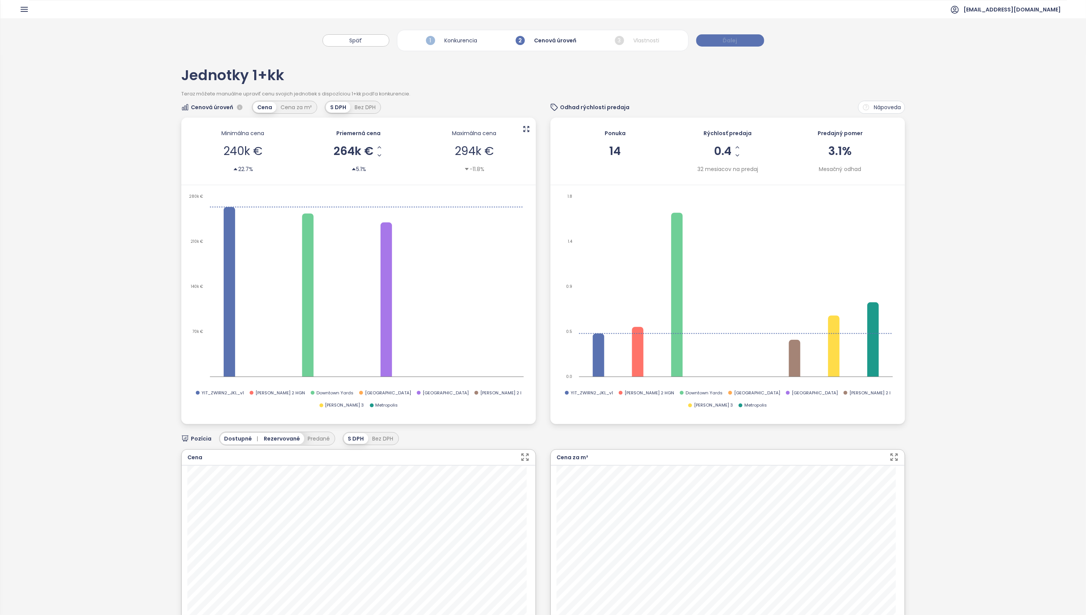
click at [739, 39] on button "Ďalej" at bounding box center [730, 40] width 68 height 12
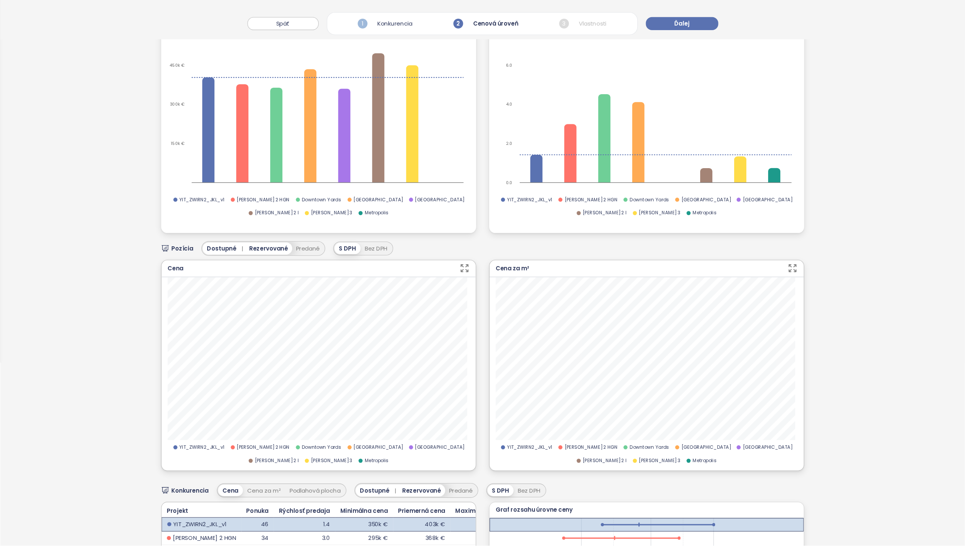
scroll to position [172, 0]
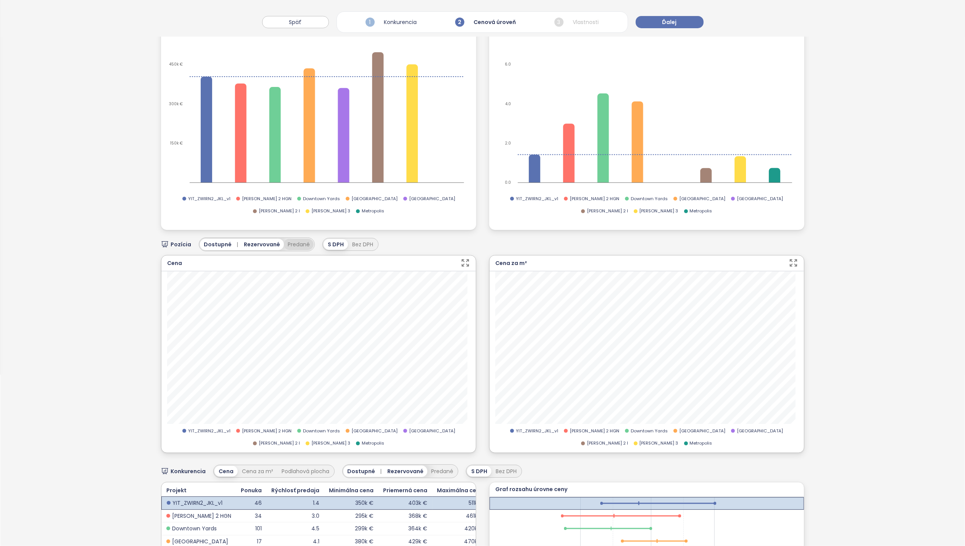
click at [288, 239] on button "Predané" at bounding box center [299, 244] width 30 height 11
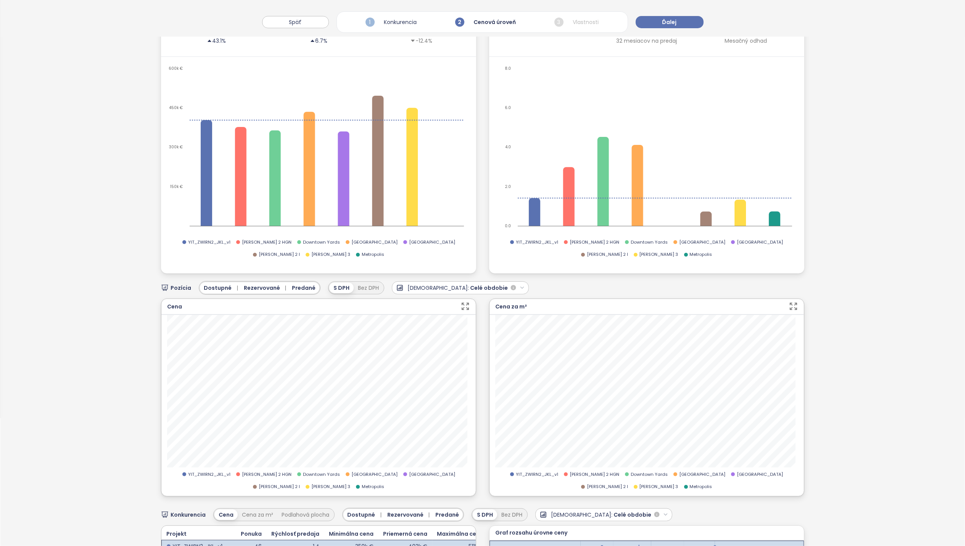
scroll to position [0, 0]
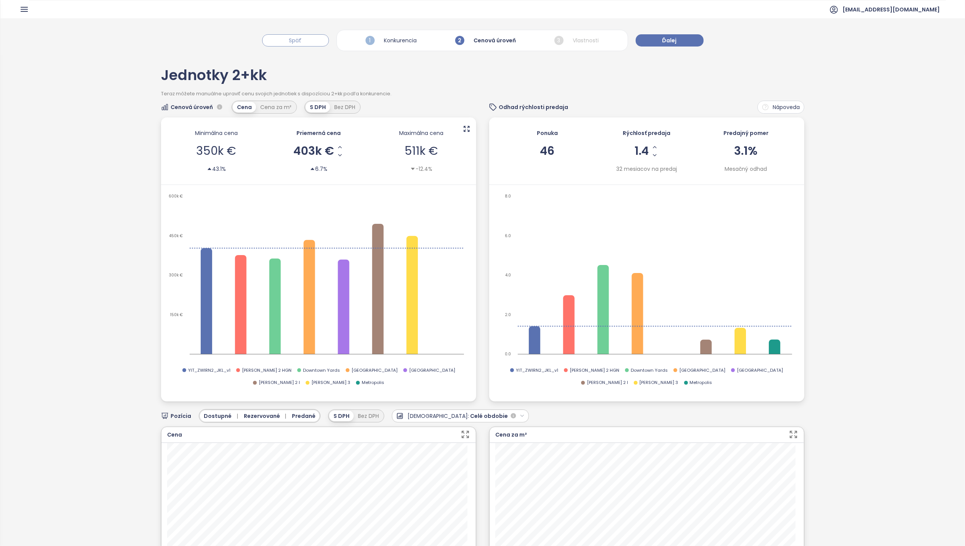
click at [311, 40] on button "Späť" at bounding box center [295, 40] width 67 height 12
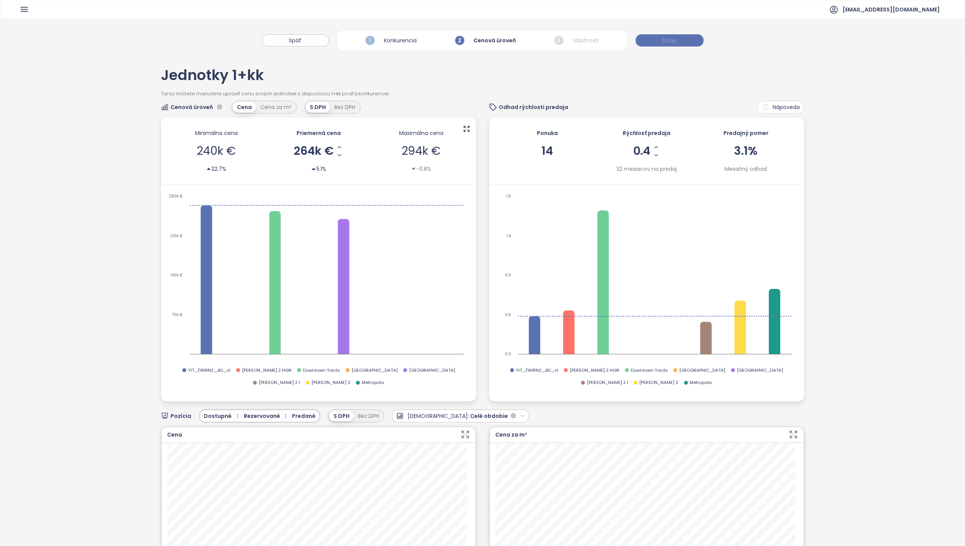
click at [681, 39] on button "Ďalej" at bounding box center [670, 40] width 68 height 12
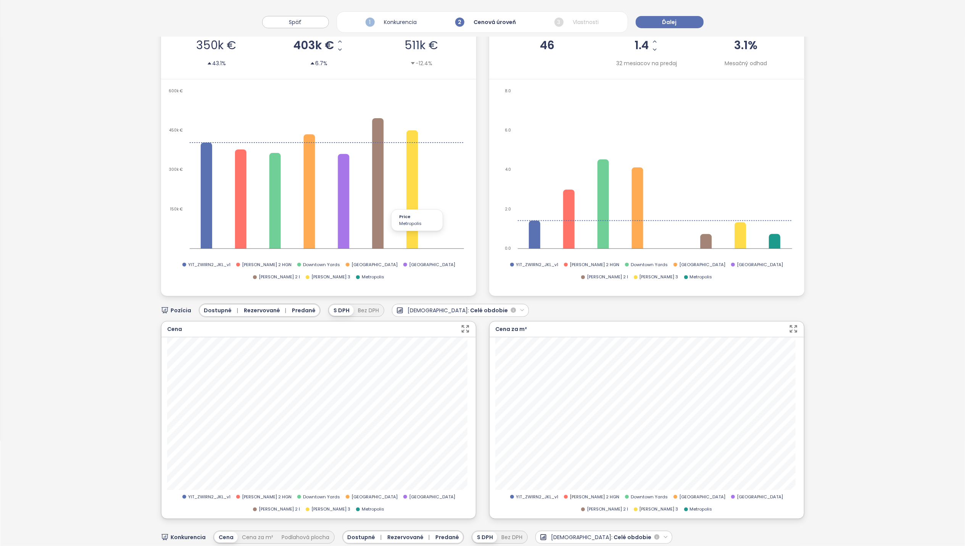
scroll to position [153, 0]
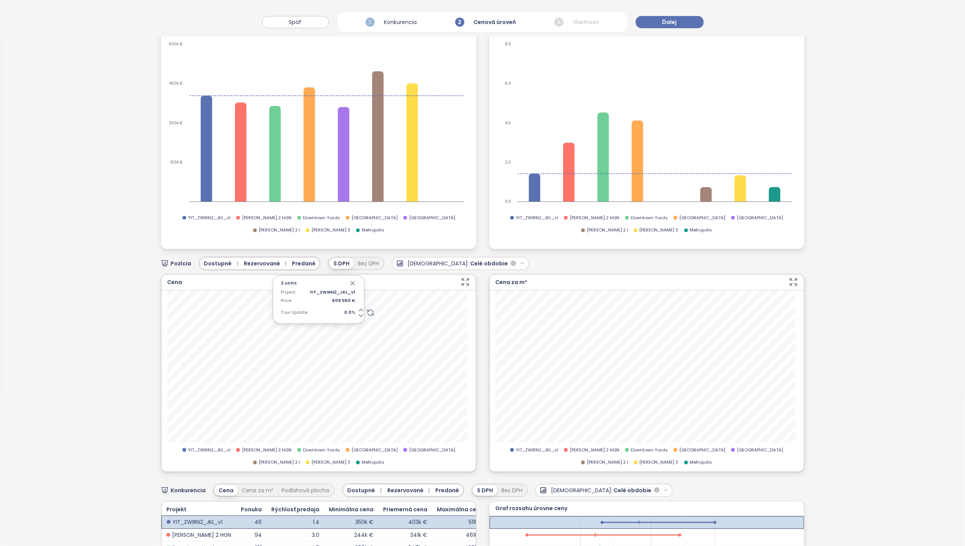
click at [347, 309] on span "0.0 %" at bounding box center [332, 312] width 46 height 7
type input "*"
type input "**"
click at [344, 309] on span "-2.0 %" at bounding box center [332, 312] width 46 height 7
type input "**"
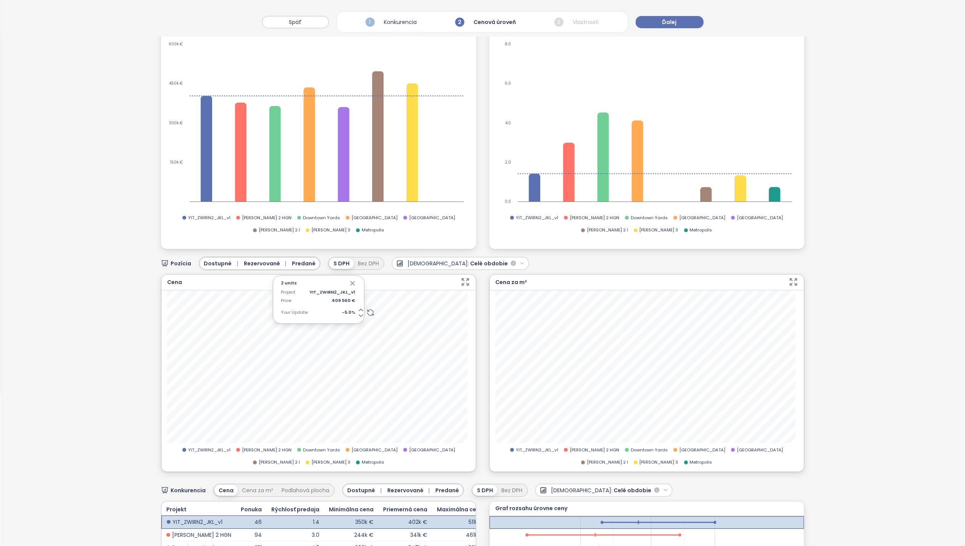
click at [351, 282] on icon "button" at bounding box center [353, 284] width 4 height 4
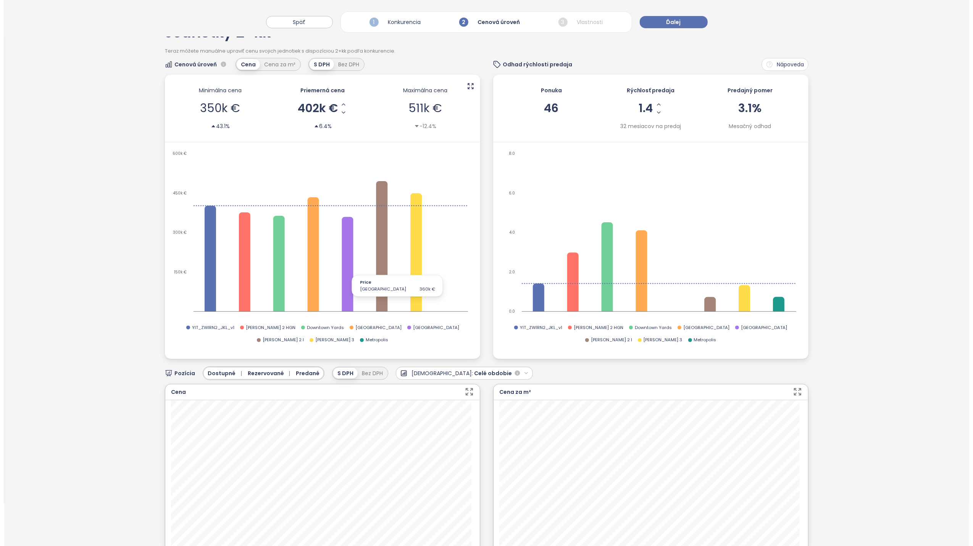
scroll to position [101, 0]
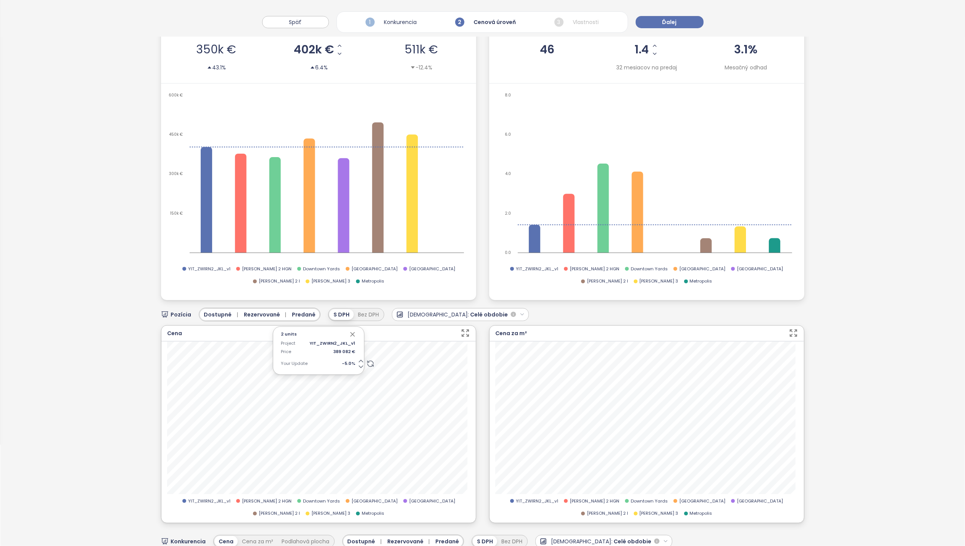
click at [344, 361] on span "-5.0 %" at bounding box center [332, 364] width 46 height 7
click at [350, 331] on icon "button" at bounding box center [353, 335] width 8 height 8
click at [463, 329] on icon "button" at bounding box center [466, 334] width 10 height 10
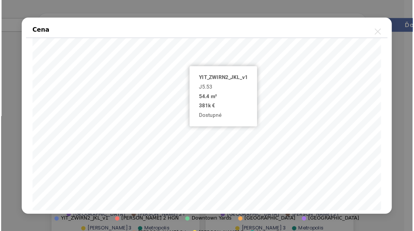
scroll to position [102, 0]
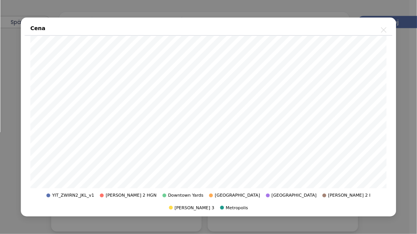
click at [383, 34] on icon "close" at bounding box center [384, 30] width 10 height 10
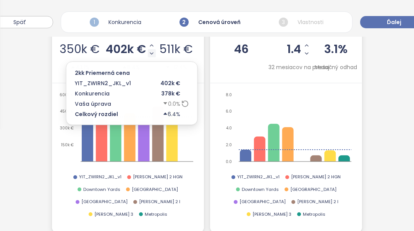
click at [151, 53] on icon "Decrease AVG Price" at bounding box center [151, 54] width 3 height 2
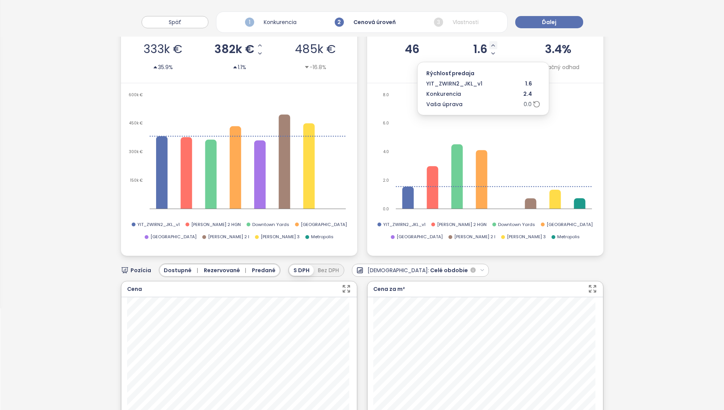
click at [491, 45] on icon "Increase Sale Speed - Monthly" at bounding box center [492, 46] width 3 height 2
click at [490, 52] on icon "Decrease Sale Speed - Monthly" at bounding box center [493, 53] width 6 height 6
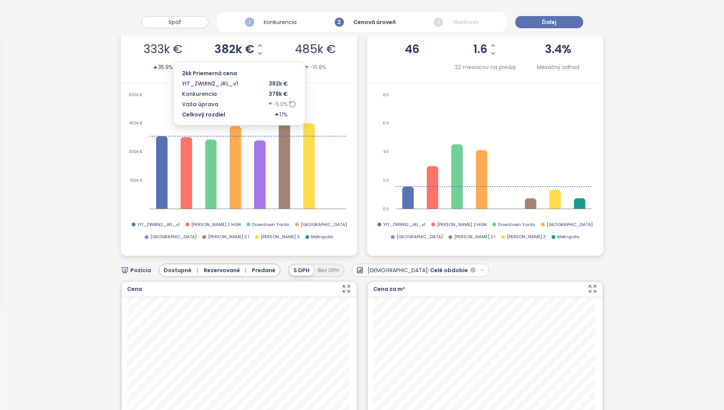
click at [229, 46] on span "382k €" at bounding box center [234, 48] width 40 height 11
drag, startPoint x: 224, startPoint y: 48, endPoint x: 257, endPoint y: 49, distance: 32.8
click at [251, 49] on div "******" at bounding box center [239, 49] width 24 height 16
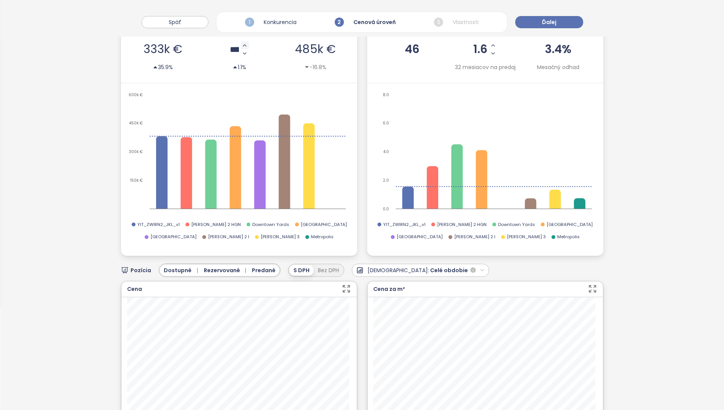
type input "******"
click at [280, 74] on div "Maximálna cena -16.8%" at bounding box center [315, 49] width 72 height 52
click at [555, 24] on span "Ďalej" at bounding box center [549, 22] width 14 height 8
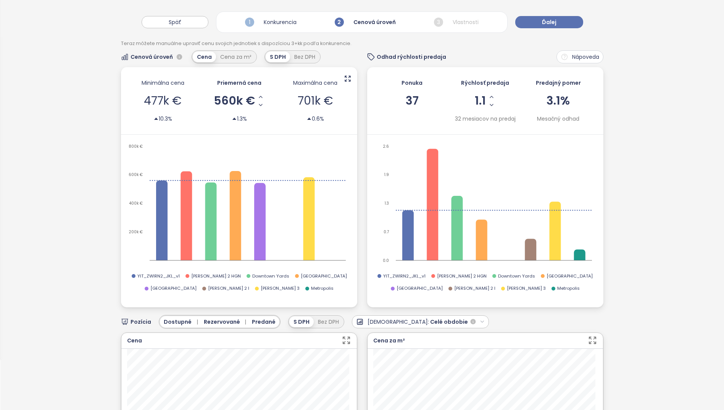
scroll to position [0, 0]
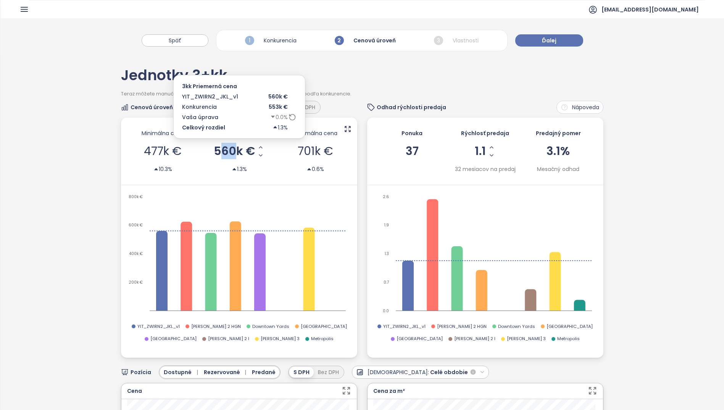
drag, startPoint x: 233, startPoint y: 150, endPoint x: 222, endPoint y: 148, distance: 11.7
click at [222, 148] on span "560k €" at bounding box center [234, 150] width 41 height 11
drag, startPoint x: 246, startPoint y: 150, endPoint x: 227, endPoint y: 147, distance: 18.9
click at [227, 147] on input "******" at bounding box center [234, 152] width 14 height 10
type input "*****"
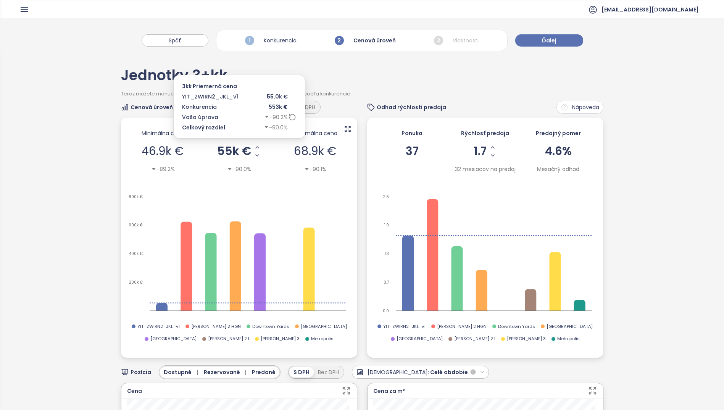
click at [228, 151] on span "55k €" at bounding box center [234, 150] width 34 height 11
type input "******"
drag, startPoint x: 233, startPoint y: 150, endPoint x: 229, endPoint y: 149, distance: 4.2
click at [229, 149] on span "550k €" at bounding box center [234, 150] width 42 height 11
type input "******"
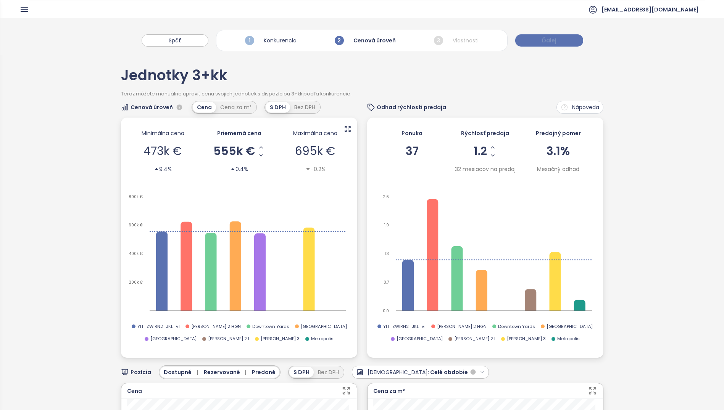
click at [531, 40] on button "Ďalej" at bounding box center [549, 40] width 68 height 12
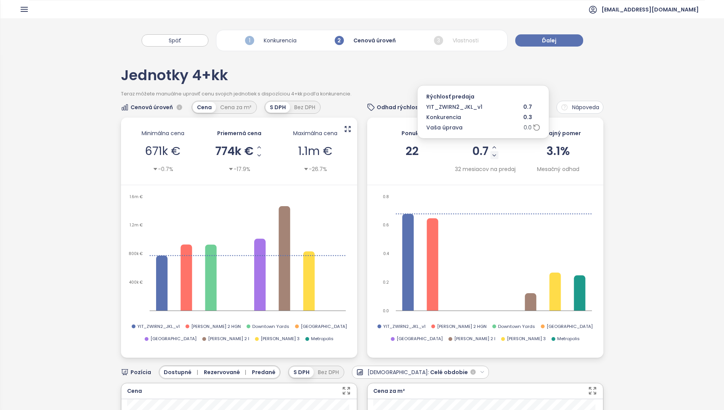
click at [491, 155] on icon "Decrease Sale Speed - Monthly" at bounding box center [494, 155] width 6 height 6
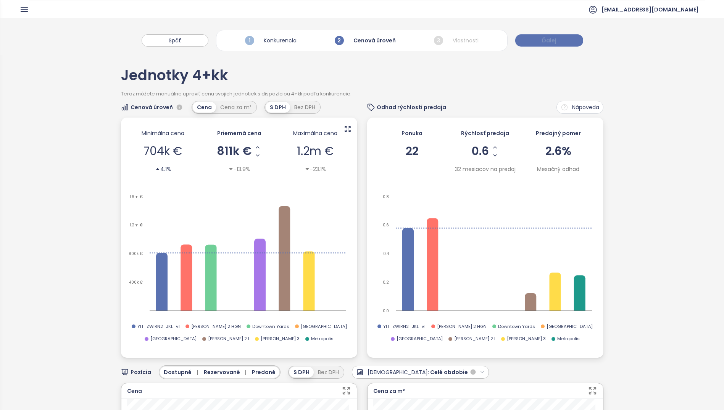
click at [554, 42] on span "Ďalej" at bounding box center [549, 40] width 14 height 8
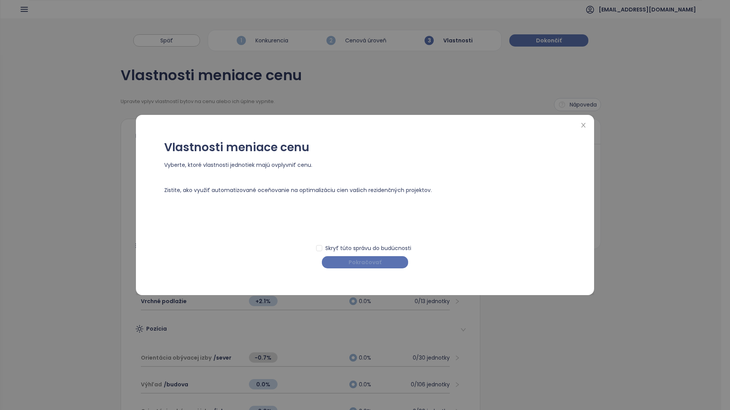
click at [386, 262] on button "Pokračovať" at bounding box center [365, 262] width 86 height 12
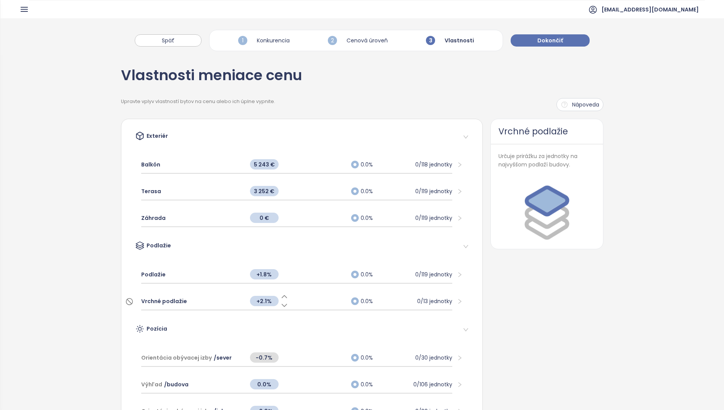
click at [264, 300] on span "+2.1%" at bounding box center [264, 301] width 29 height 10
type input "*"
type input "***"
click at [292, 263] on div "Podlažie +1.8% 0.0% 0/119 jednotky" at bounding box center [301, 274] width 333 height 27
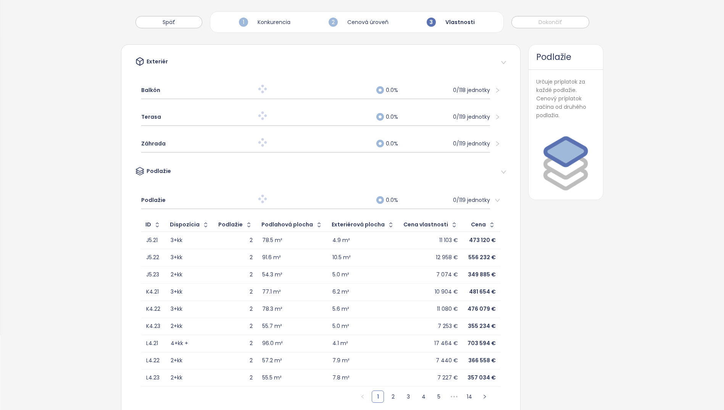
scroll to position [76, 0]
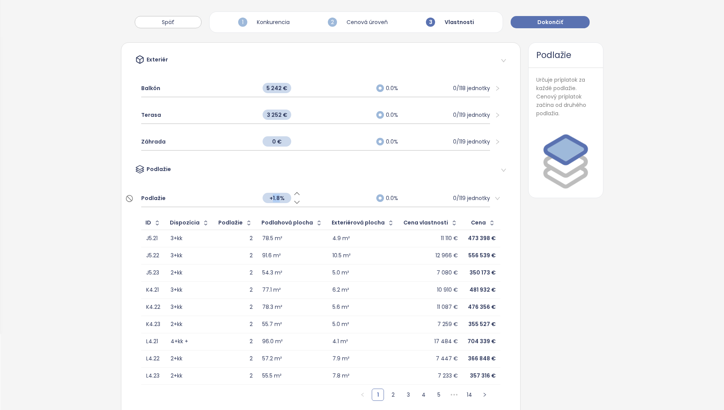
drag, startPoint x: 274, startPoint y: 198, endPoint x: 268, endPoint y: 197, distance: 5.6
click at [268, 197] on span "+1.8%" at bounding box center [277, 198] width 29 height 10
type input "*"
type input "***"
click at [353, 173] on div "Podlažie" at bounding box center [315, 169] width 361 height 11
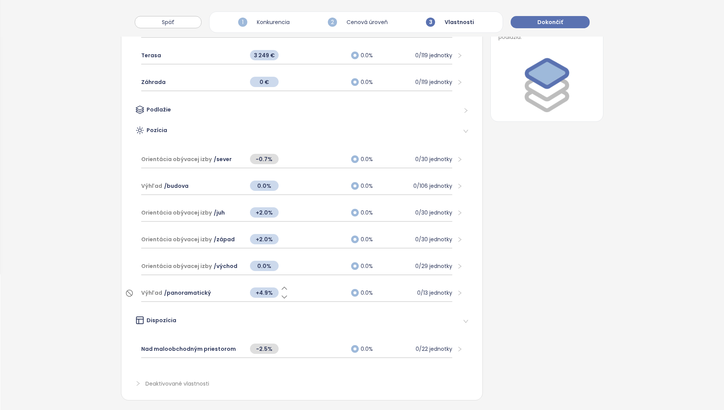
scroll to position [145, 0]
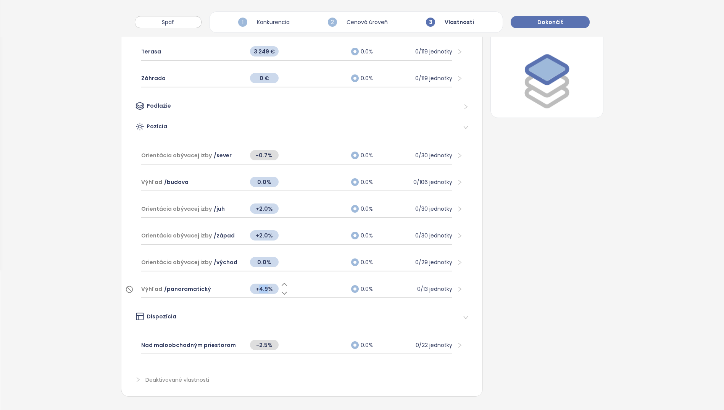
drag, startPoint x: 265, startPoint y: 282, endPoint x: 258, endPoint y: 281, distance: 6.6
click at [258, 284] on span "+4.9%" at bounding box center [264, 289] width 29 height 10
type input "*"
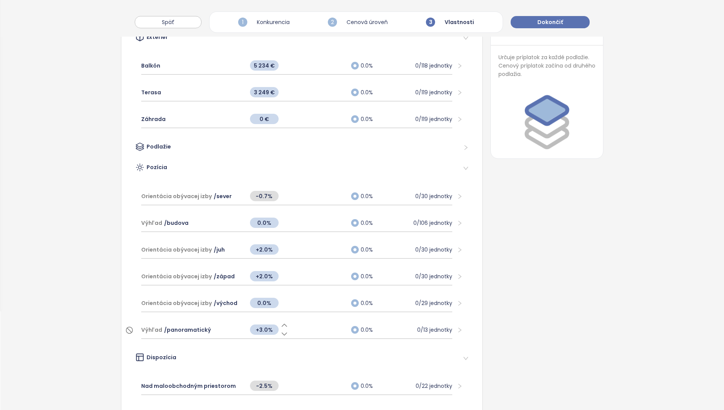
scroll to position [0, 0]
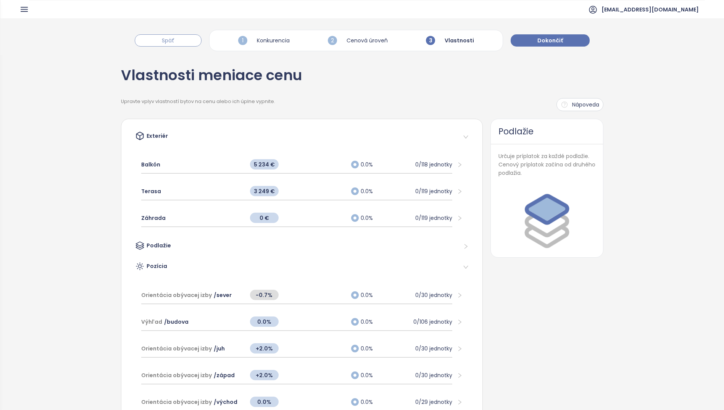
click at [172, 40] on span "Späť" at bounding box center [168, 40] width 13 height 8
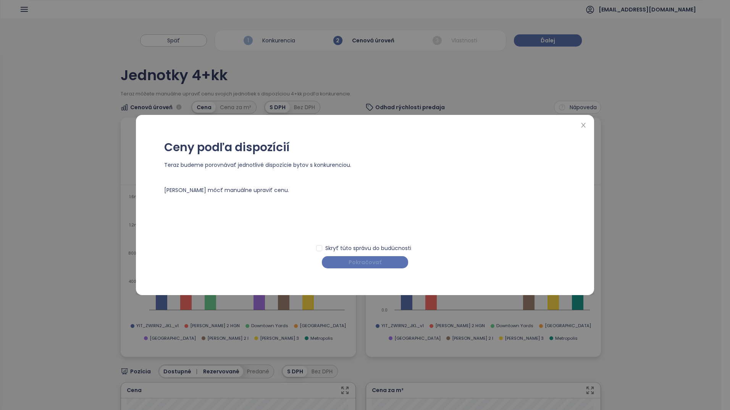
click at [379, 263] on span "Pokračovať" at bounding box center [364, 262] width 33 height 8
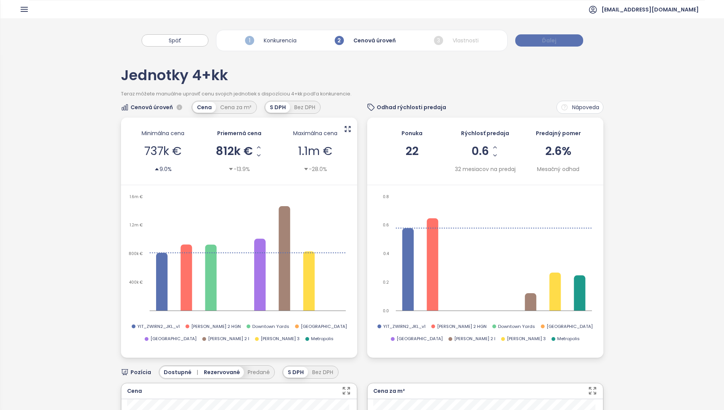
click at [554, 42] on span "Ďalej" at bounding box center [549, 40] width 14 height 8
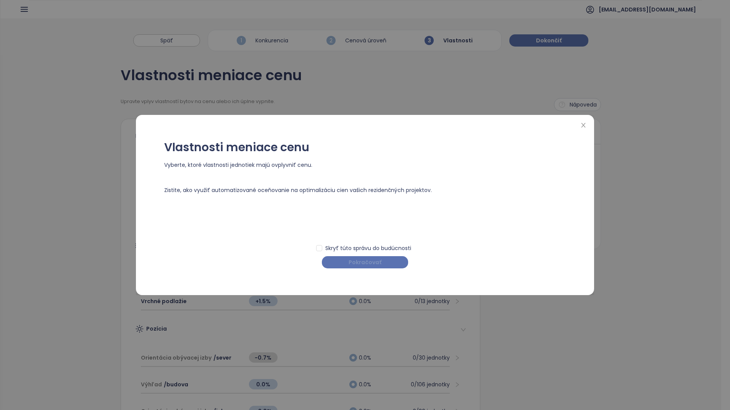
click at [362, 261] on span "Pokračovať" at bounding box center [364, 262] width 33 height 8
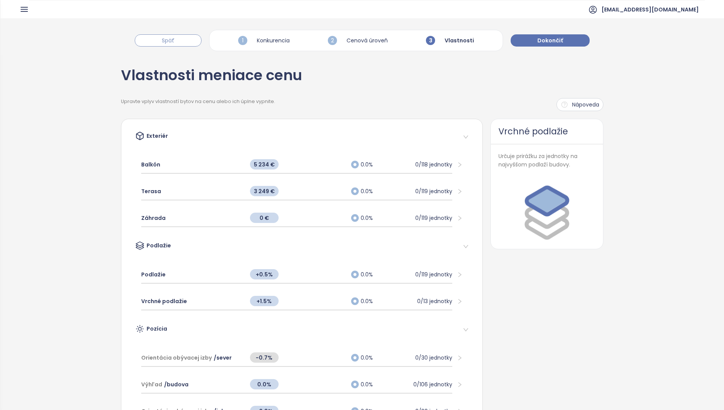
click at [161, 38] on button "Späť" at bounding box center [168, 40] width 67 height 12
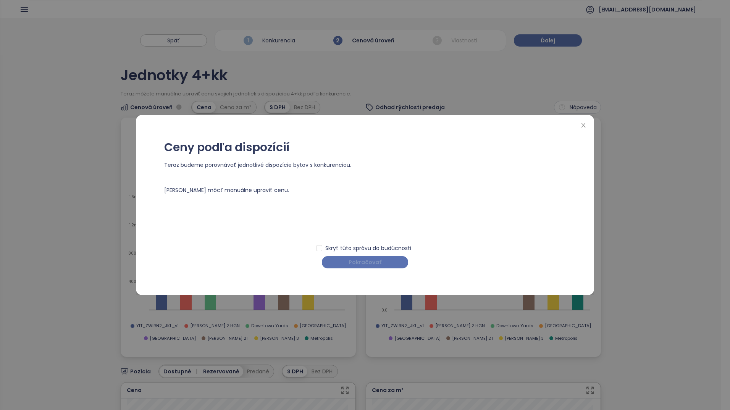
click at [356, 262] on span "Pokračovať" at bounding box center [364, 262] width 33 height 8
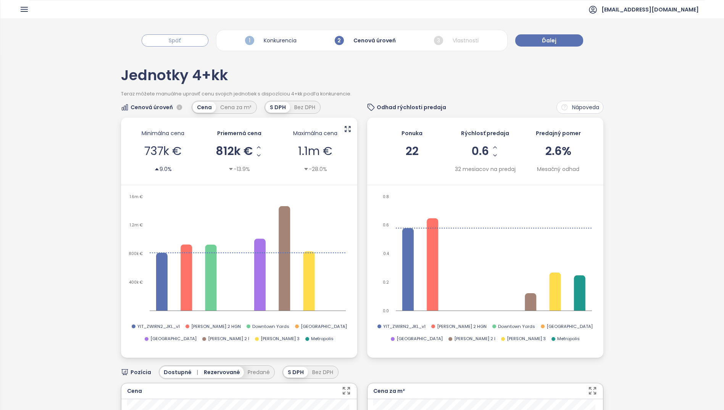
click at [167, 40] on button "Späť" at bounding box center [175, 40] width 67 height 12
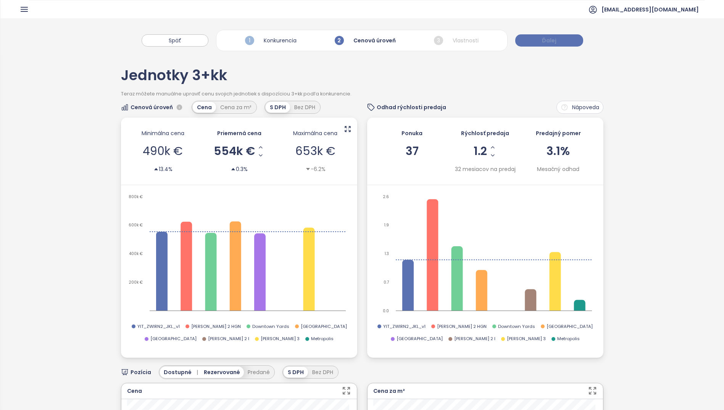
click at [552, 42] on span "Ďalej" at bounding box center [549, 40] width 14 height 8
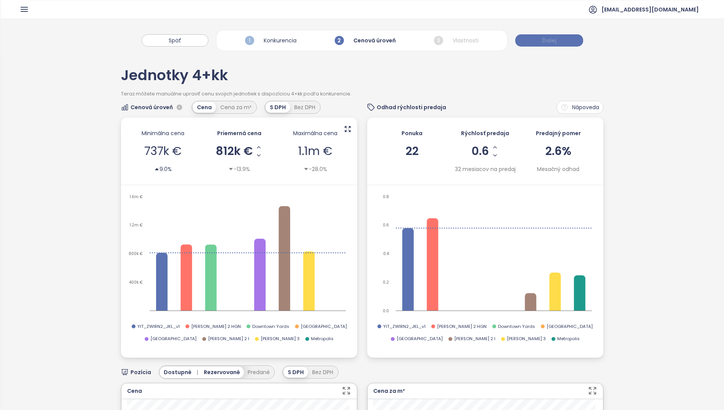
click at [552, 40] on span "Ďalej" at bounding box center [549, 40] width 14 height 8
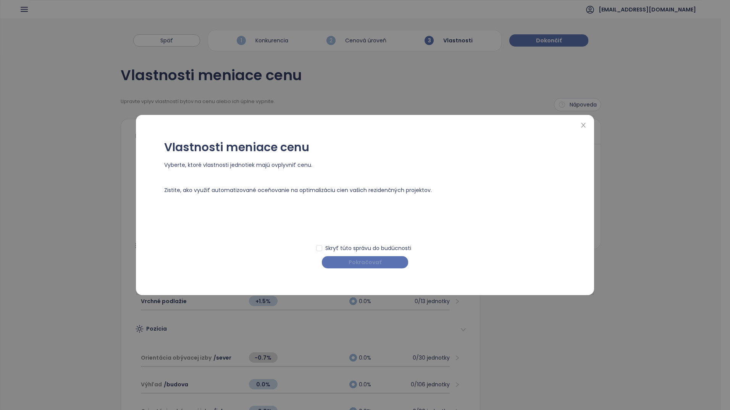
click at [362, 262] on span "Pokračovať" at bounding box center [364, 262] width 33 height 8
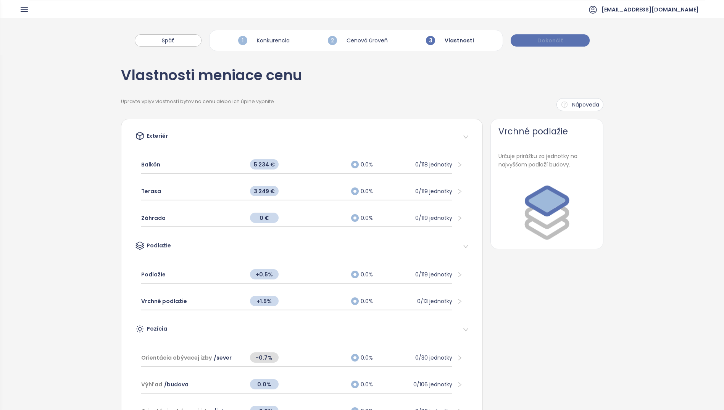
click at [554, 41] on span "Dokončiť" at bounding box center [550, 40] width 26 height 8
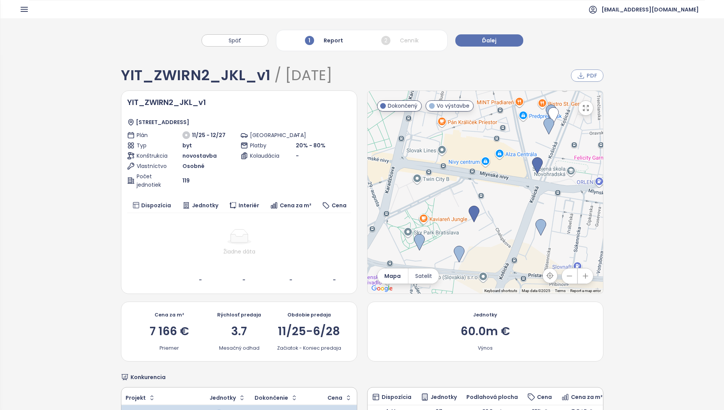
click at [590, 74] on span "PDF" at bounding box center [591, 75] width 11 height 8
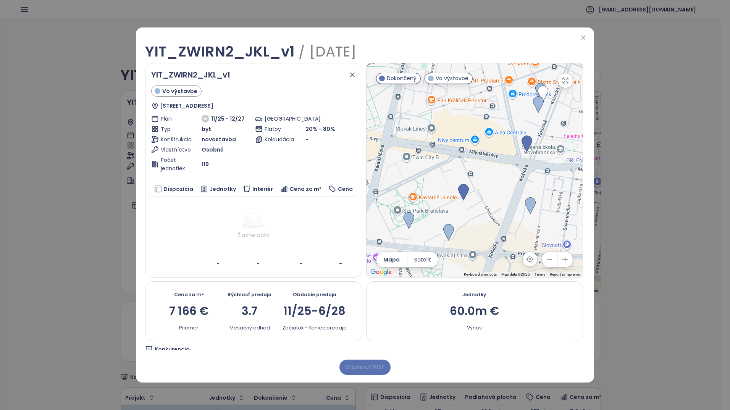
click at [367, 370] on span "Stiahnuť PDF" at bounding box center [365, 367] width 40 height 10
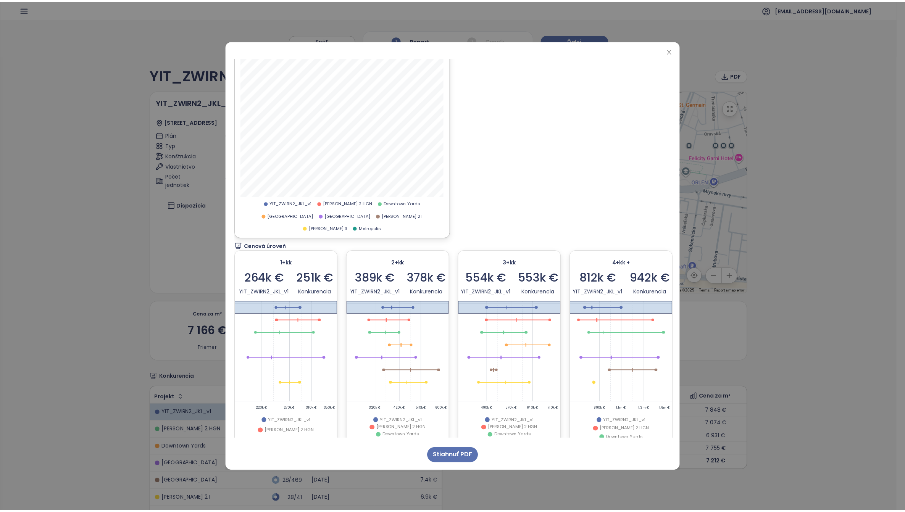
scroll to position [1153, 0]
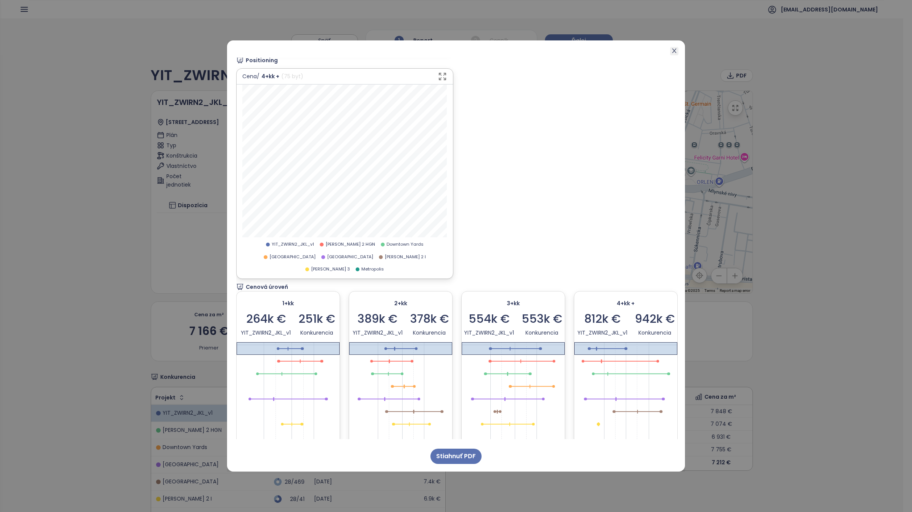
click at [672, 52] on icon "close" at bounding box center [674, 51] width 6 height 6
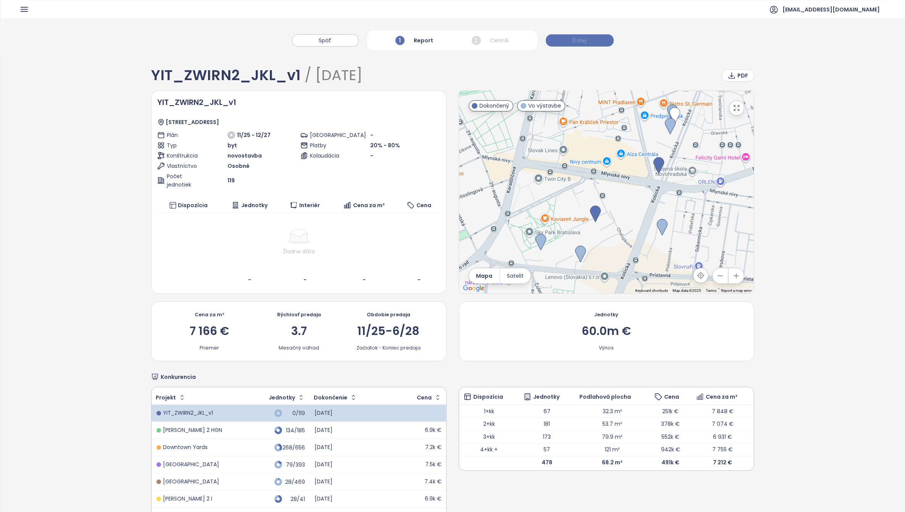
click at [583, 41] on span "Ďalej" at bounding box center [579, 40] width 14 height 8
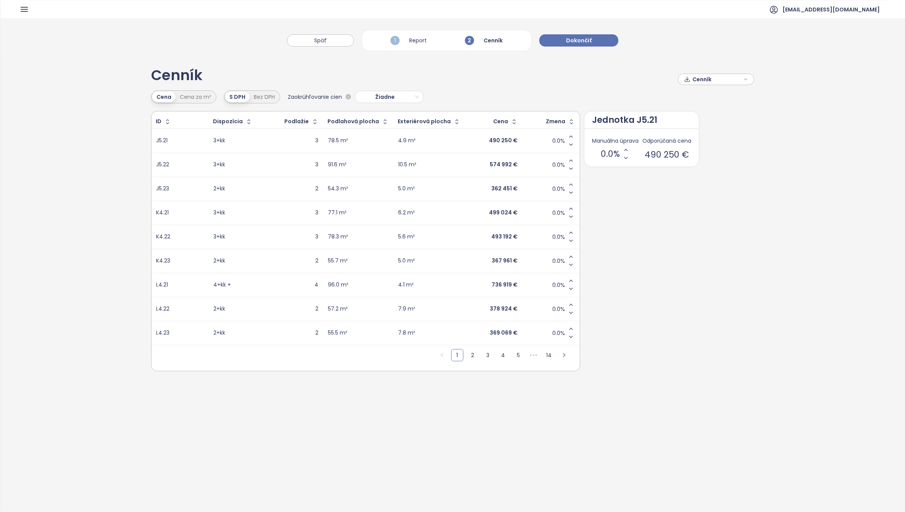
click at [743, 79] on icon "button" at bounding box center [745, 79] width 5 height 11
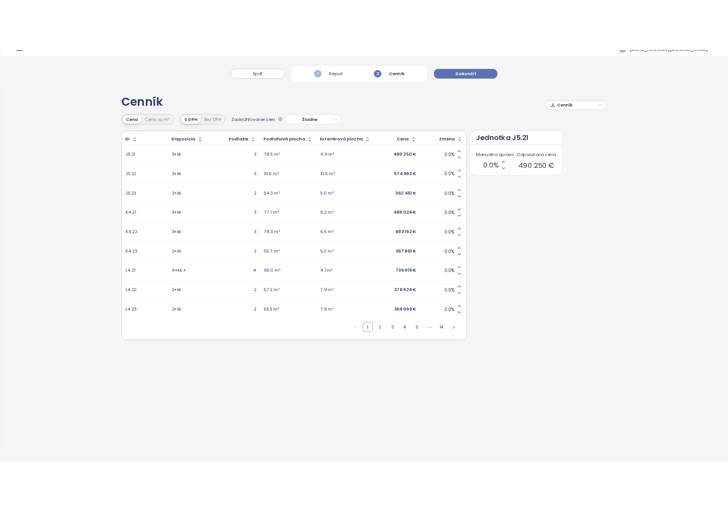
scroll to position [0, 0]
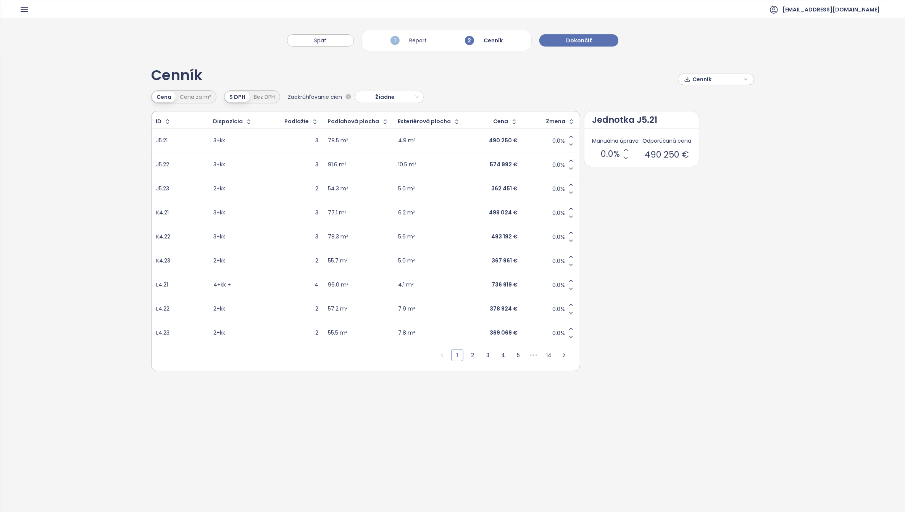
click at [743, 79] on icon "button" at bounding box center [745, 79] width 5 height 11
click at [704, 120] on span "Stiahnuť" at bounding box center [705, 117] width 24 height 8
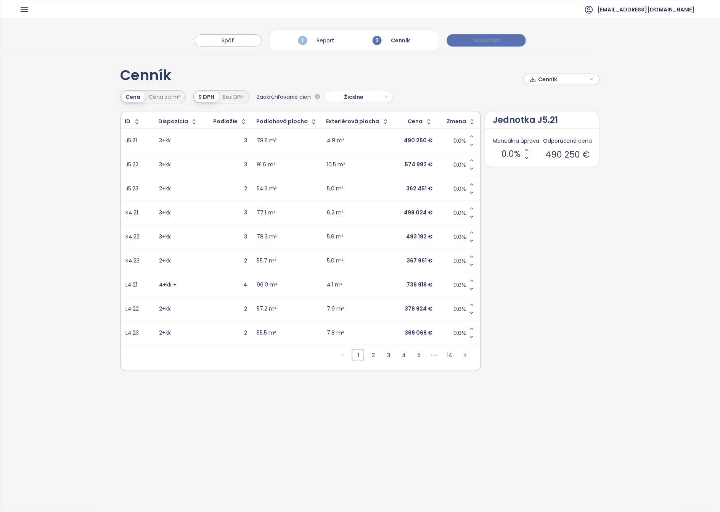
click at [483, 38] on span "Dokončiť" at bounding box center [487, 40] width 26 height 8
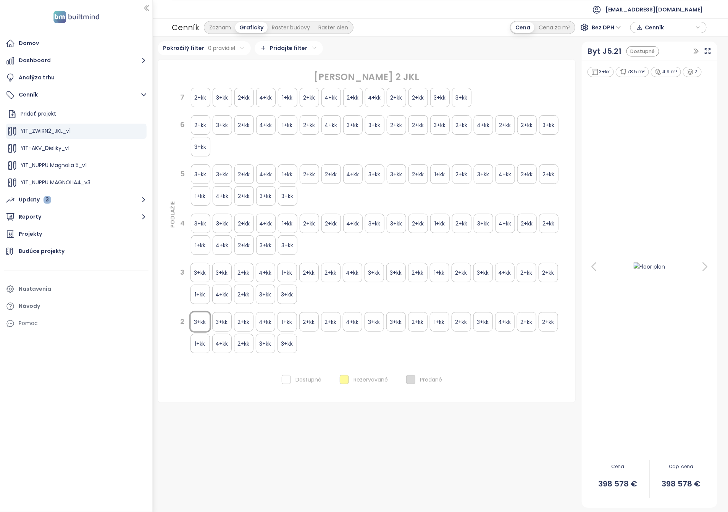
click at [698, 30] on icon "button" at bounding box center [698, 27] width 5 height 11
click at [700, 29] on icon "button" at bounding box center [698, 27] width 5 height 11
click at [278, 27] on div "Raster budovy" at bounding box center [290, 27] width 47 height 11
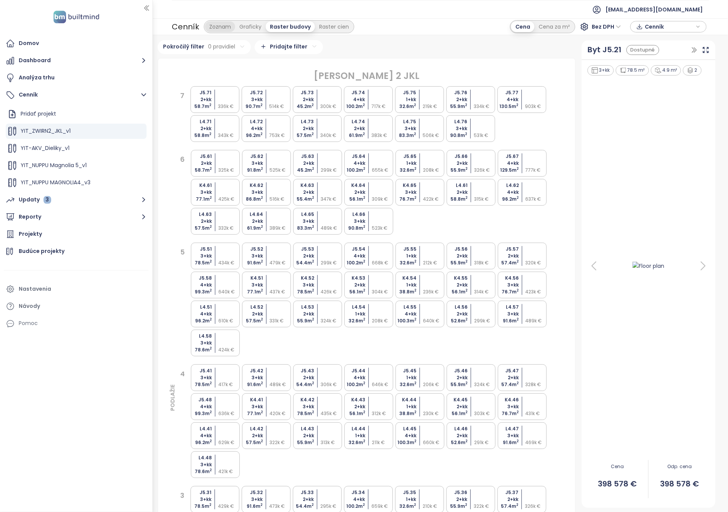
click at [217, 25] on div "Zoznam" at bounding box center [220, 26] width 30 height 11
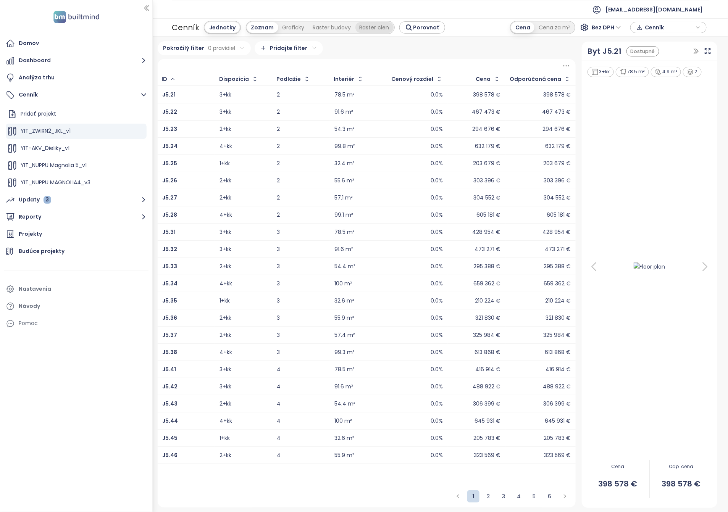
click at [366, 27] on div "Raster cien" at bounding box center [374, 27] width 38 height 11
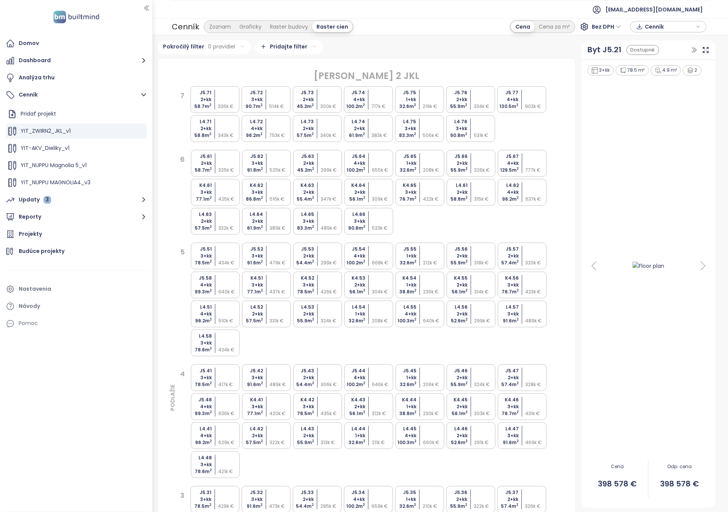
click at [222, 28] on div "Zoznam" at bounding box center [220, 26] width 30 height 11
